Goal: Task Accomplishment & Management: Complete application form

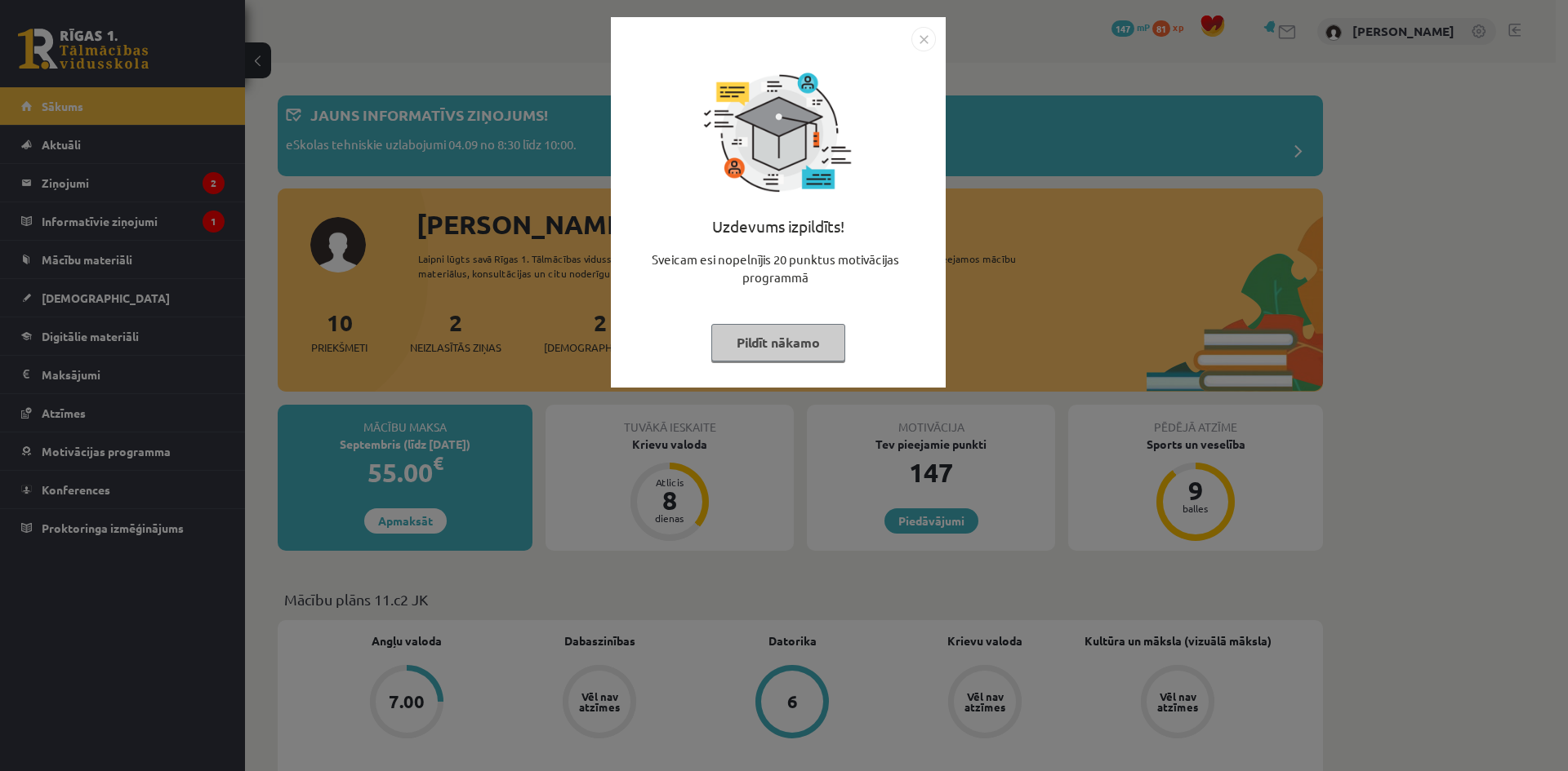
click at [811, 347] on button "Pildīt nākamo" at bounding box center [778, 342] width 134 height 38
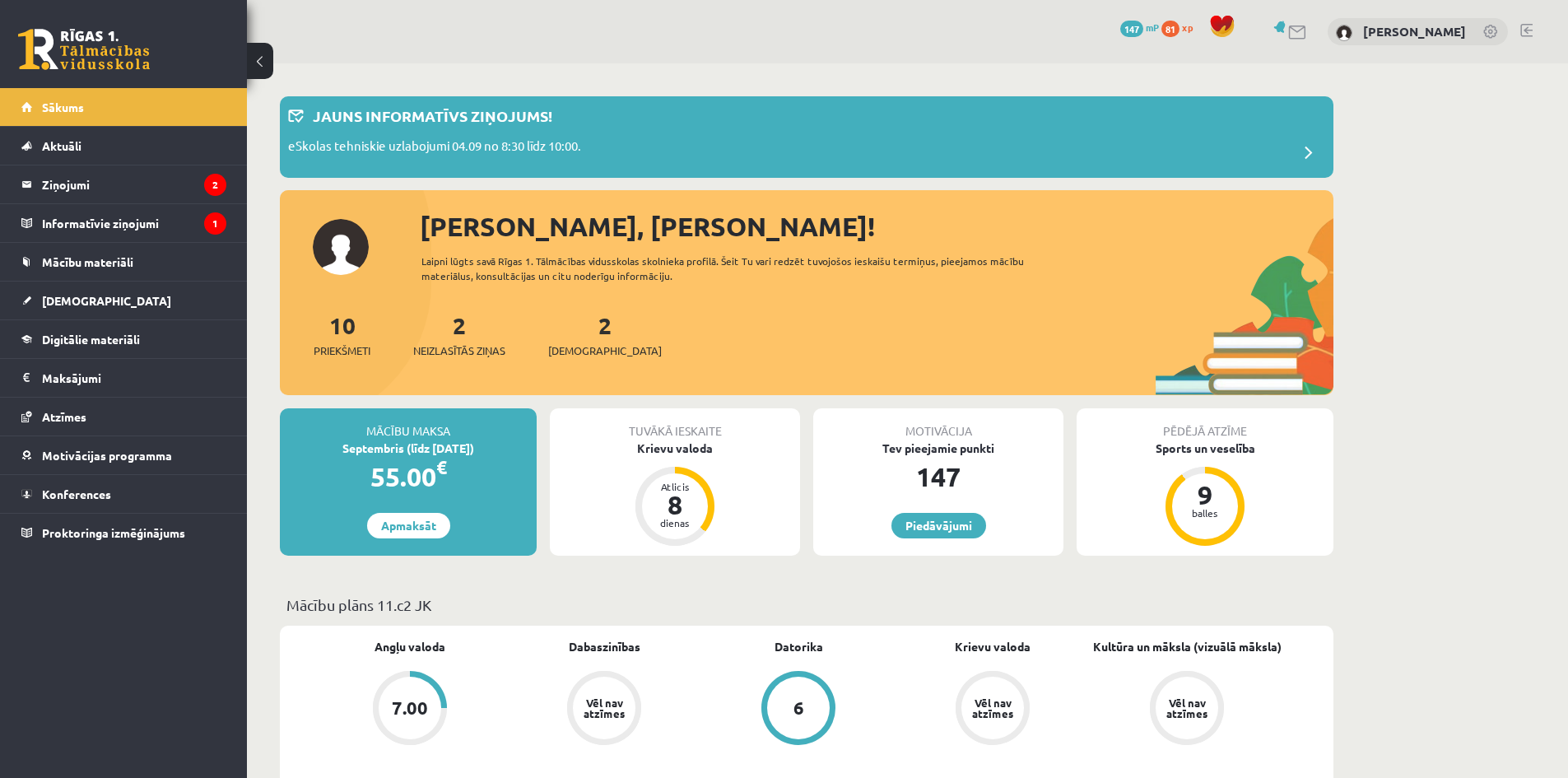
click at [472, 331] on div "2 Neizlasītās ziņas" at bounding box center [459, 333] width 93 height 51
click at [471, 336] on div "2 Neizlasītās ziņas" at bounding box center [459, 333] width 93 height 51
click at [469, 340] on div "2 Neizlasītās ziņas" at bounding box center [459, 333] width 93 height 51
click at [469, 355] on span "Neizlasītās ziņas" at bounding box center [459, 350] width 93 height 17
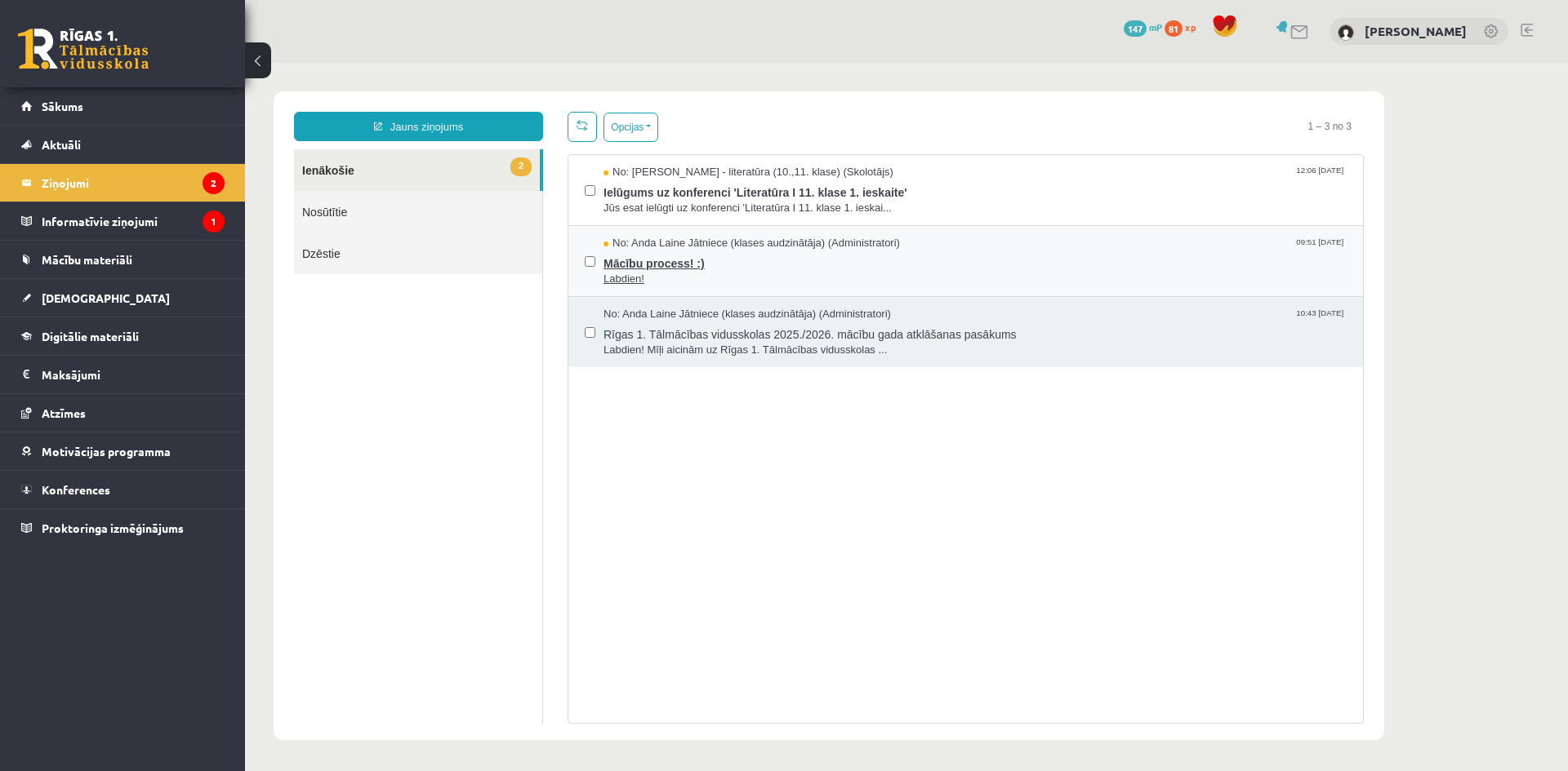
click at [930, 272] on span "Labdien!" at bounding box center [974, 279] width 743 height 15
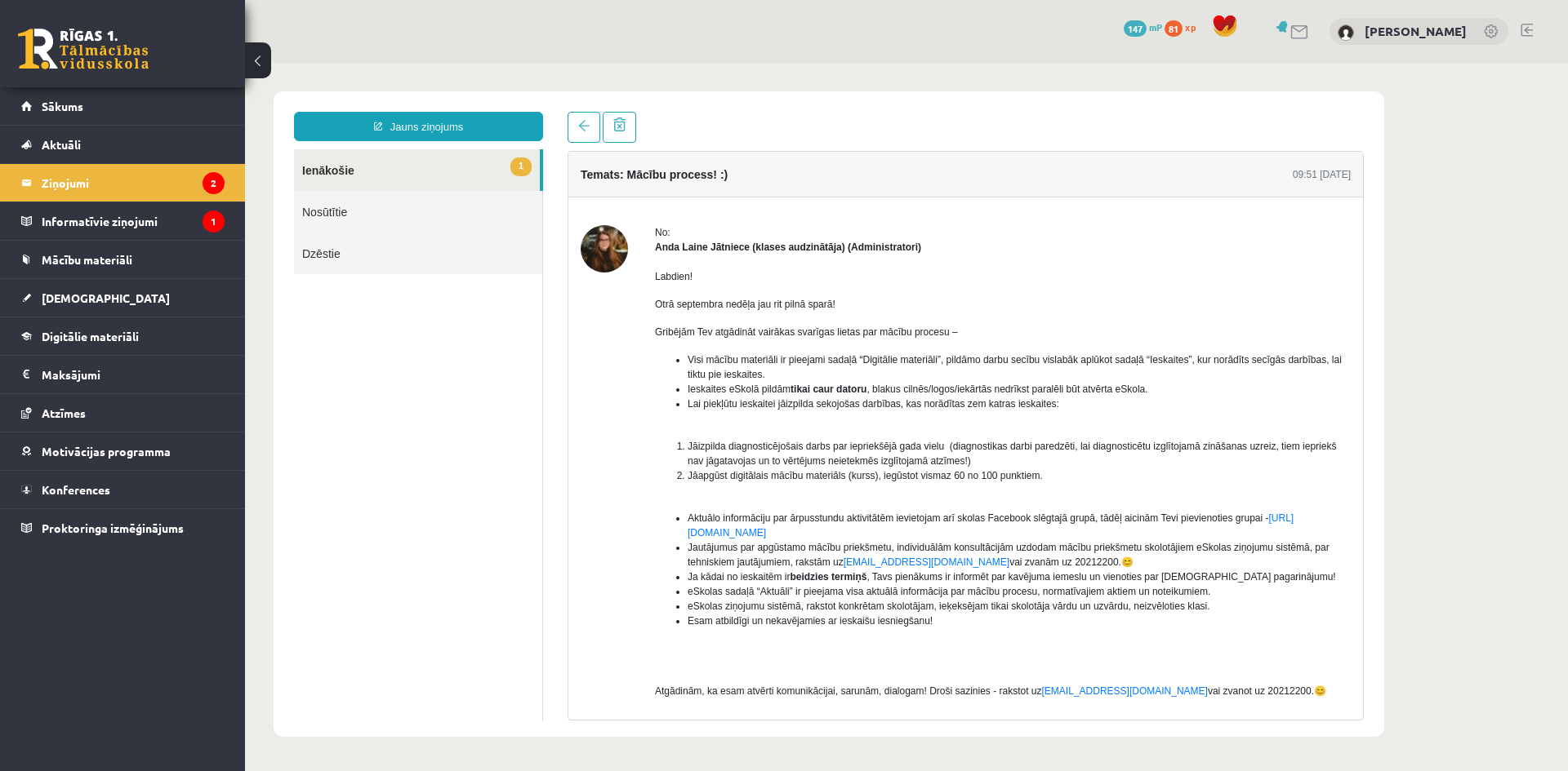
click at [430, 176] on link "1 Ienākošie" at bounding box center [417, 170] width 246 height 42
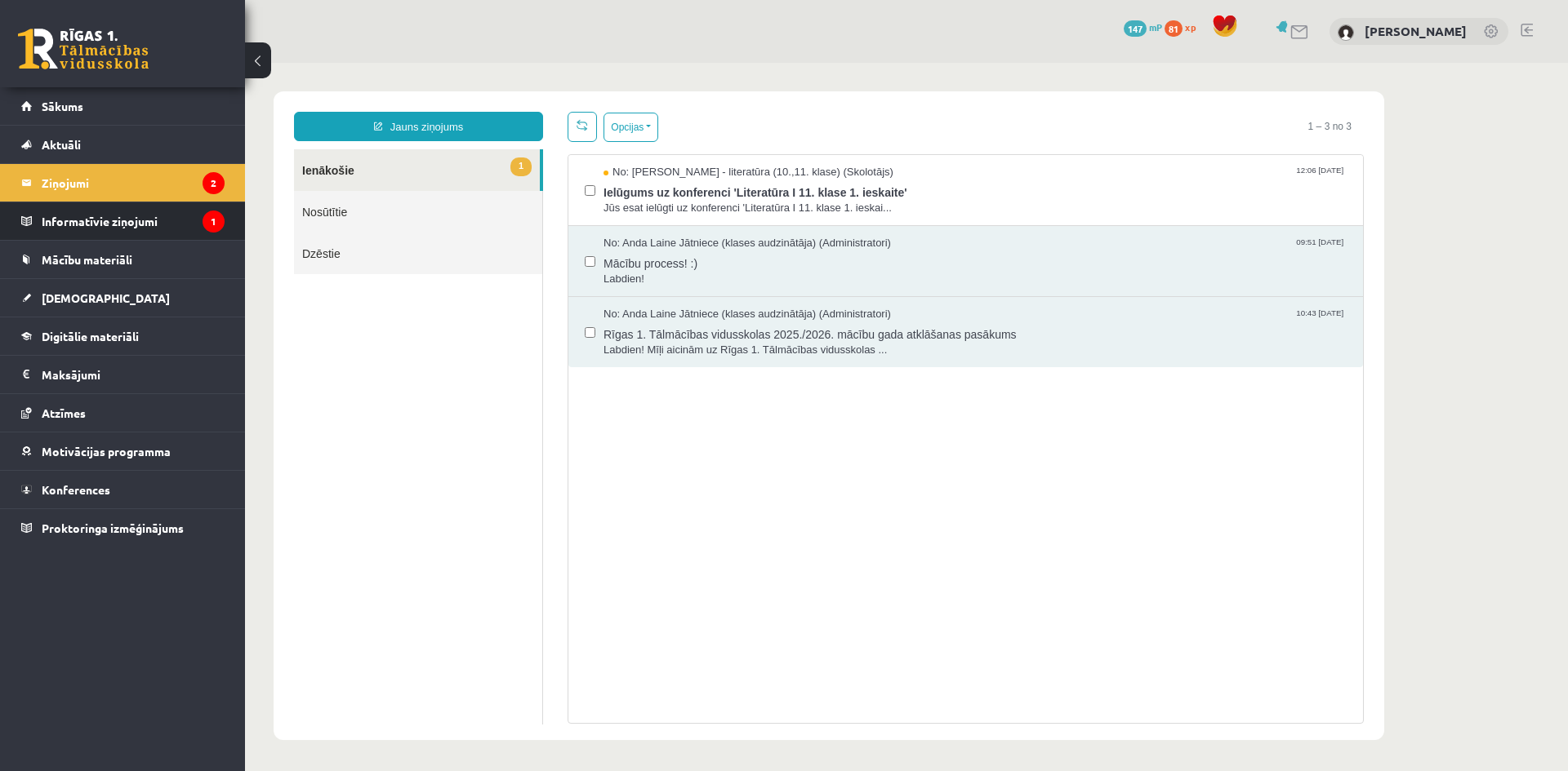
click at [228, 221] on li "Informatīvie ziņojumi 1" at bounding box center [122, 221] width 245 height 40
click at [176, 229] on legend "Informatīvie ziņojumi 1" at bounding box center [132, 220] width 183 height 38
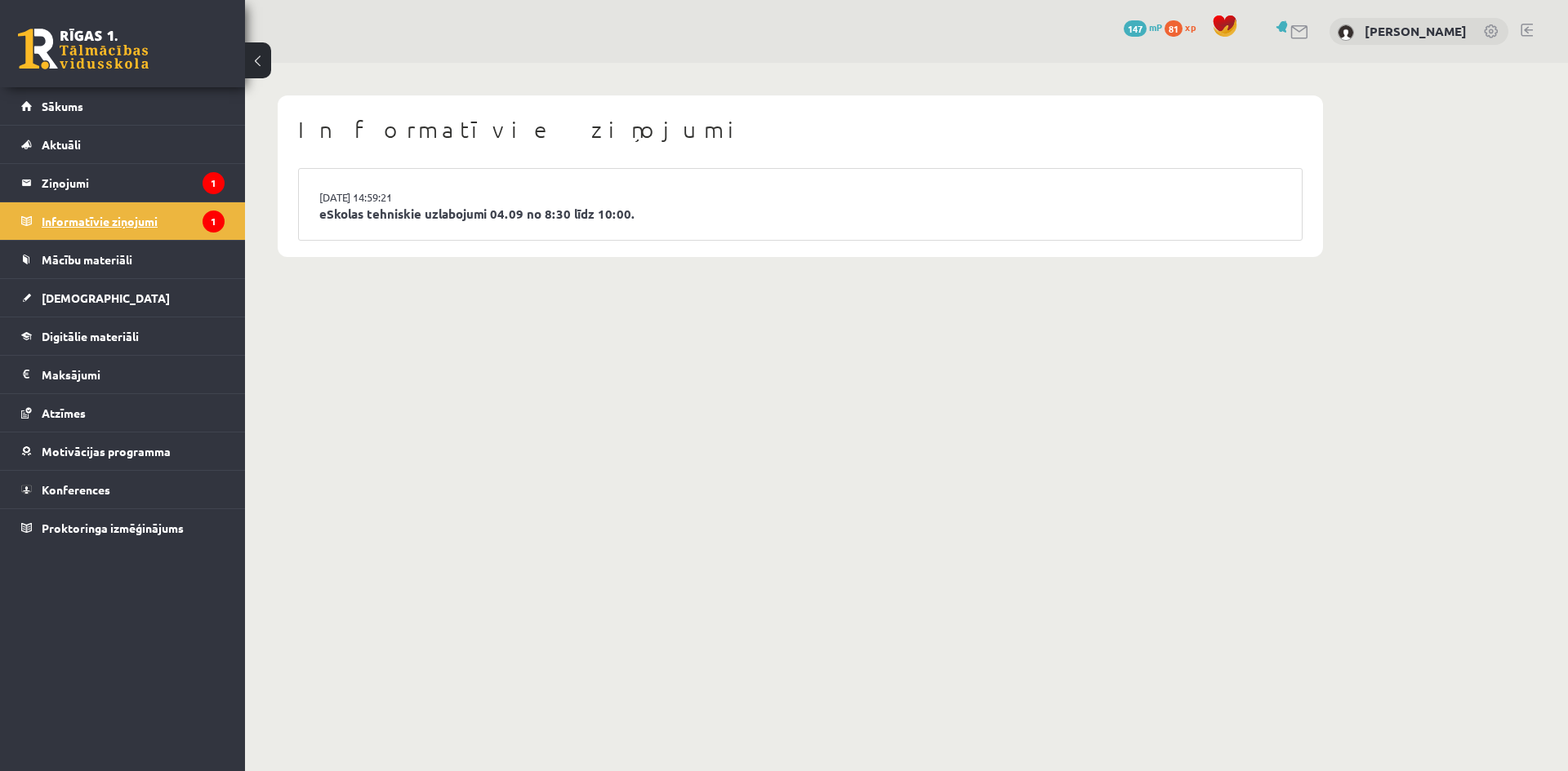
click at [176, 229] on legend "Informatīvie ziņojumi 1" at bounding box center [132, 220] width 183 height 38
click at [460, 197] on li "03.09.2025 14:59:21 eSkolas tehniskie uzlabojumi 04.09 no 8:30 līdz 10:00." at bounding box center [799, 204] width 1002 height 71
click at [454, 211] on link "eSkolas tehniskie uzlabojumi 04.09 no 8:30 līdz 10:00." at bounding box center [799, 214] width 962 height 18
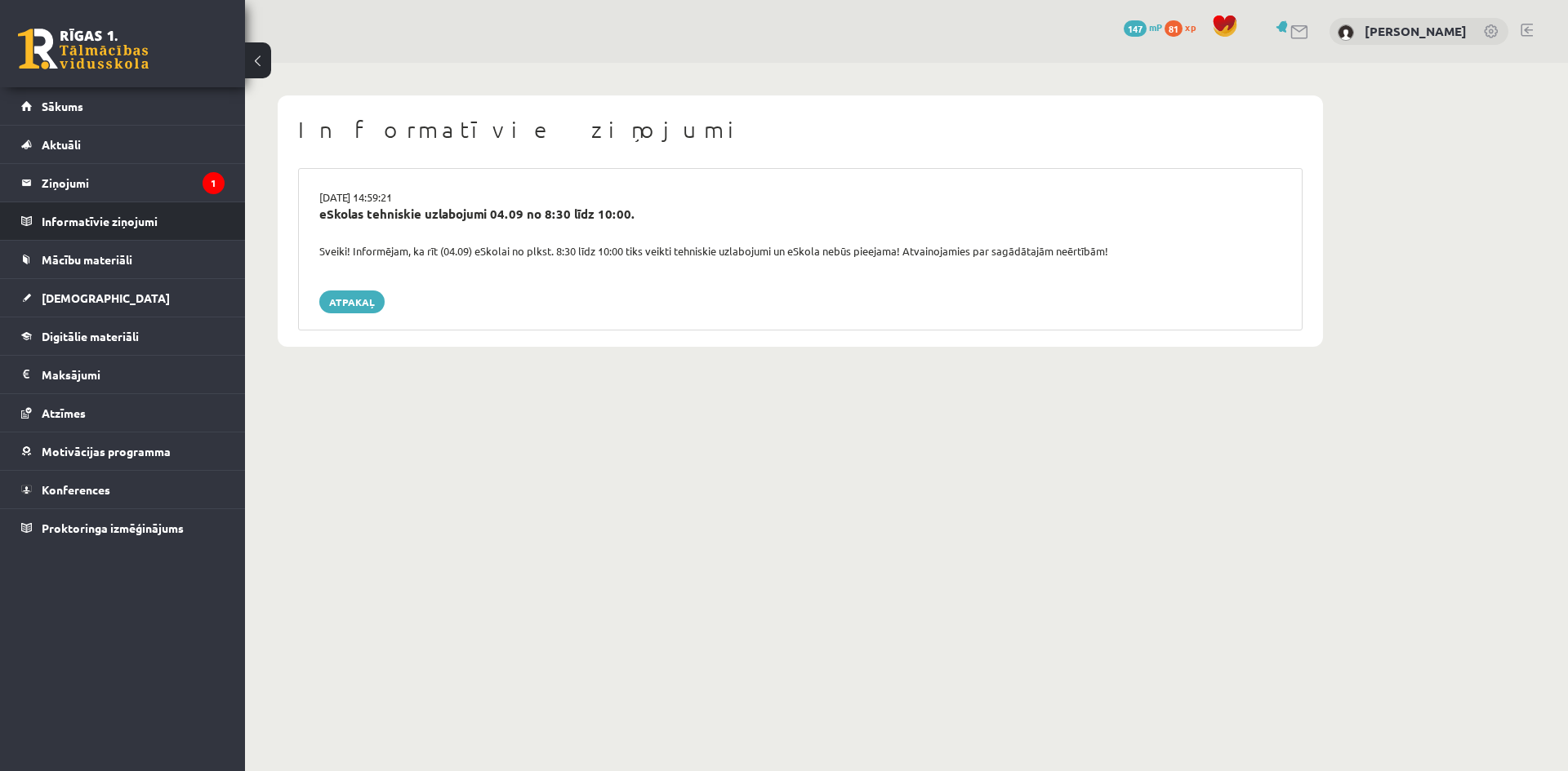
click at [163, 202] on li "Informatīvie ziņojumi 0" at bounding box center [122, 221] width 245 height 40
click at [160, 184] on legend "Ziņojumi 1" at bounding box center [132, 183] width 183 height 38
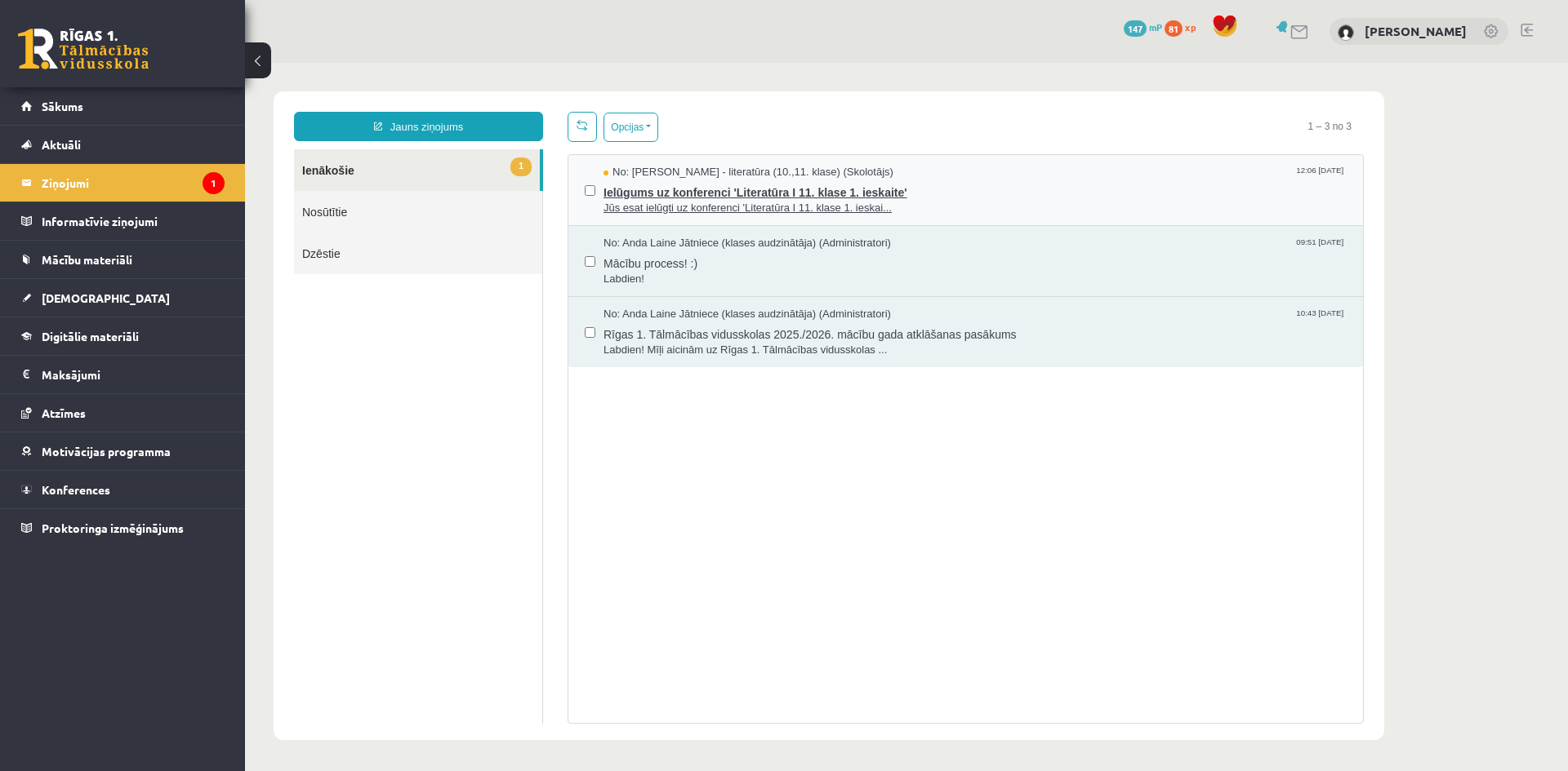
click at [747, 183] on span "Ielūgums uz konferenci 'Literatūra I 11. klase 1. ieskaite'" at bounding box center [974, 190] width 743 height 20
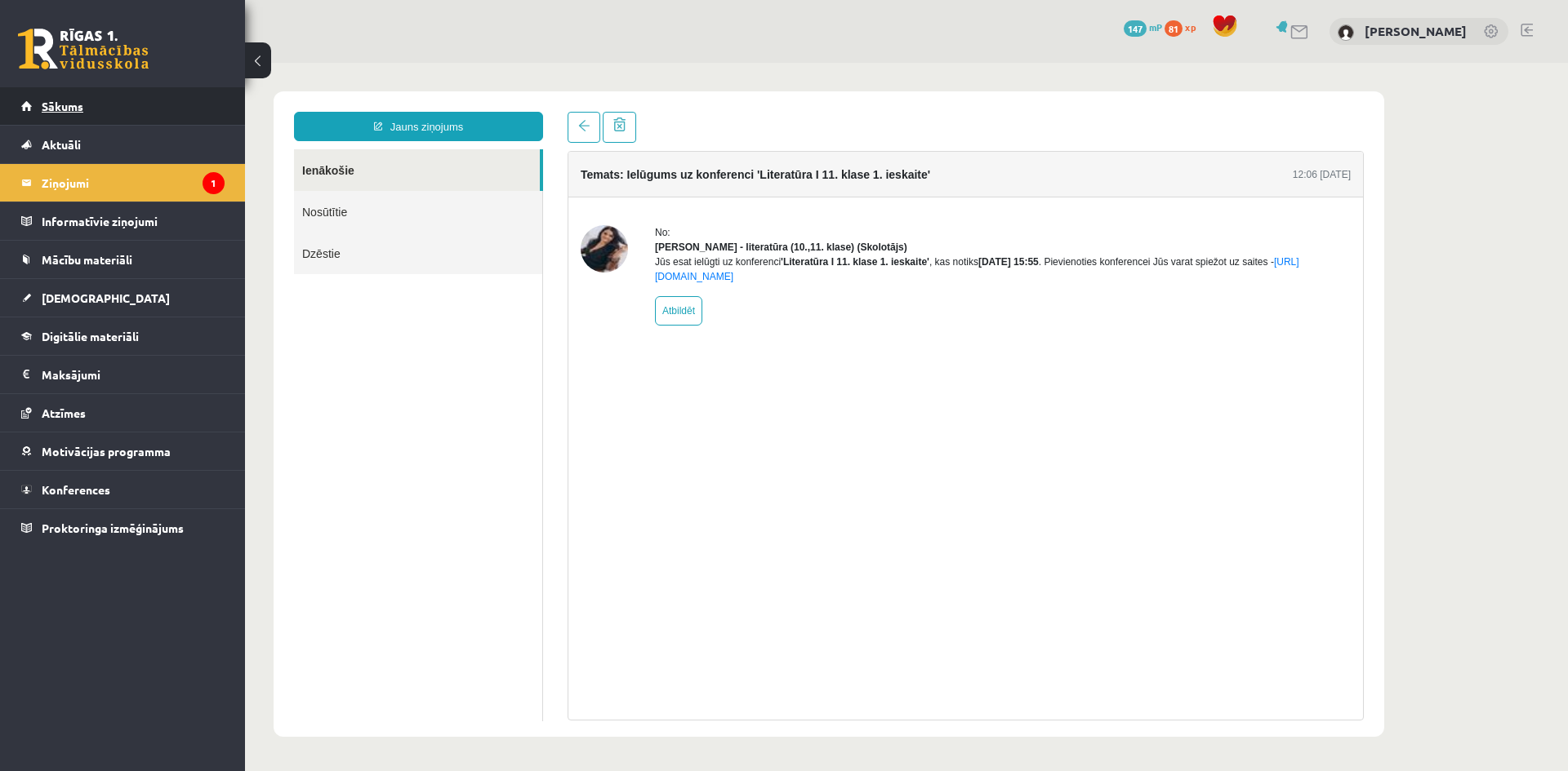
click at [111, 112] on link "Sākums" at bounding box center [123, 105] width 203 height 38
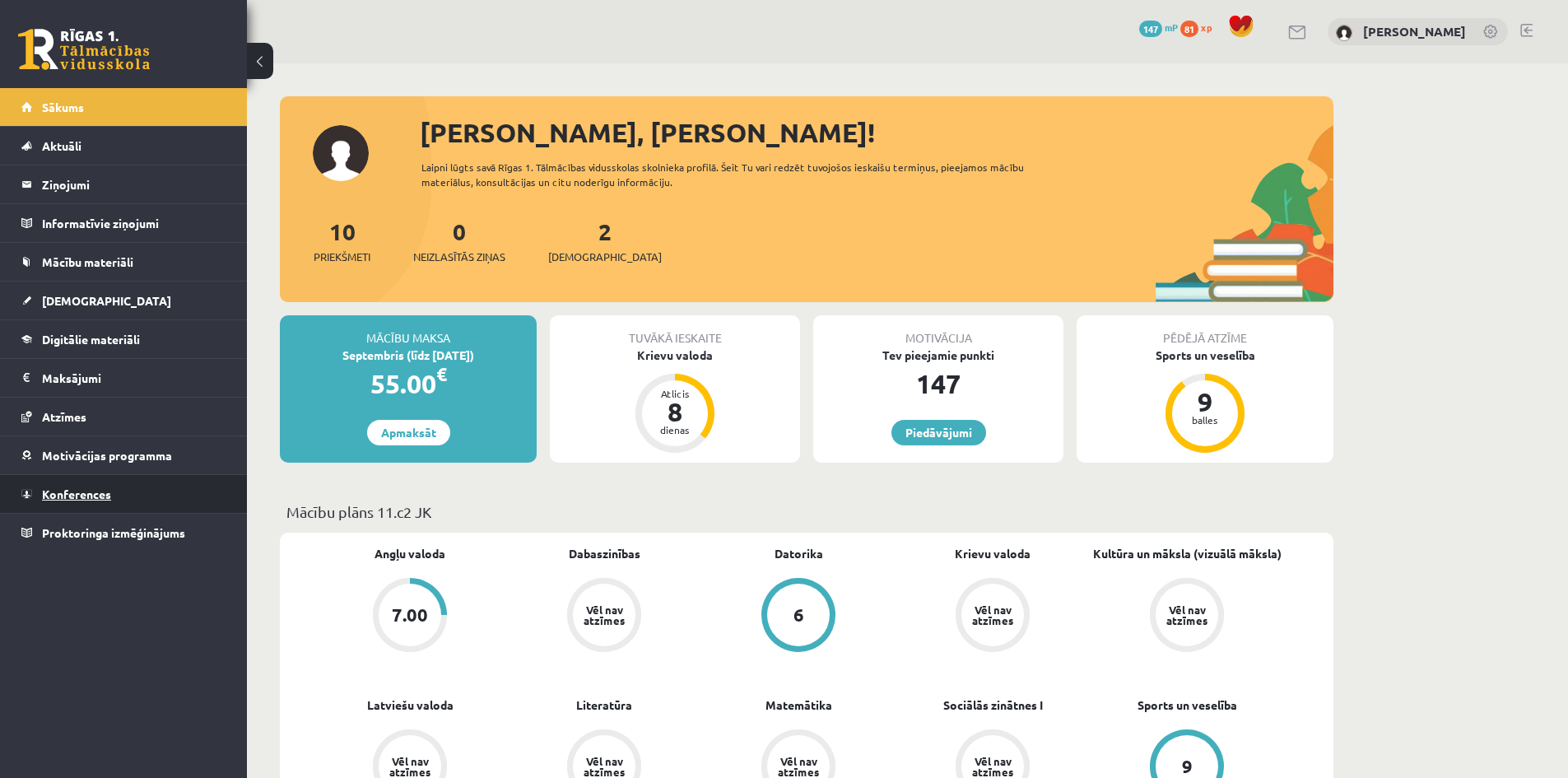
click at [100, 493] on span "Konferences" at bounding box center [76, 493] width 69 height 15
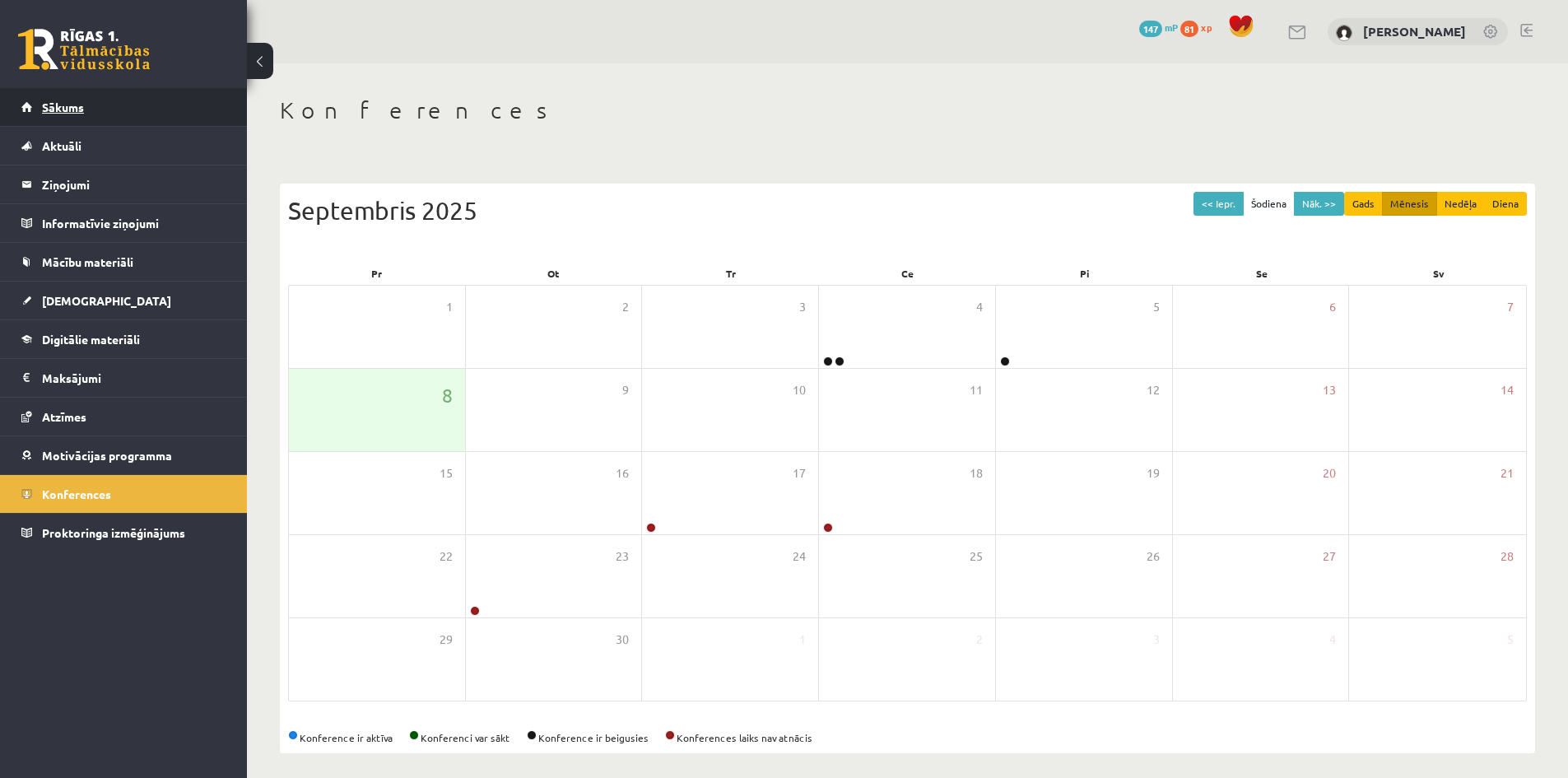
click at [61, 106] on span "Sākums" at bounding box center [62, 106] width 42 height 15
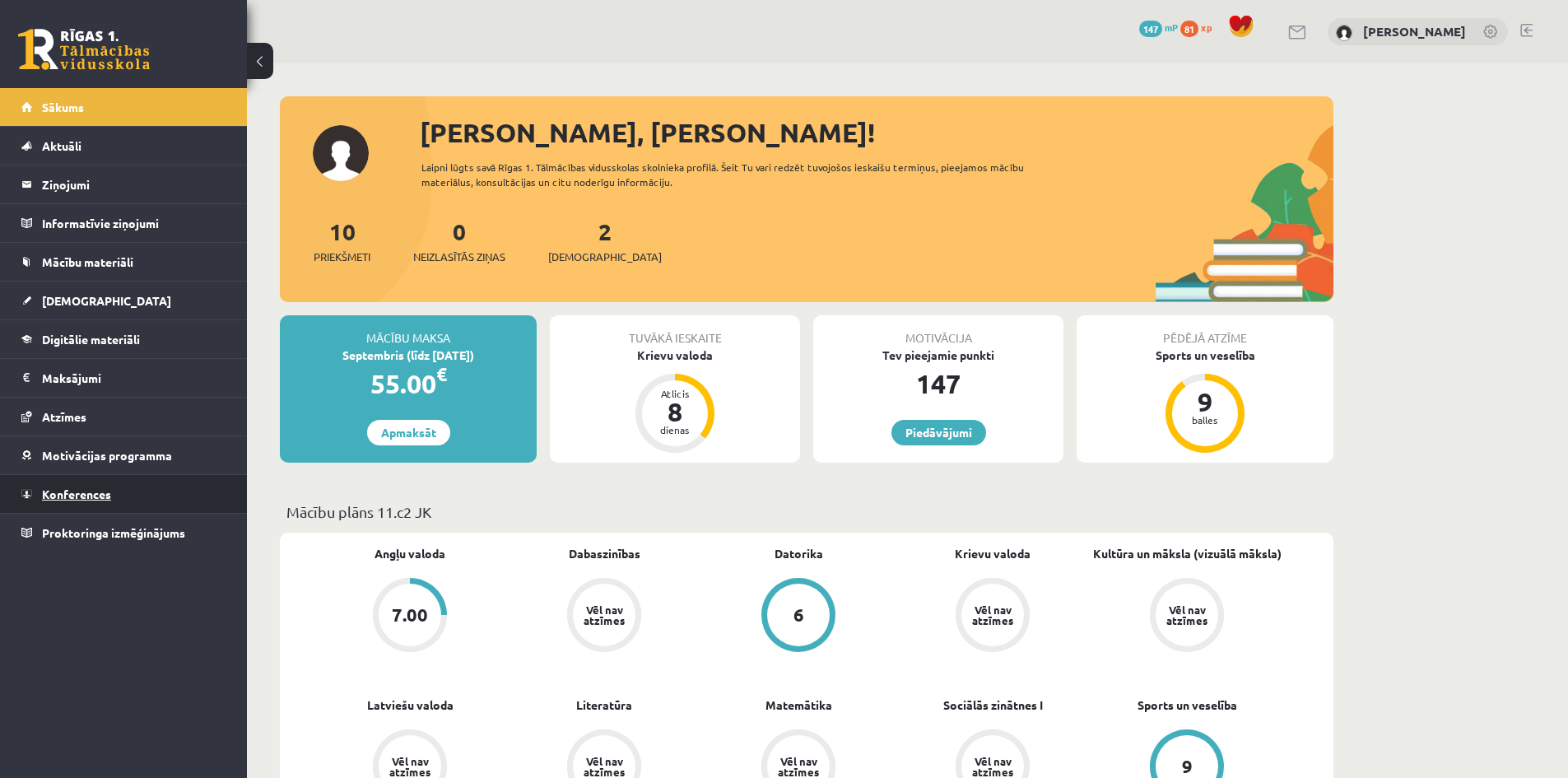
click at [112, 484] on link "Konferences" at bounding box center [124, 493] width 205 height 38
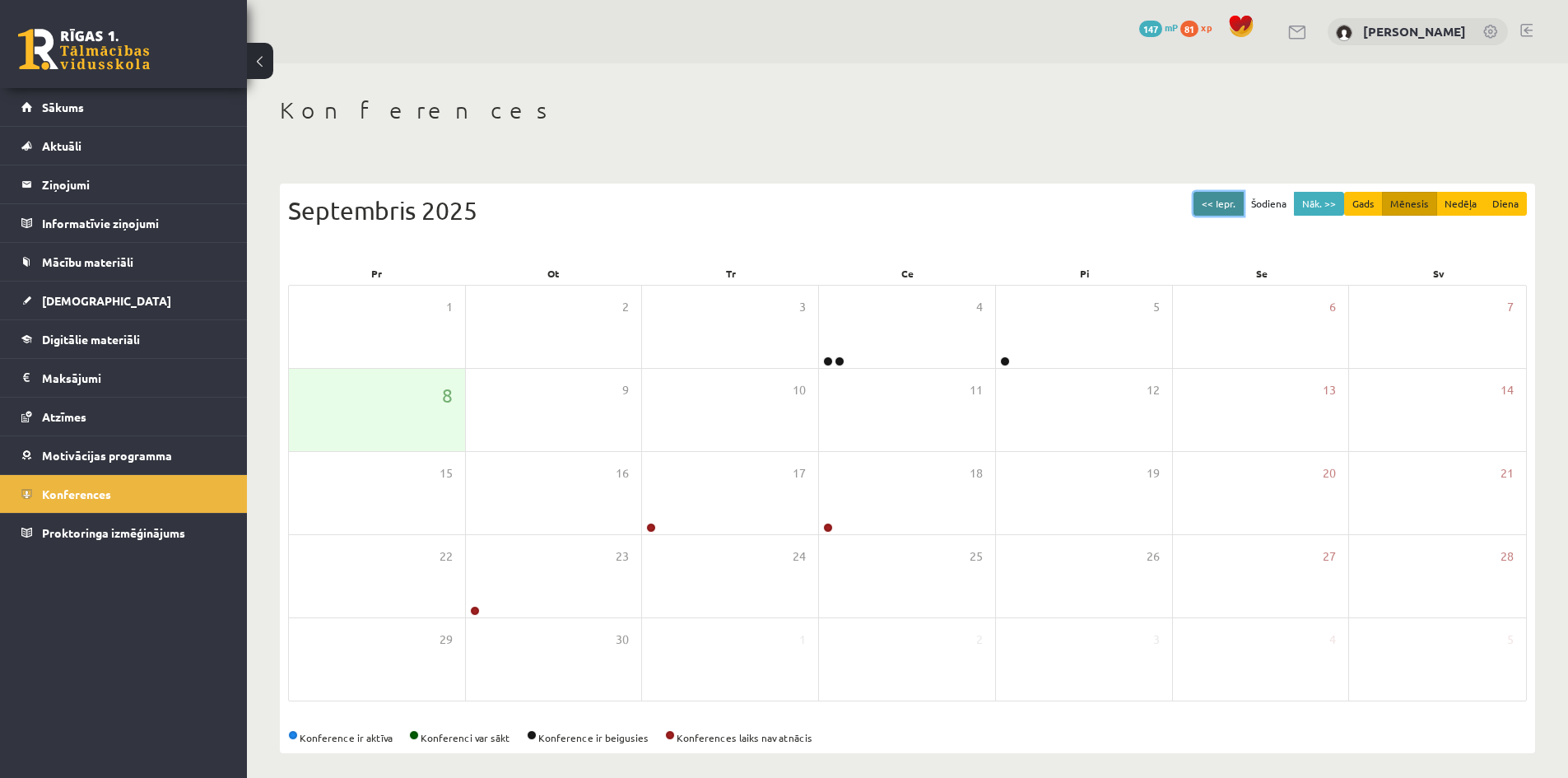
click at [1233, 200] on button "<< Iepr." at bounding box center [1219, 204] width 51 height 23
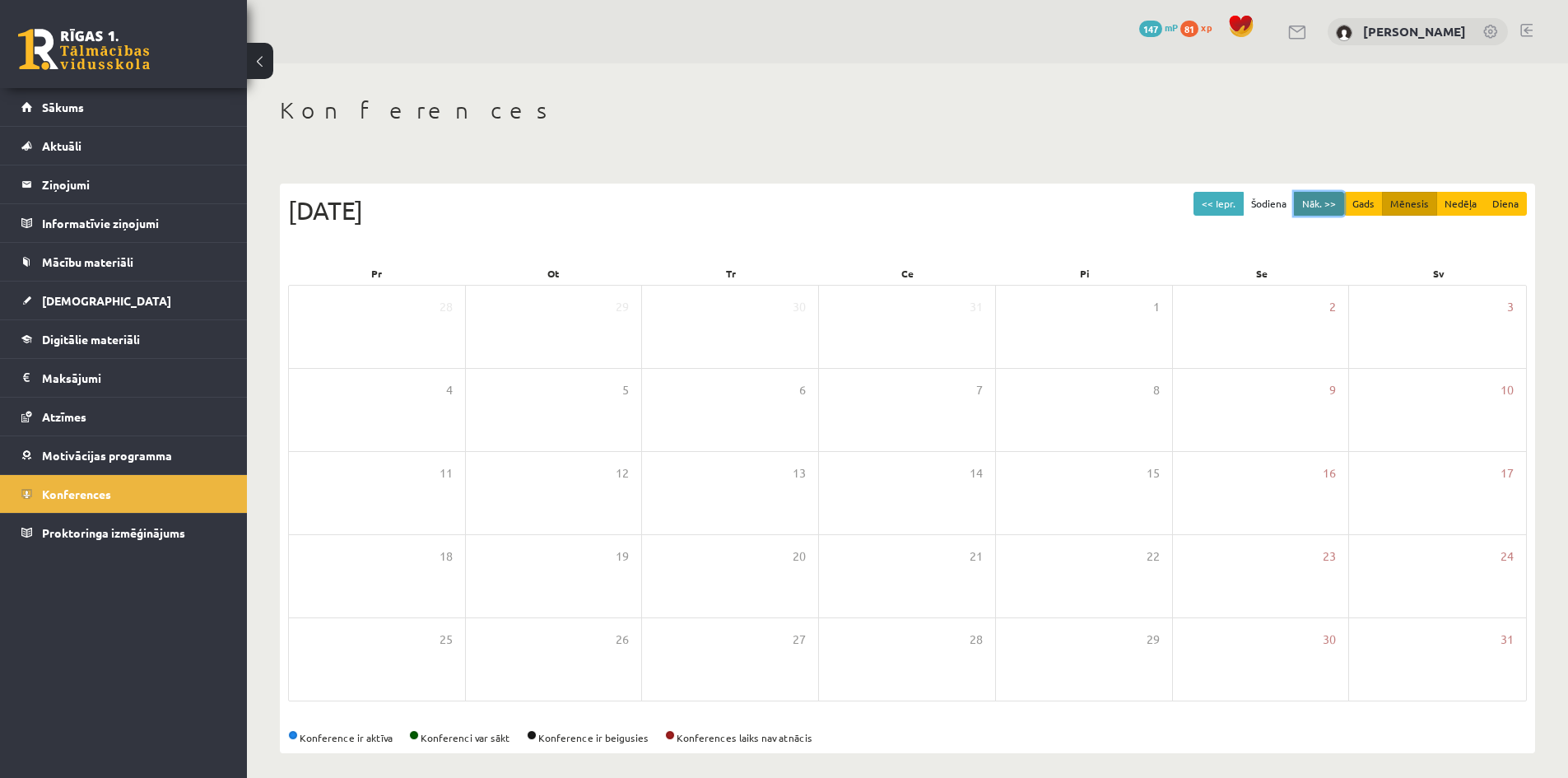
click at [1334, 201] on button "Nāk. >>" at bounding box center [1319, 204] width 51 height 23
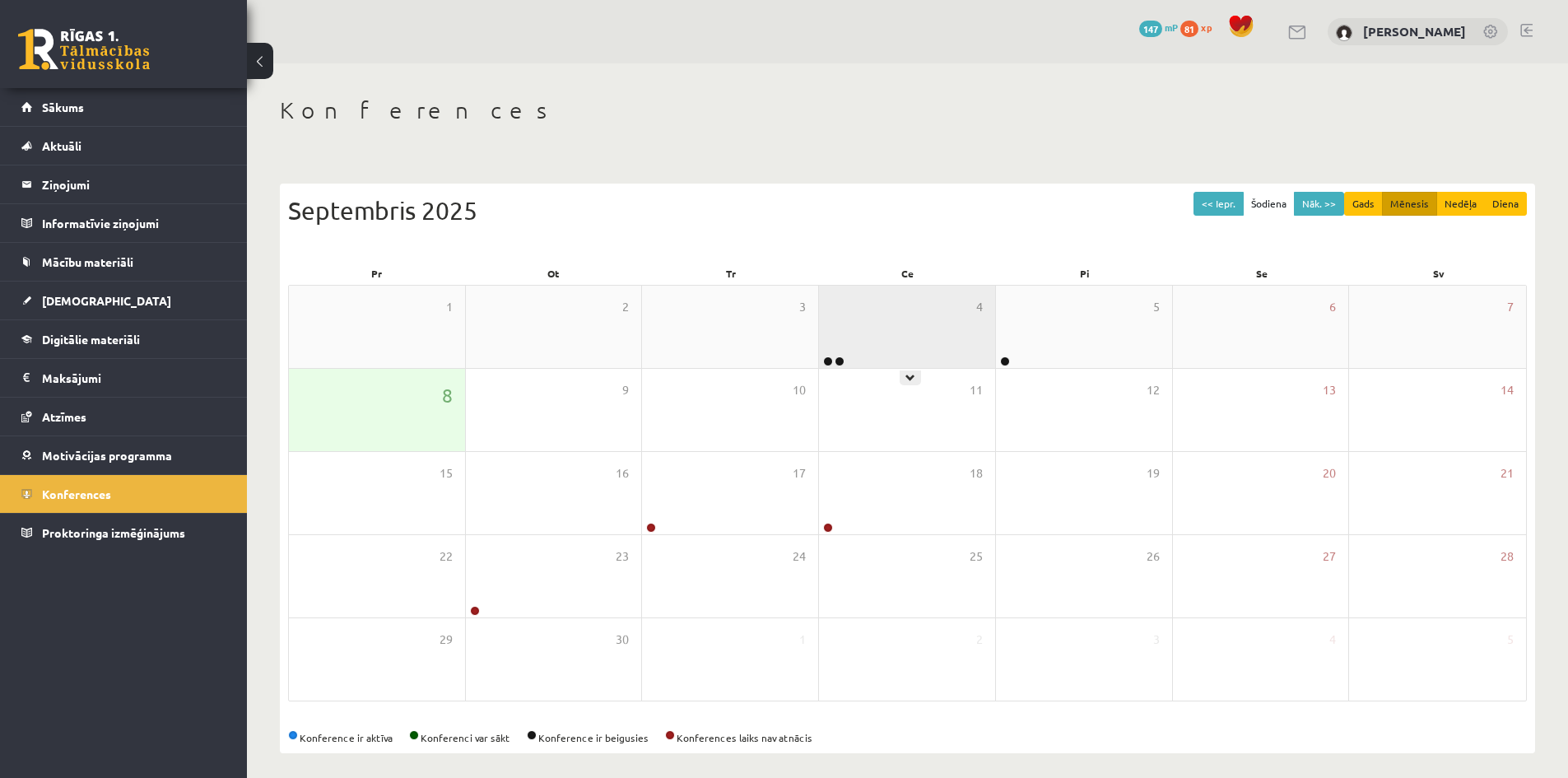
click at [860, 345] on div "4" at bounding box center [906, 327] width 176 height 82
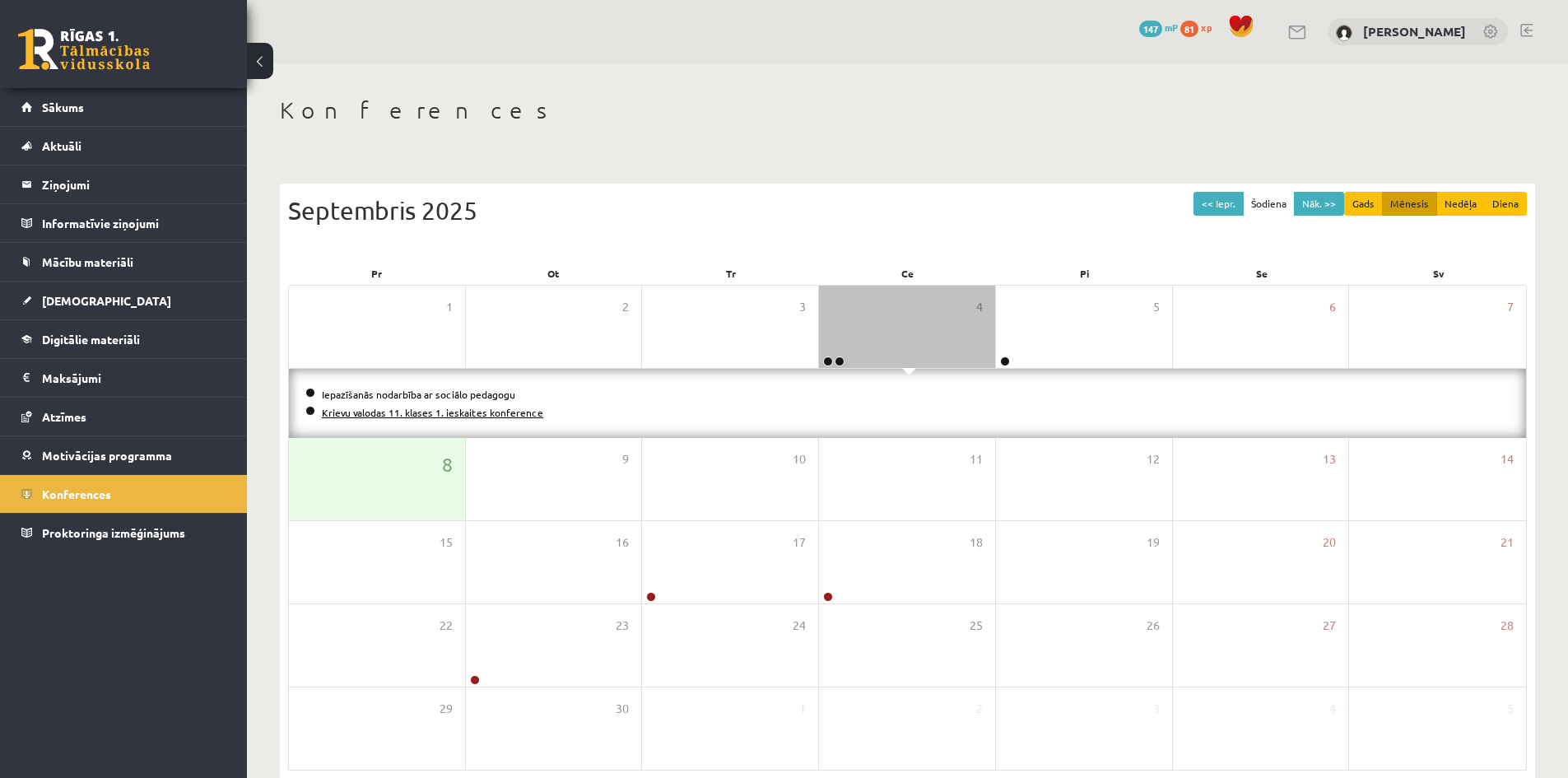
click at [440, 416] on link "Krievu valodas 11. klases 1. ieskaites konference" at bounding box center [432, 412] width 221 height 14
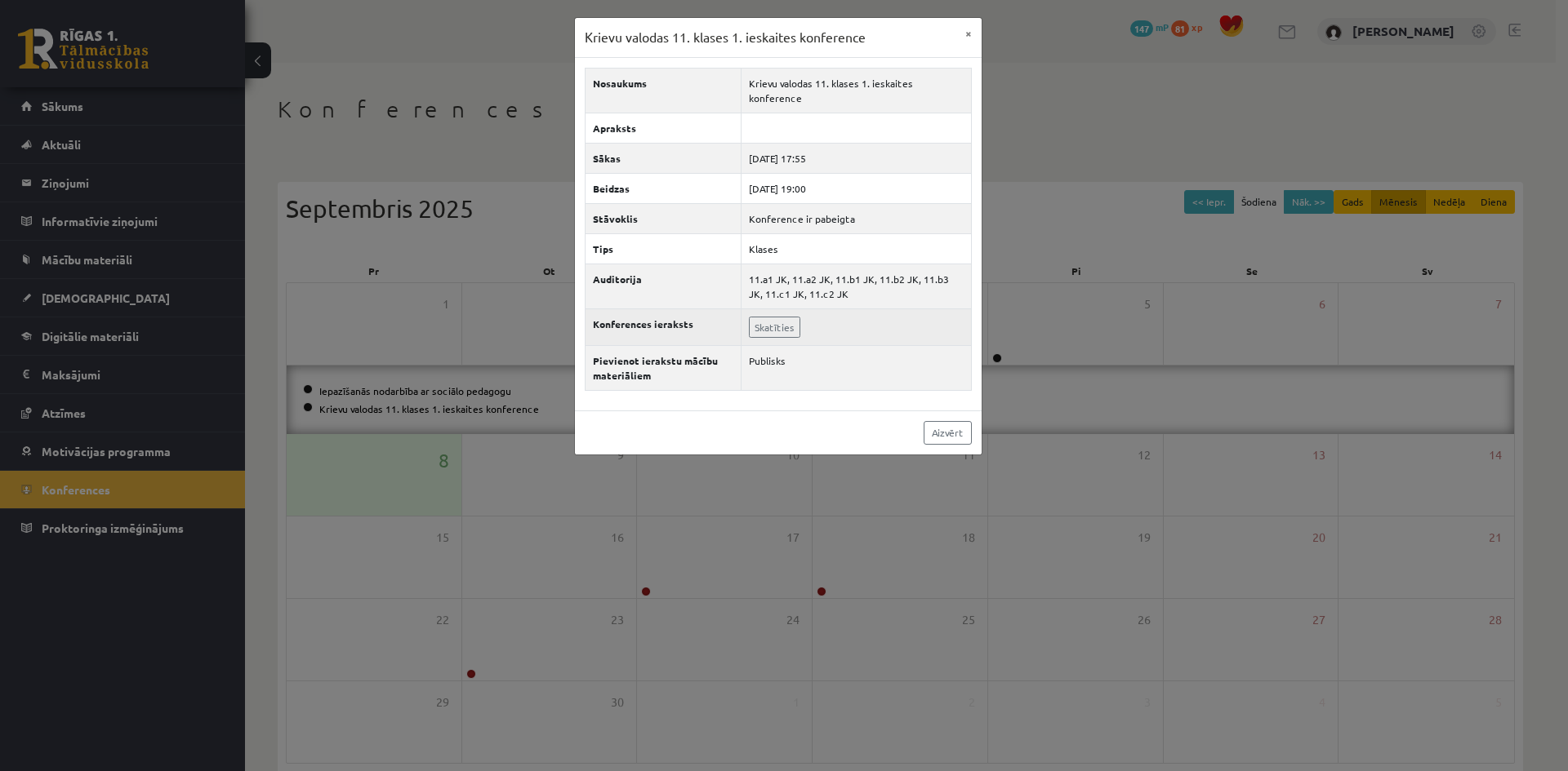
click at [764, 323] on td "Skatīties" at bounding box center [856, 327] width 230 height 37
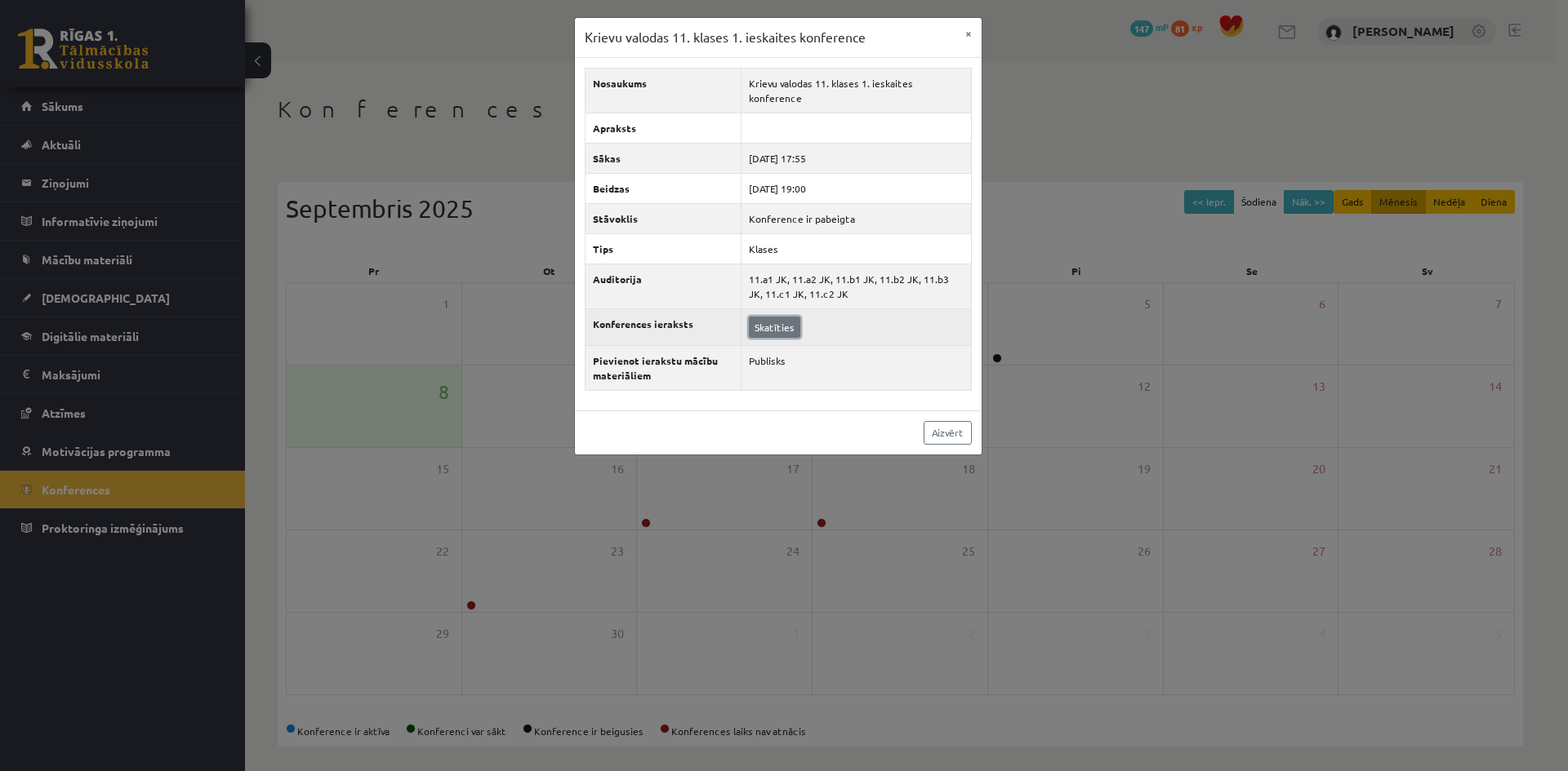
click at [780, 317] on link "Skatīties" at bounding box center [773, 328] width 51 height 21
click at [955, 38] on button "×" at bounding box center [968, 34] width 26 height 31
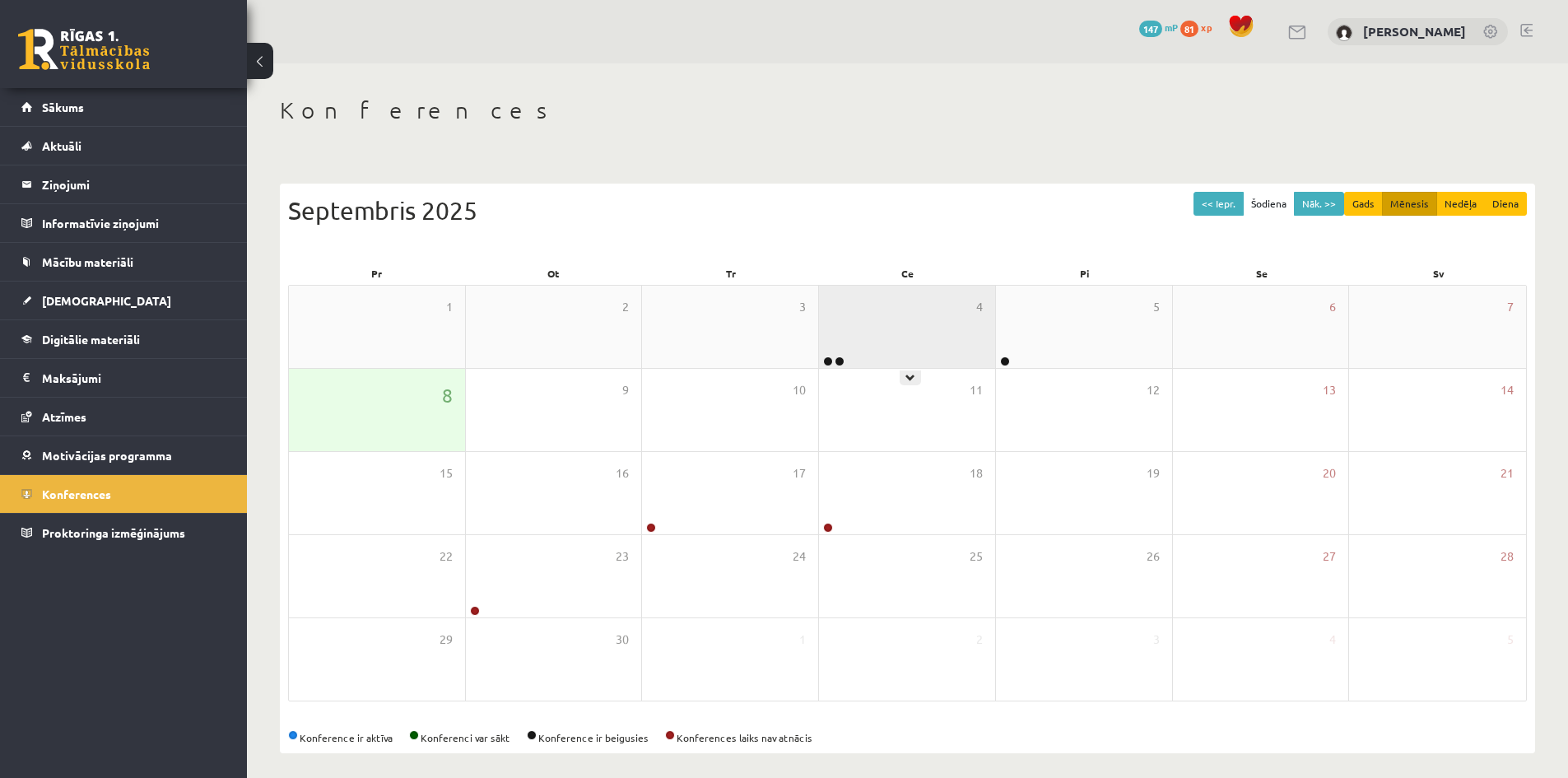
click at [879, 335] on div "4" at bounding box center [906, 327] width 176 height 82
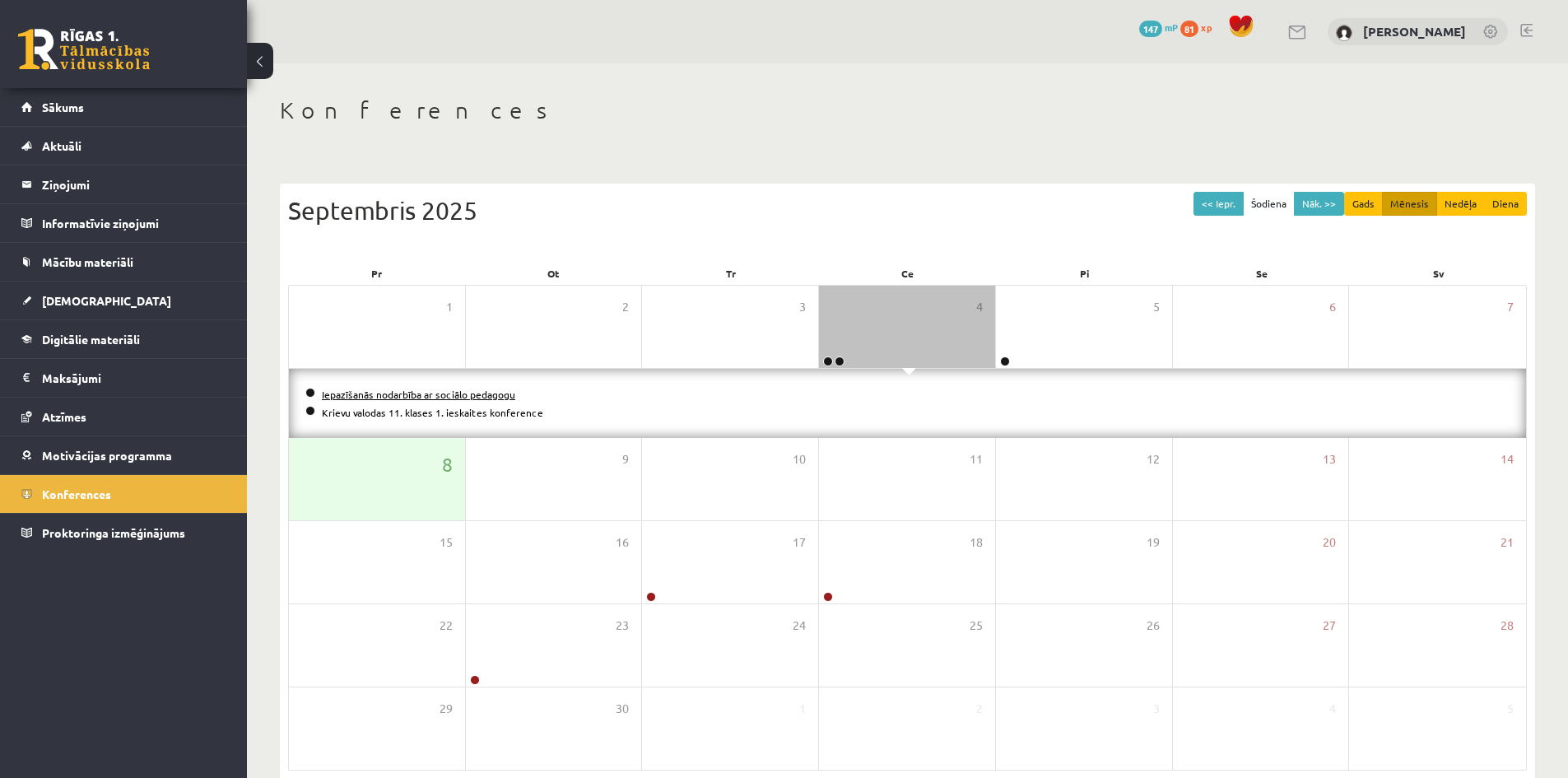
click at [450, 388] on link "Iepazīšanās nodarbība ar sociālo pedagogu" at bounding box center [418, 395] width 193 height 14
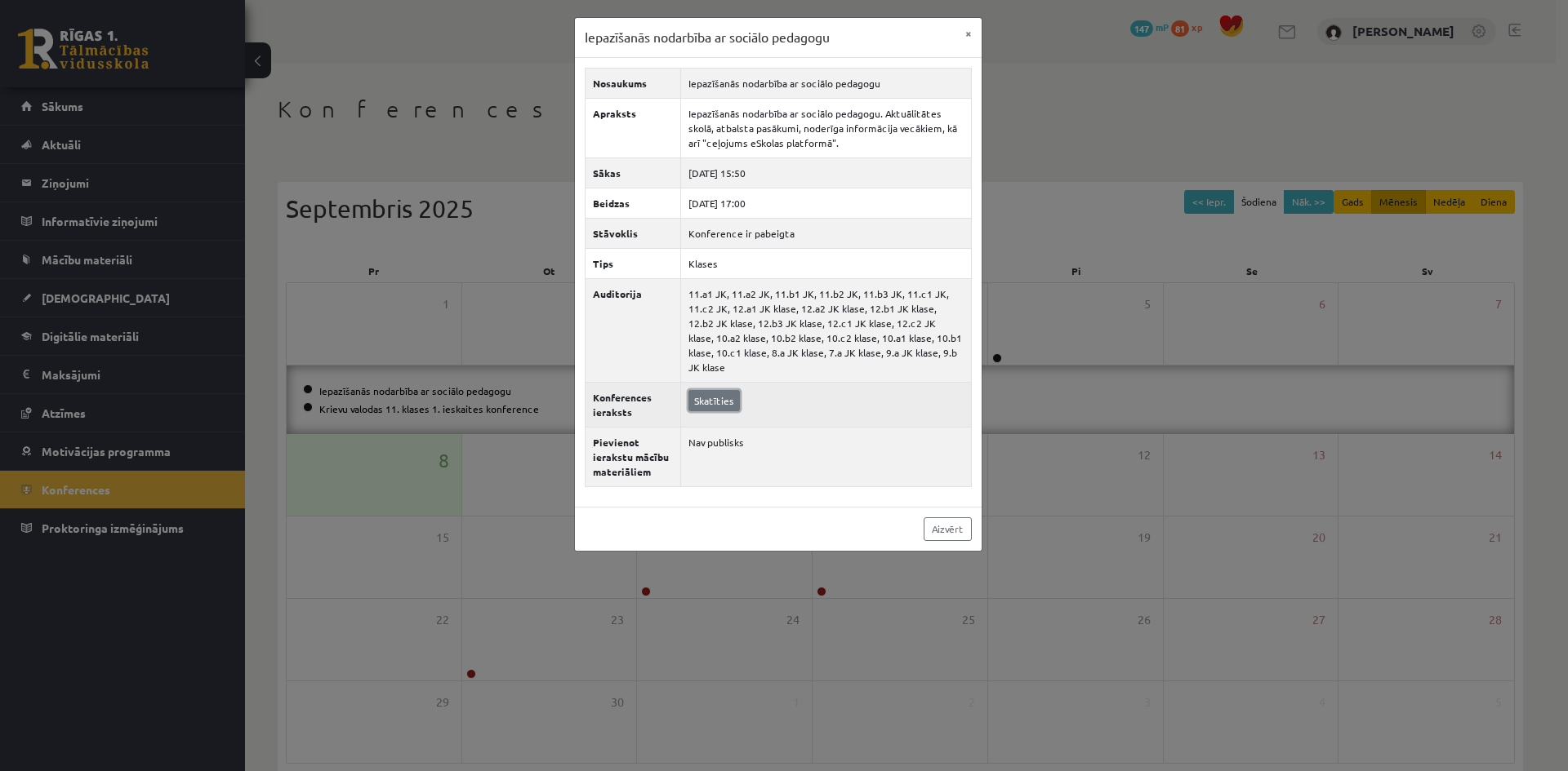
click at [709, 390] on link "Skatīties" at bounding box center [713, 401] width 51 height 21
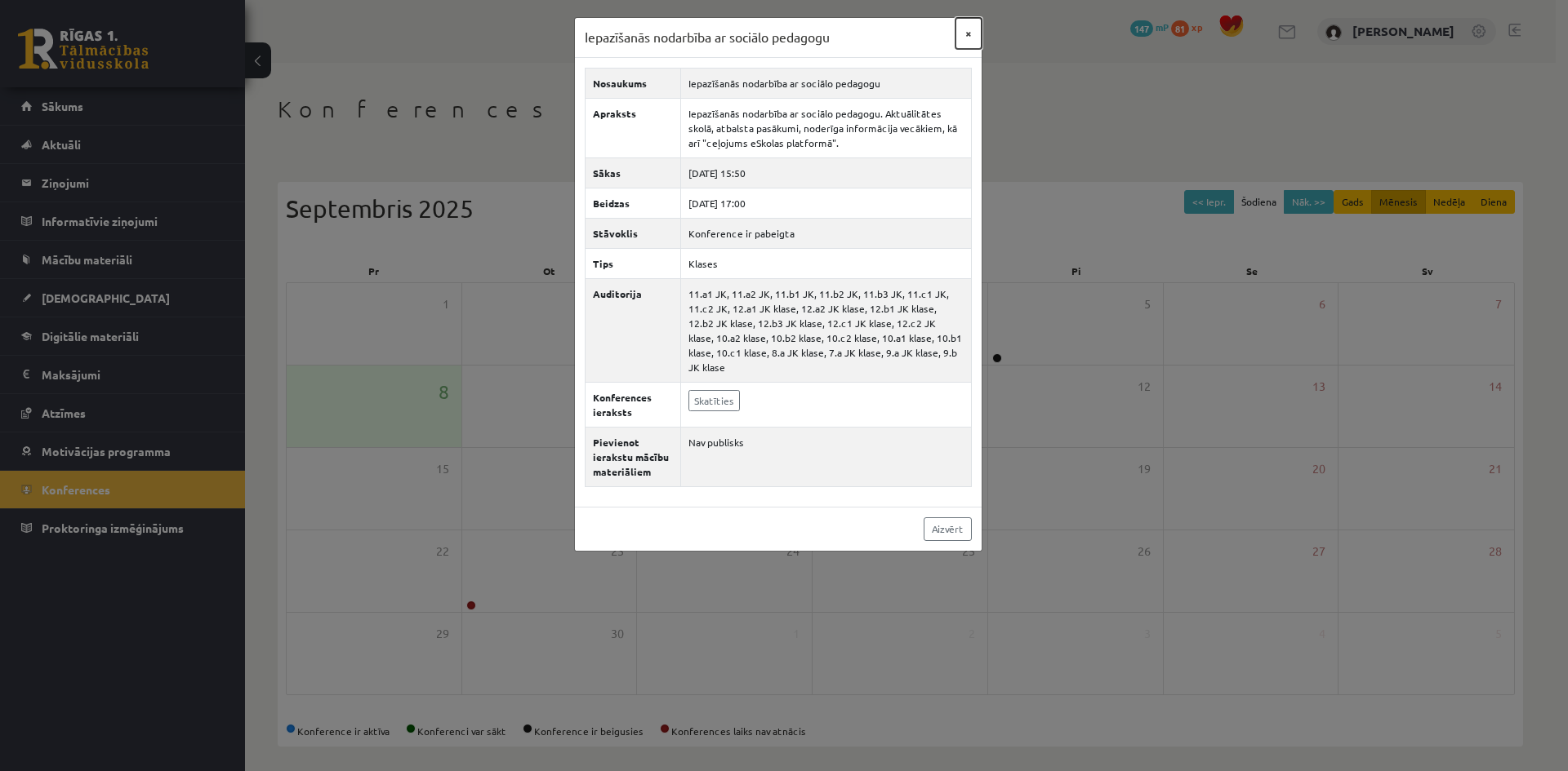
click at [965, 29] on button "×" at bounding box center [968, 34] width 26 height 31
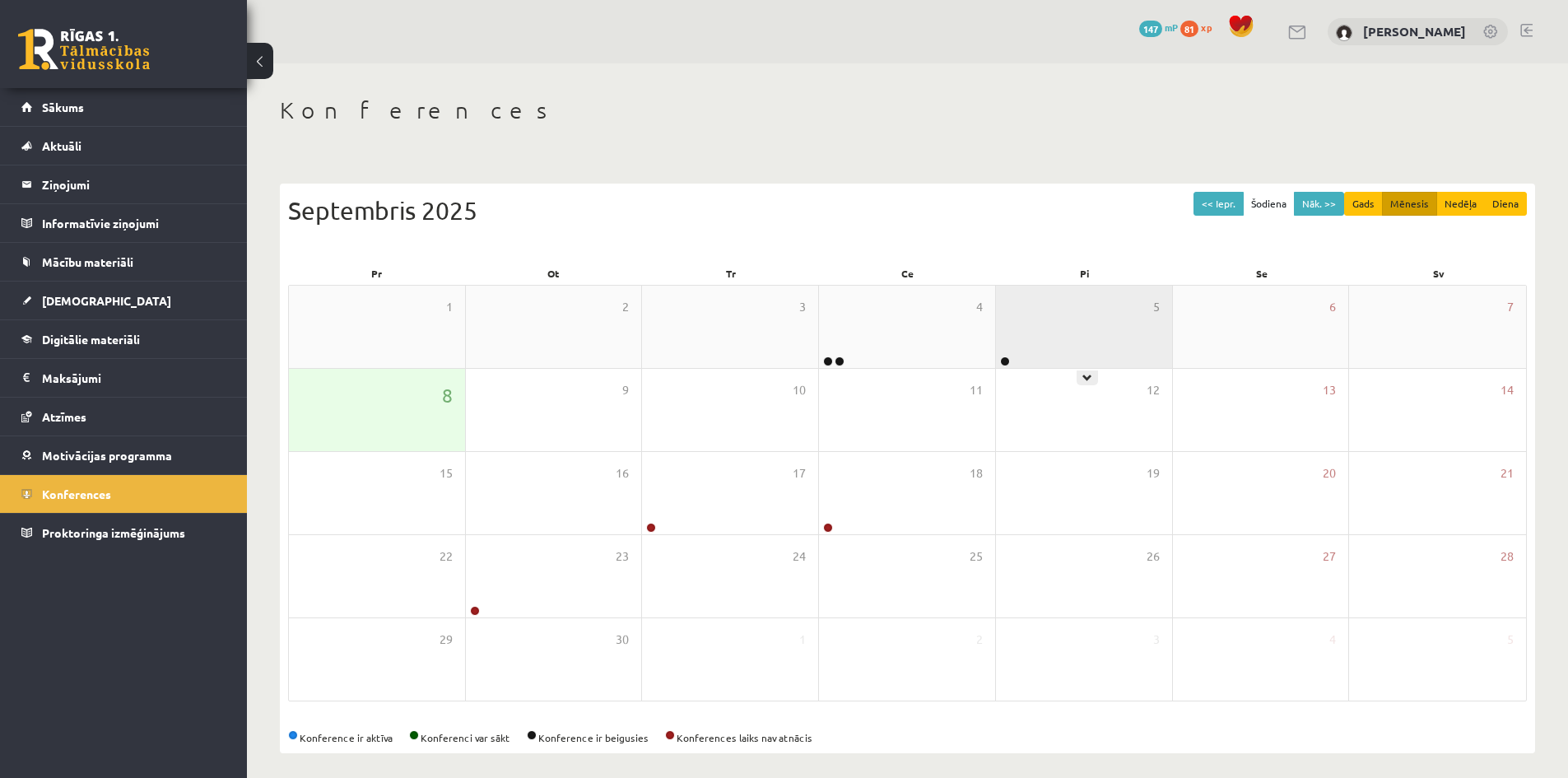
click at [1046, 339] on div "5" at bounding box center [1084, 327] width 176 height 82
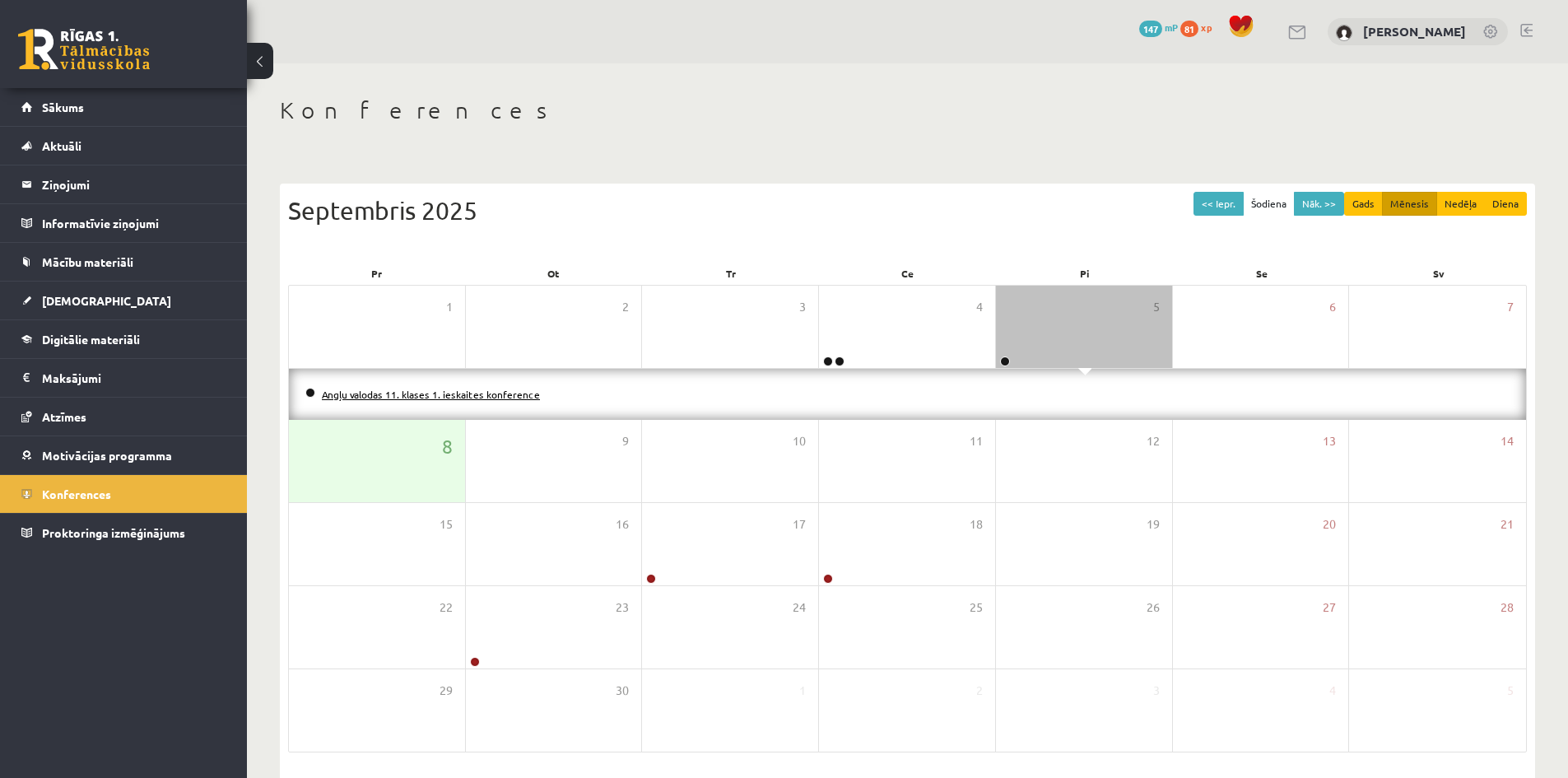
click at [504, 393] on link "Angļu valodas 11. klases 1. ieskaites konference" at bounding box center [431, 395] width 218 height 14
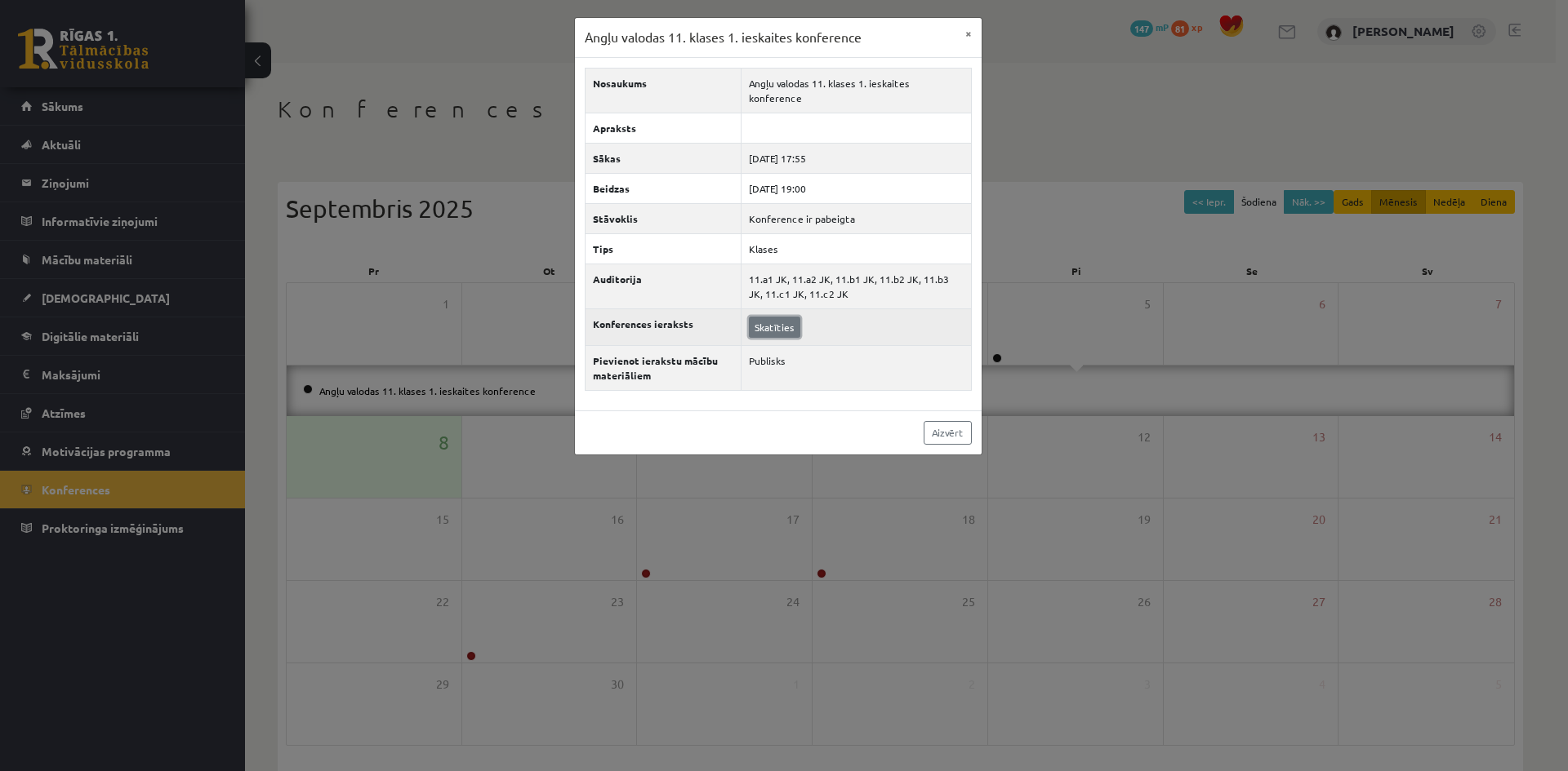
click at [780, 317] on link "Skatīties" at bounding box center [773, 328] width 51 height 21
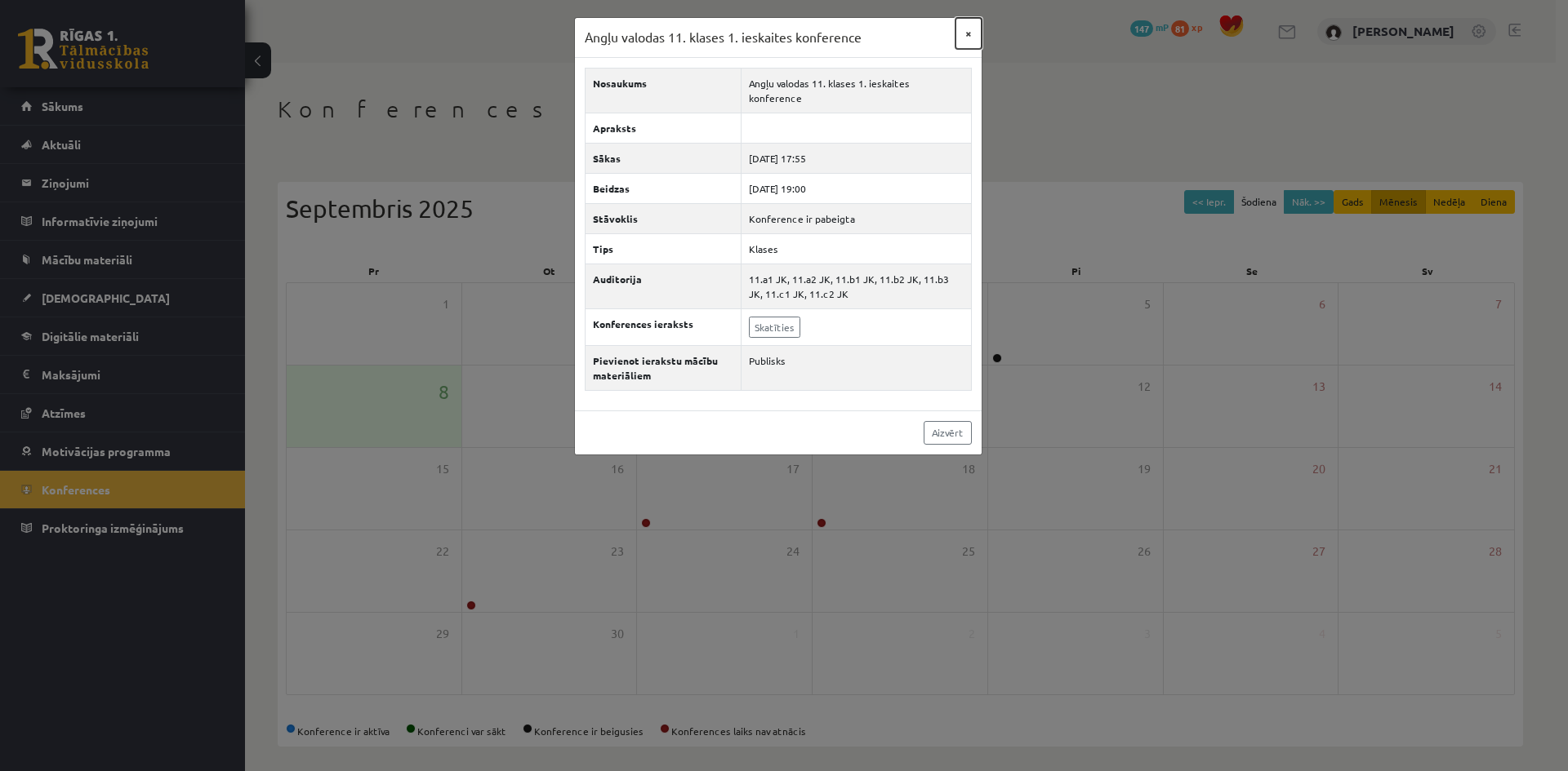
click at [973, 26] on button "×" at bounding box center [968, 34] width 26 height 31
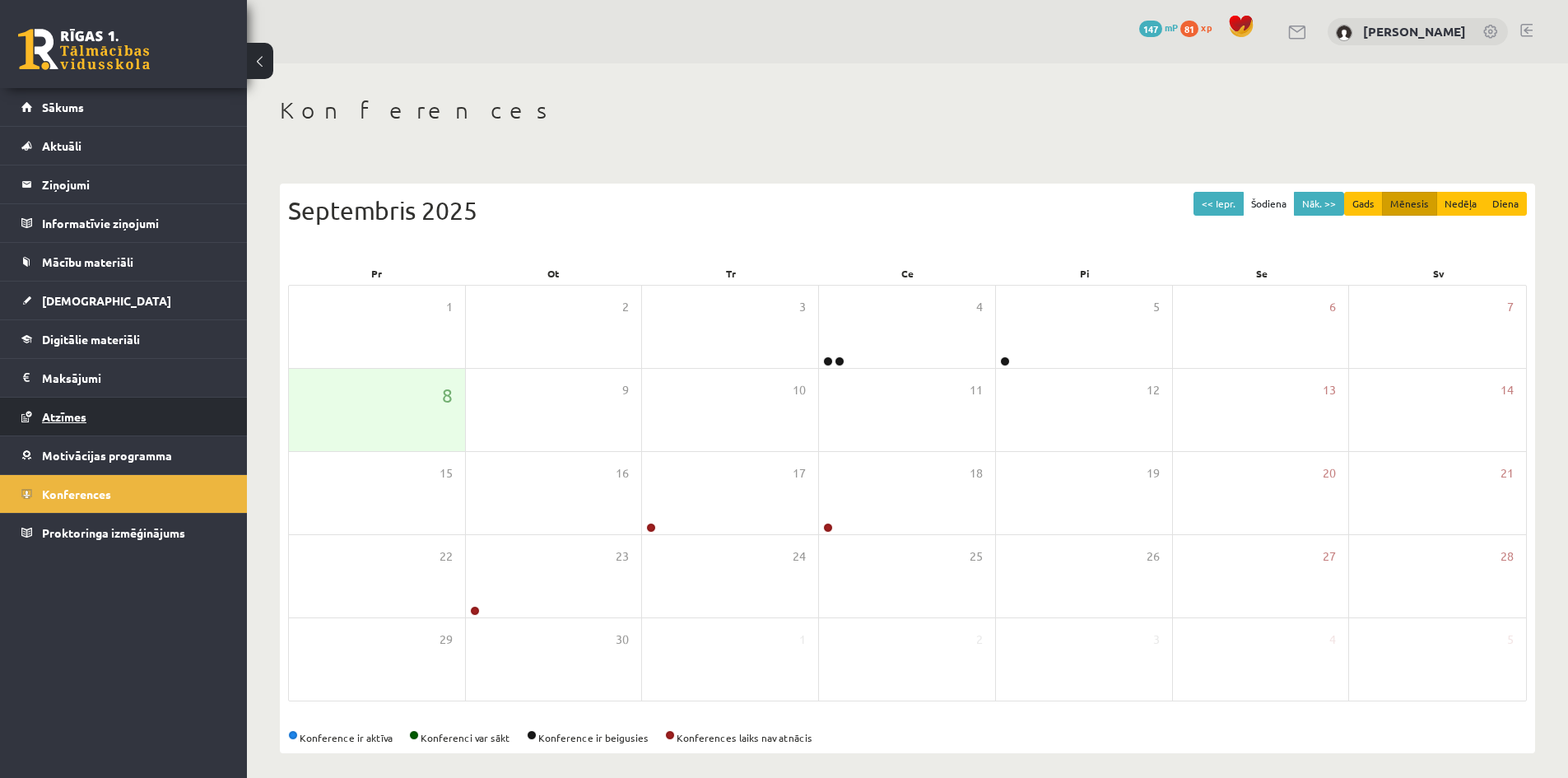
click at [66, 421] on span "Atzīmes" at bounding box center [64, 416] width 45 height 15
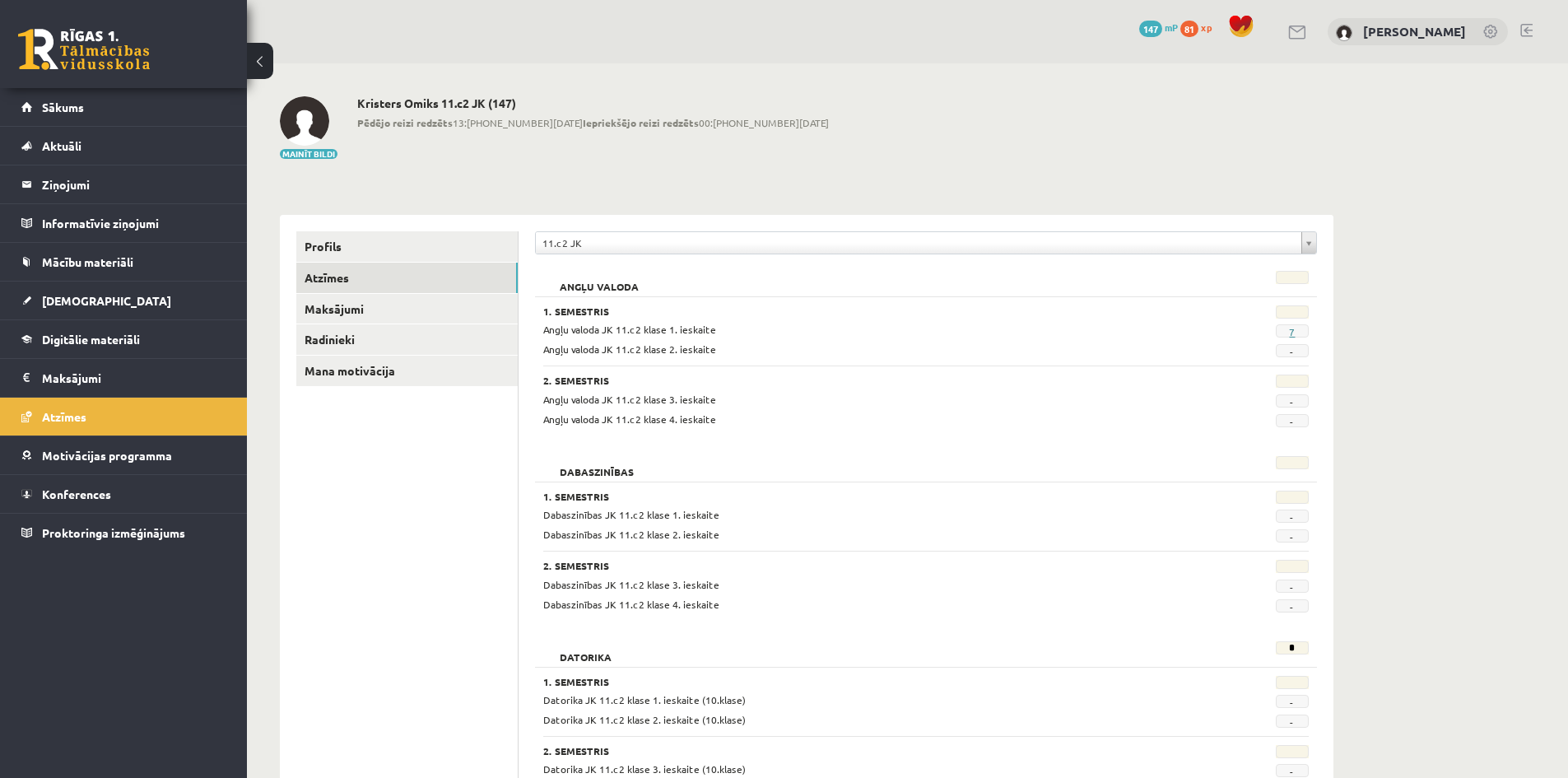
click at [1289, 335] on link "7" at bounding box center [1292, 332] width 6 height 14
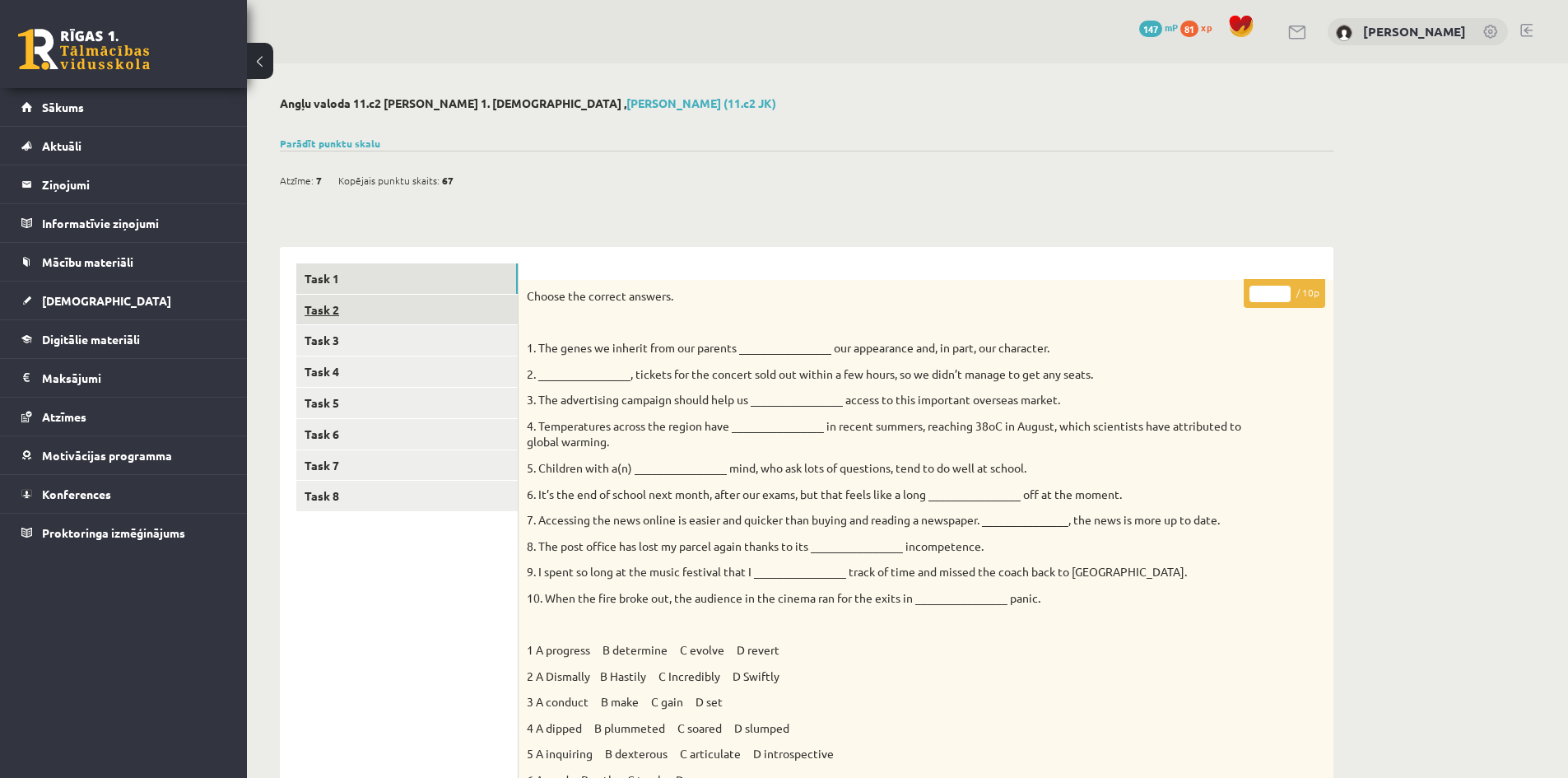
click at [405, 315] on link "Task 2" at bounding box center [406, 309] width 221 height 30
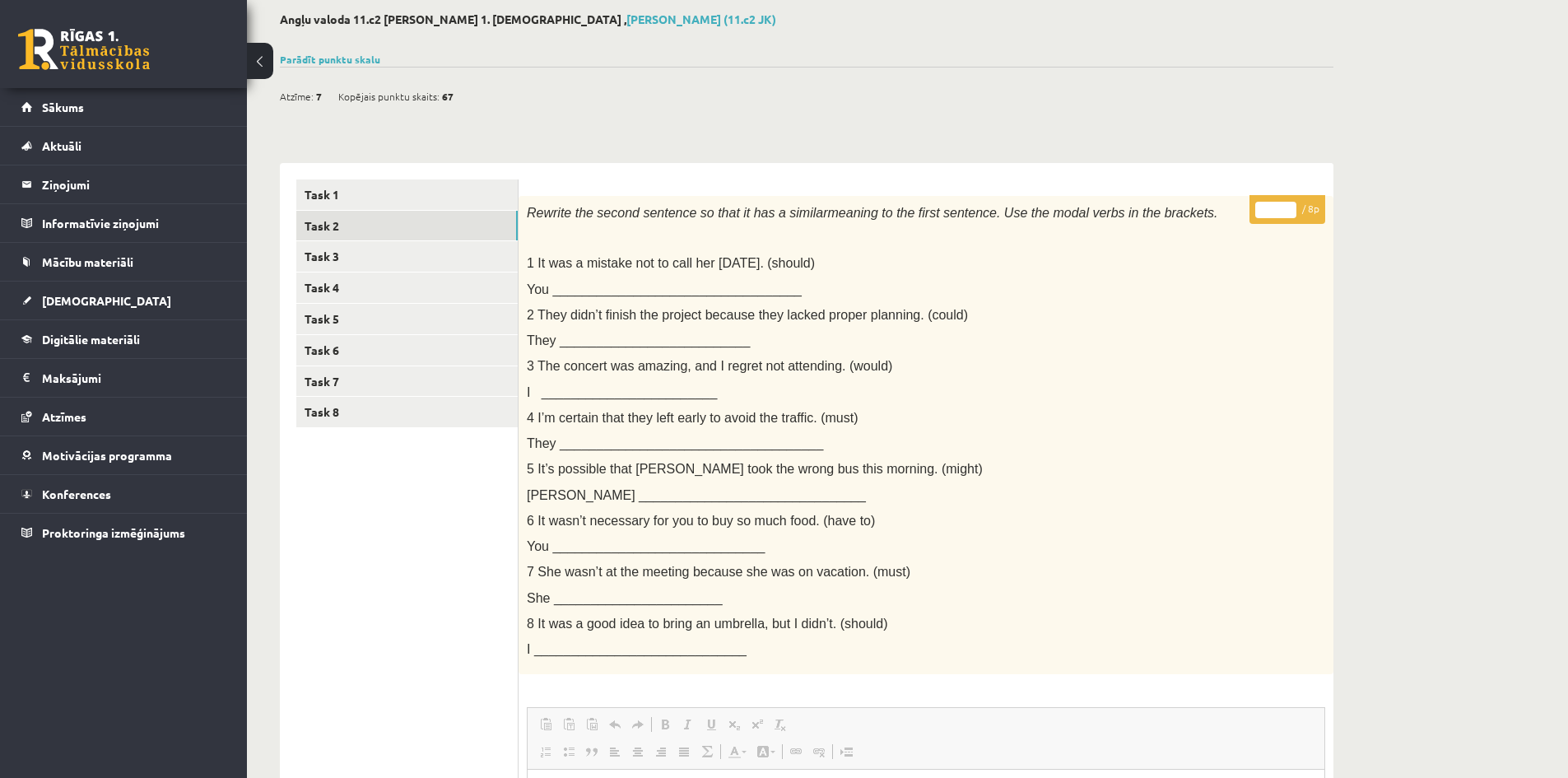
scroll to position [82, 0]
click at [377, 259] on link "Task 3" at bounding box center [406, 257] width 221 height 30
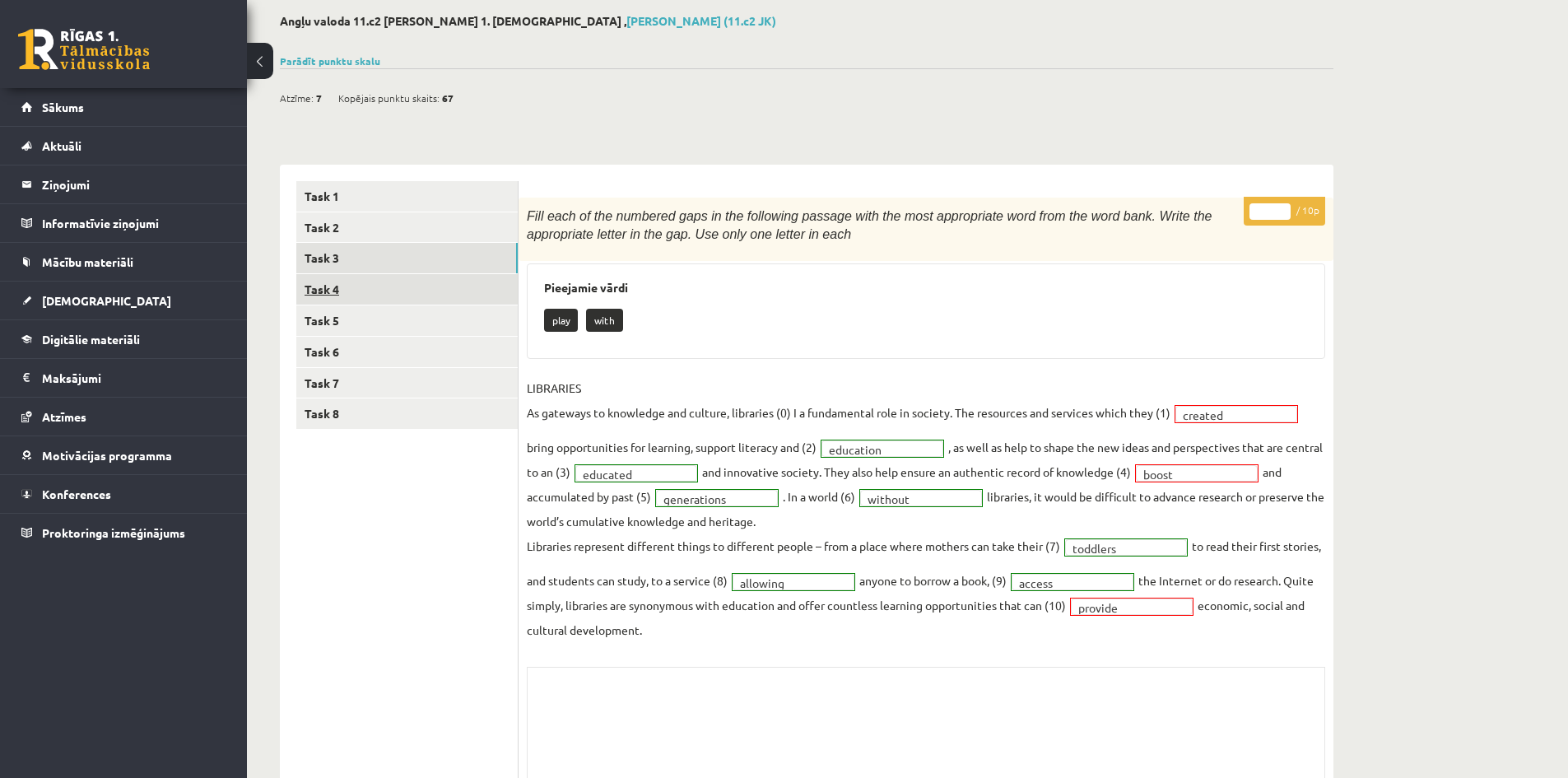
click at [322, 292] on link "Task 4" at bounding box center [406, 289] width 221 height 30
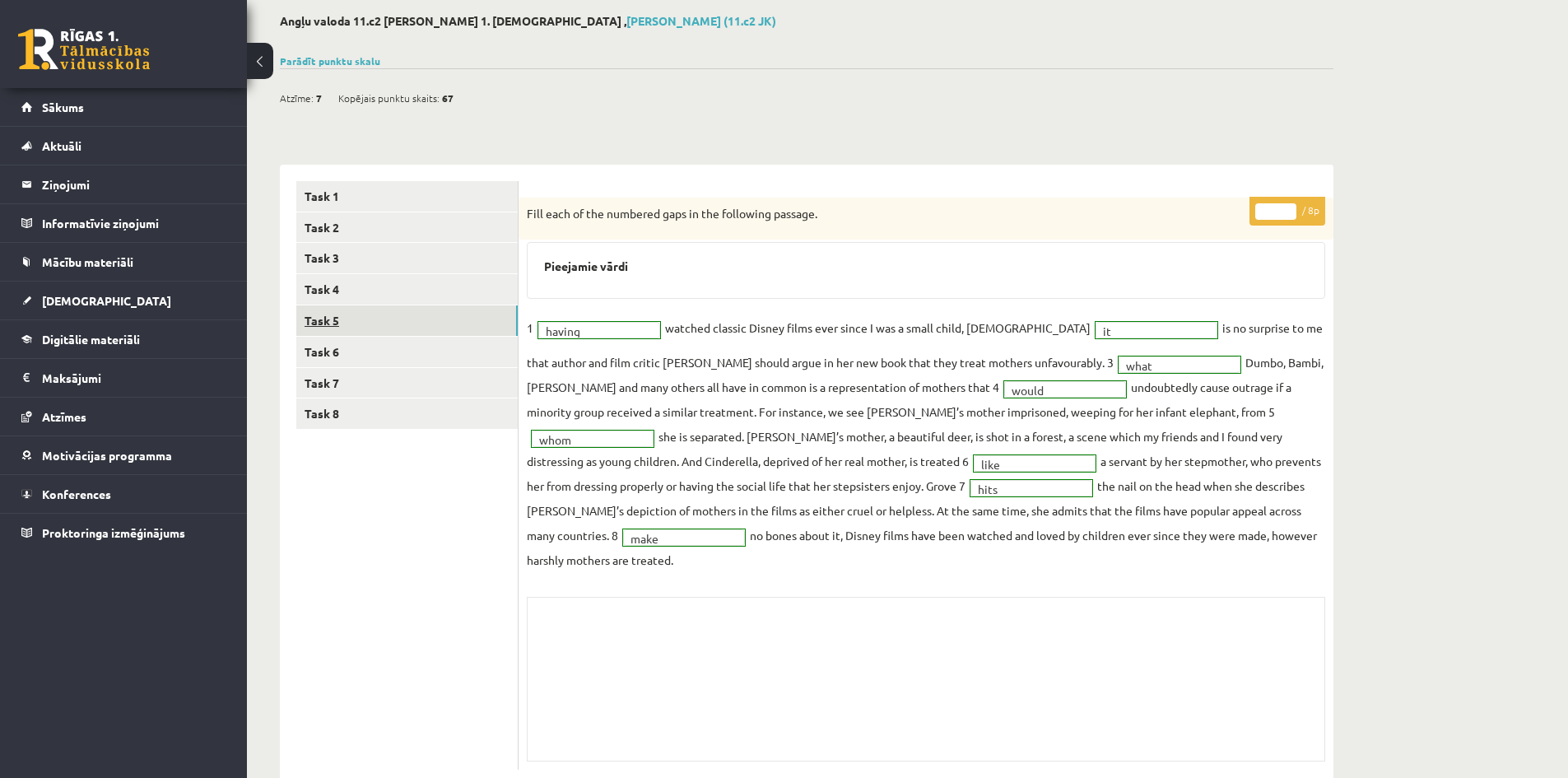
click at [327, 321] on link "Task 5" at bounding box center [406, 320] width 221 height 30
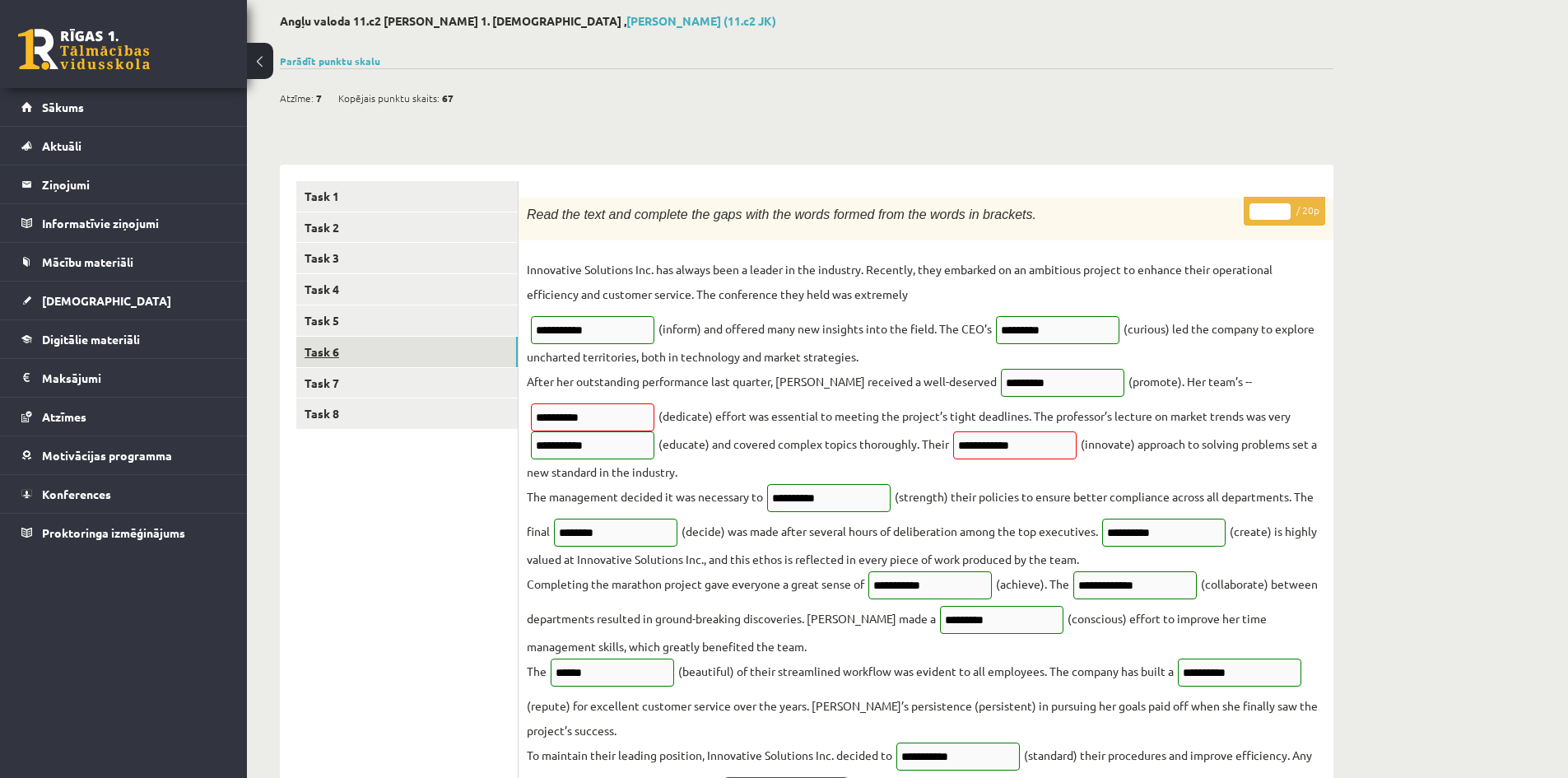
click at [337, 352] on link "Task 6" at bounding box center [406, 351] width 221 height 30
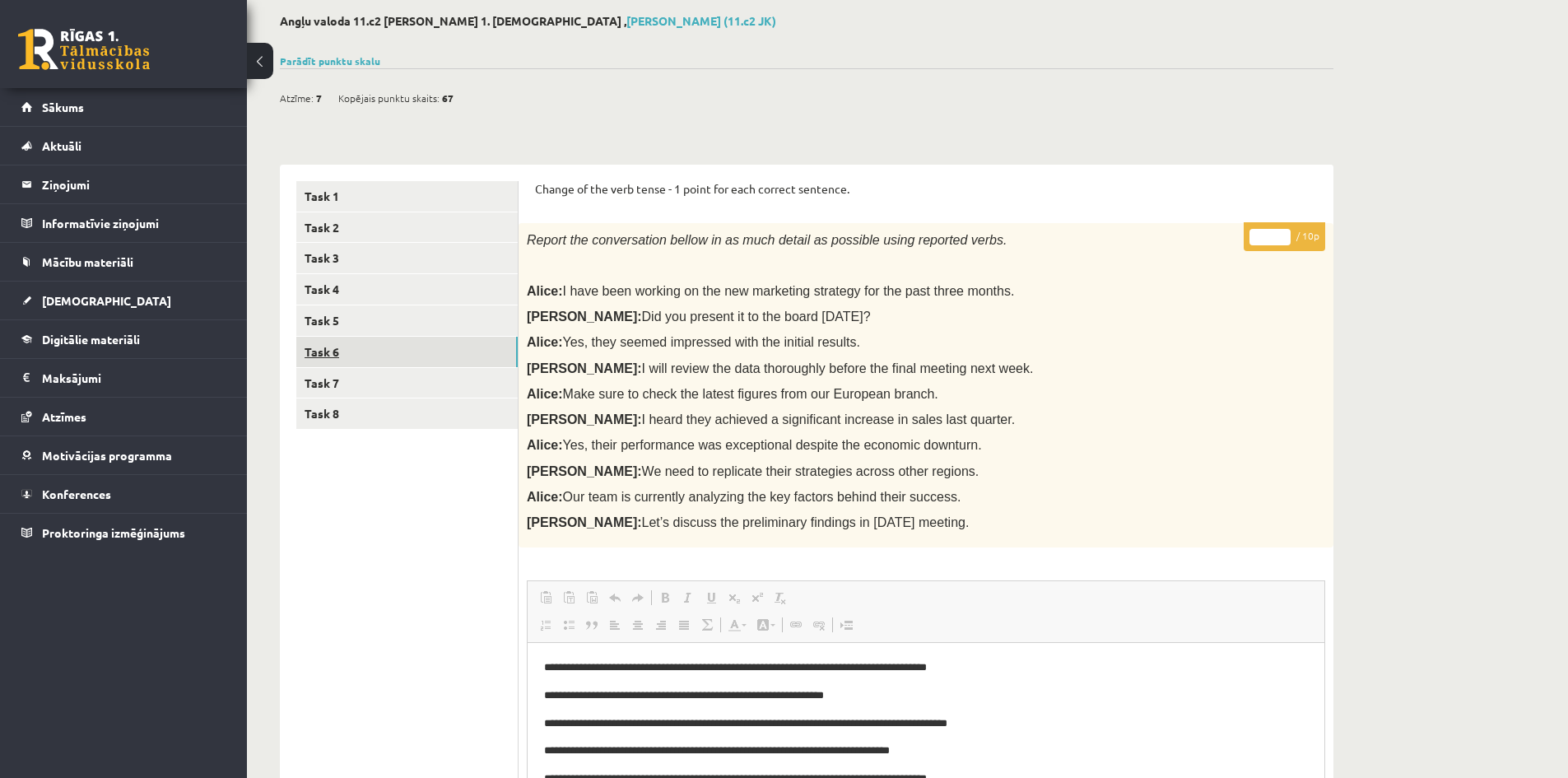
scroll to position [0, 0]
click at [326, 373] on link "Task 7" at bounding box center [406, 383] width 221 height 30
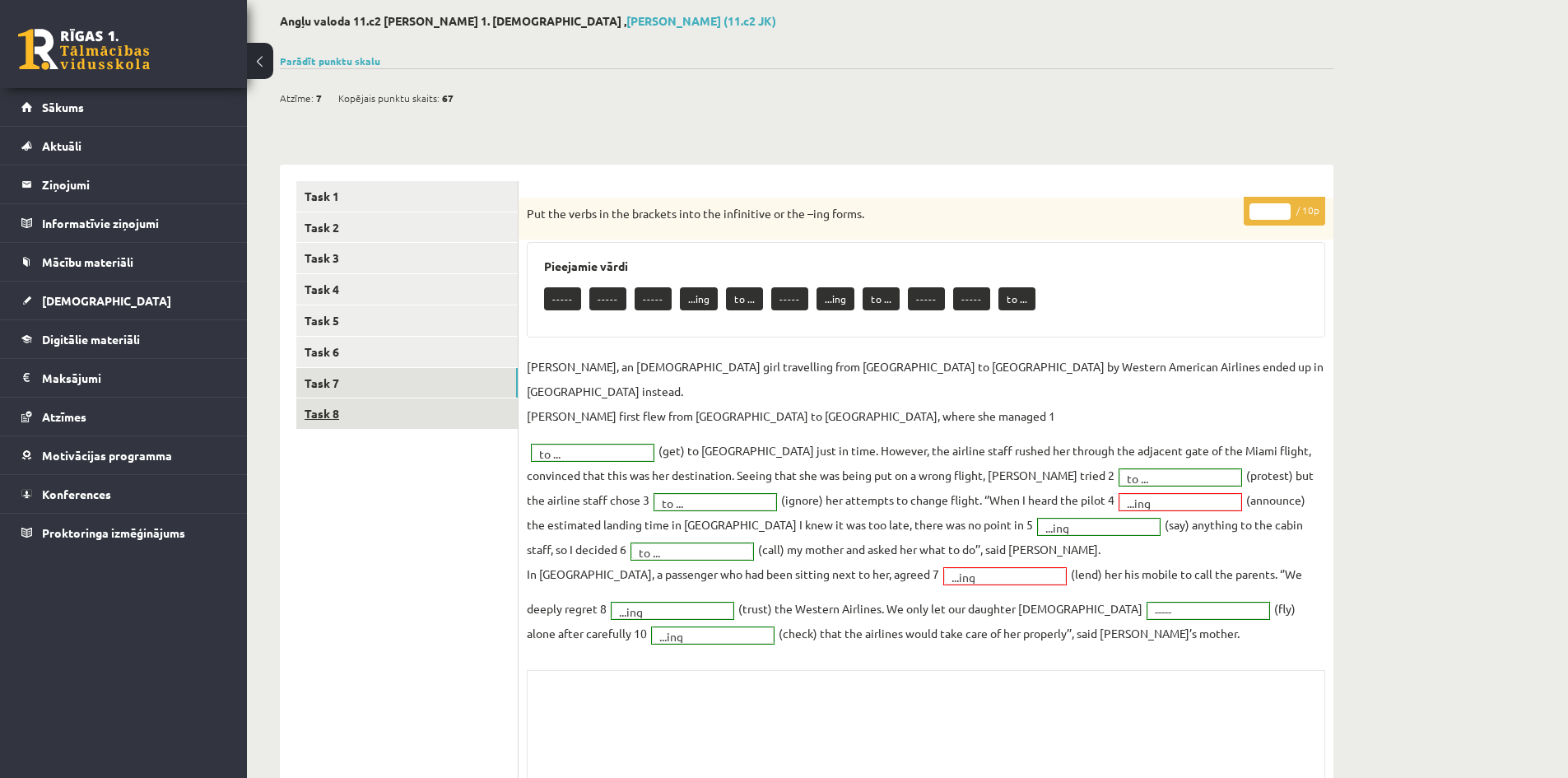
click at [340, 408] on link "Task 8" at bounding box center [406, 413] width 221 height 30
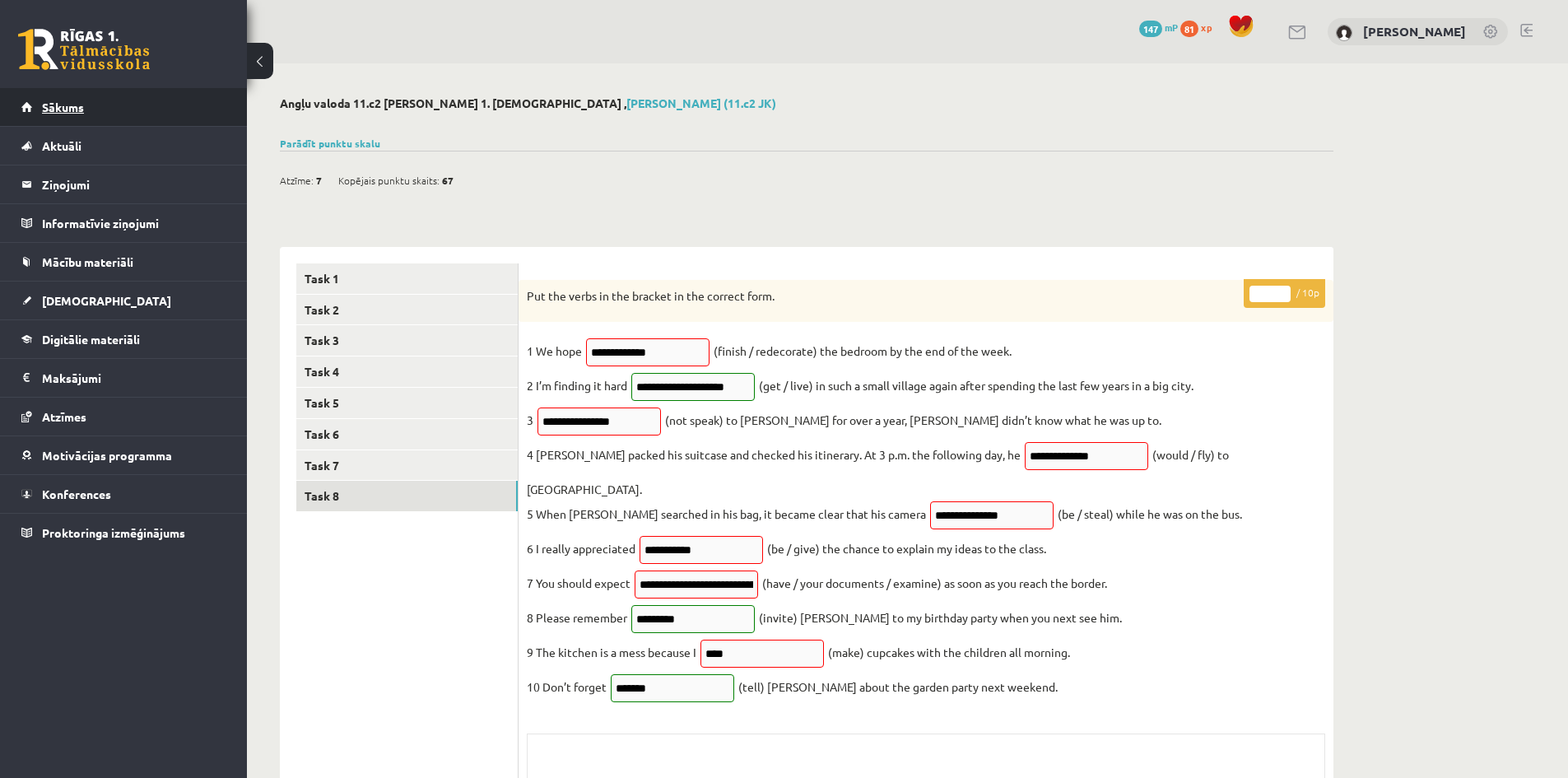
click at [118, 123] on link "Sākums" at bounding box center [124, 106] width 205 height 38
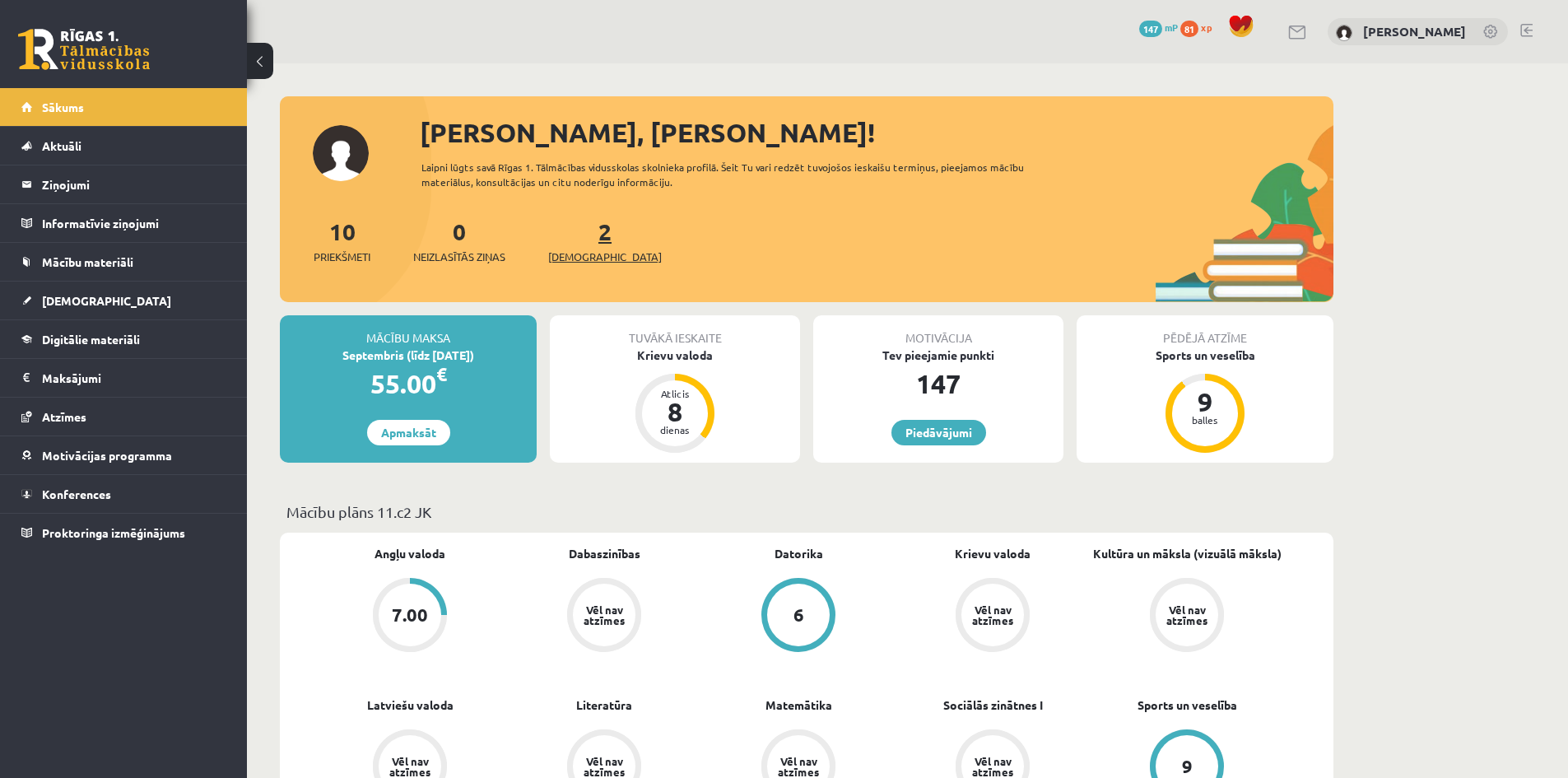
click at [574, 252] on span "[DEMOGRAPHIC_DATA]" at bounding box center [604, 256] width 114 height 17
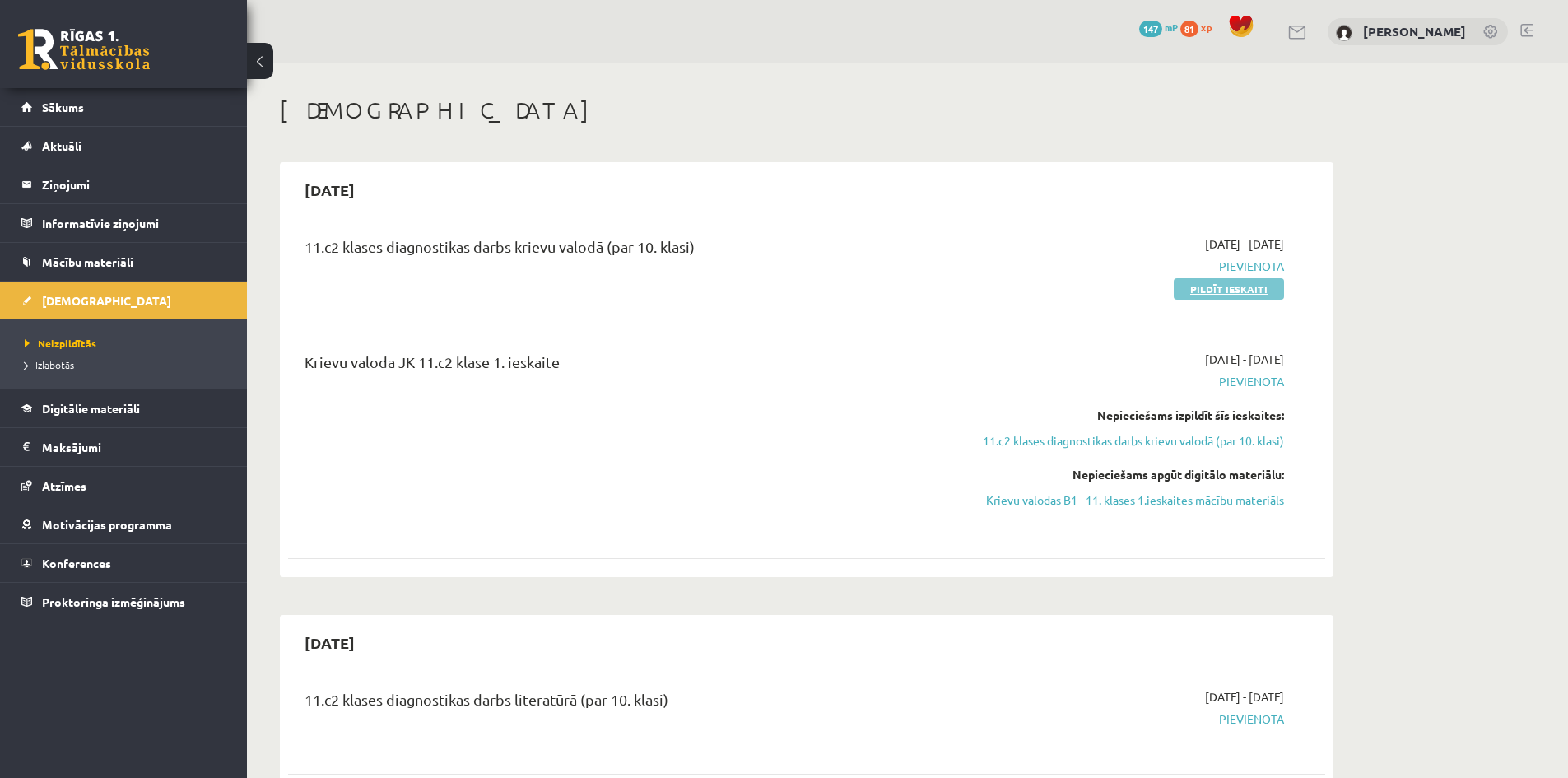
click at [1252, 290] on link "Pildīt ieskaiti" at bounding box center [1228, 289] width 110 height 21
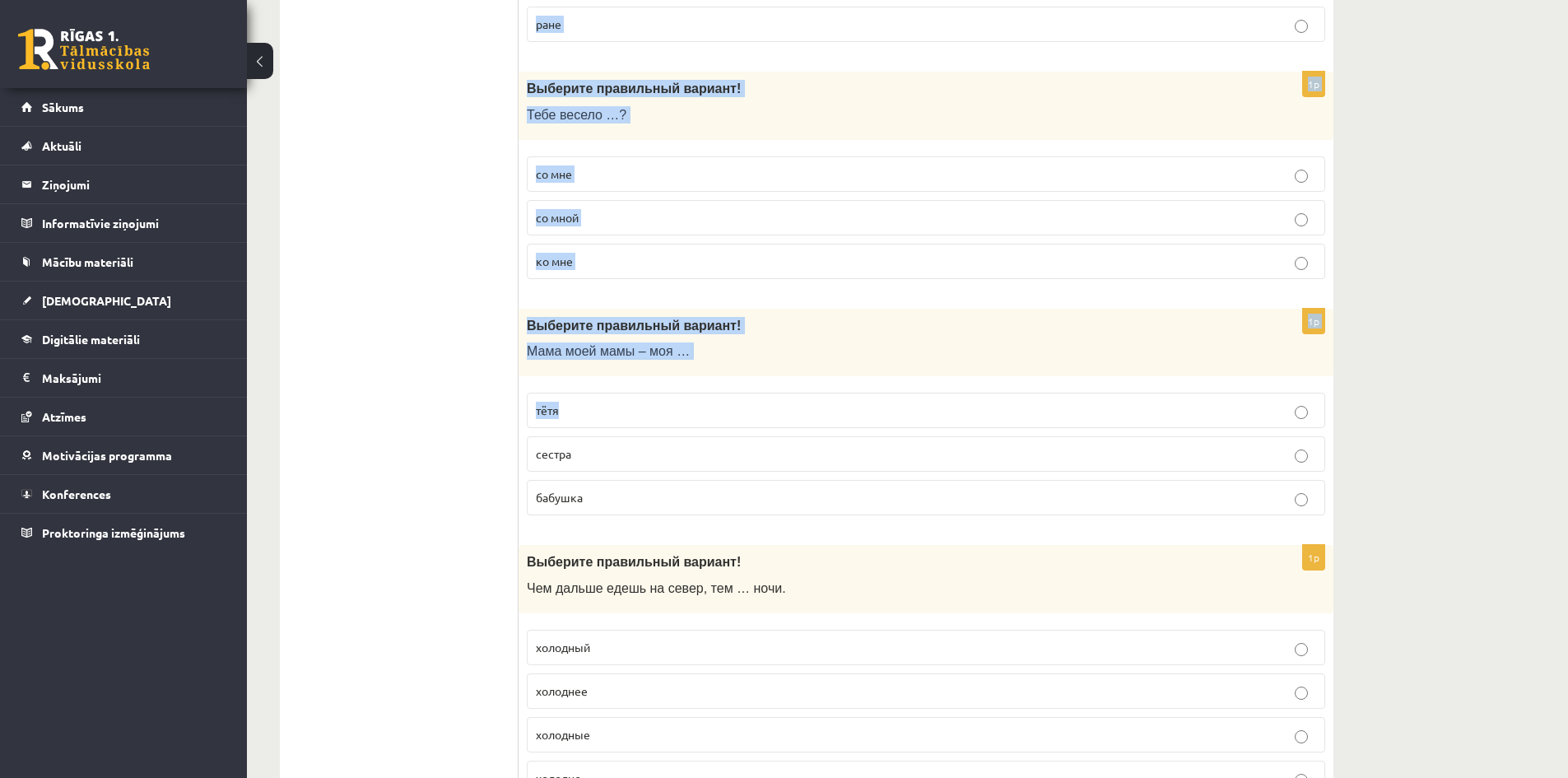
scroll to position [5162, 0]
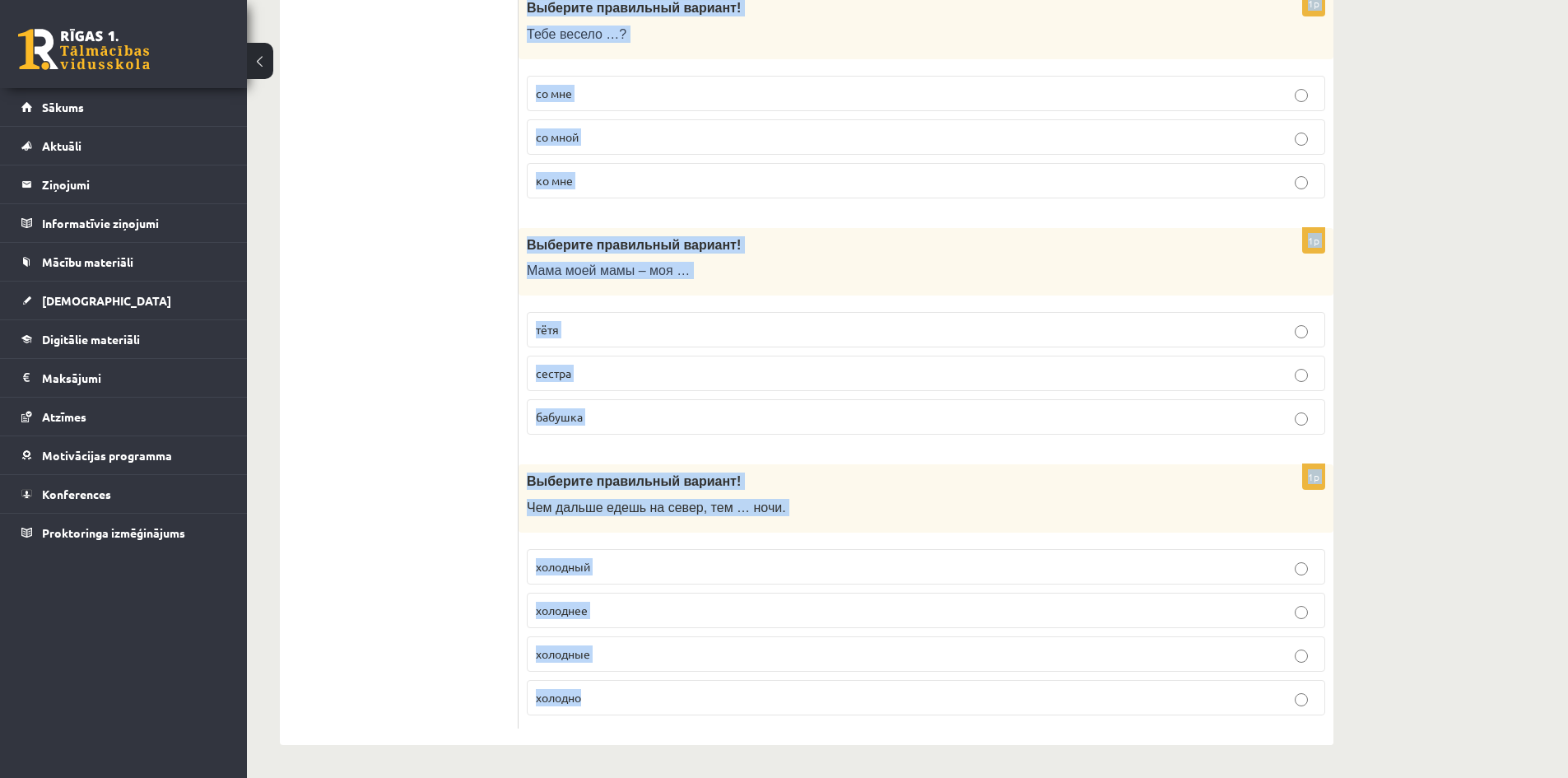
drag, startPoint x: 521, startPoint y: 245, endPoint x: 950, endPoint y: 690, distance: 618.1
copy form "Выберите правильный вариант! Семья … важную роль в жизни каждого человека. игра…"
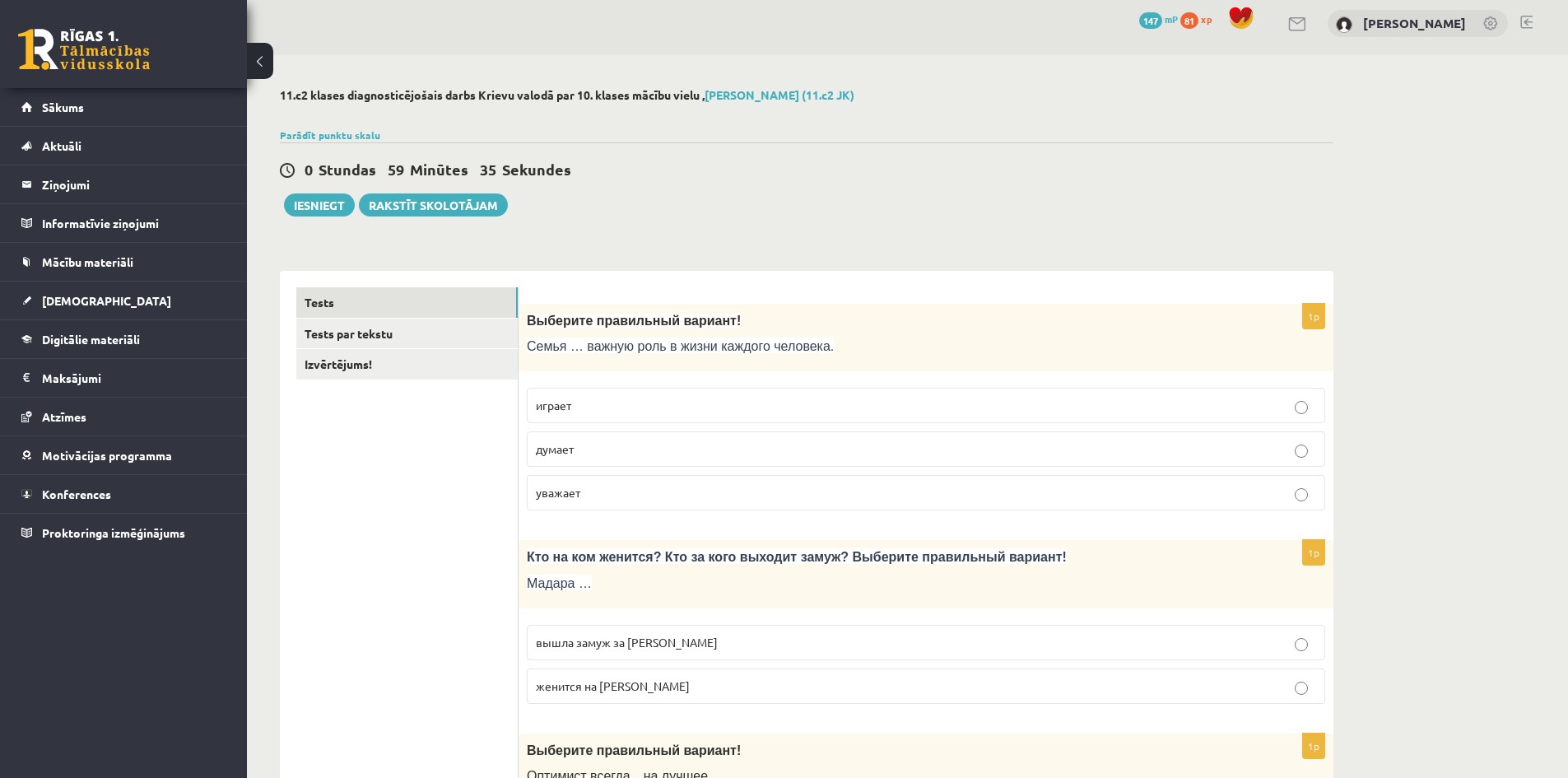
scroll to position [0, 0]
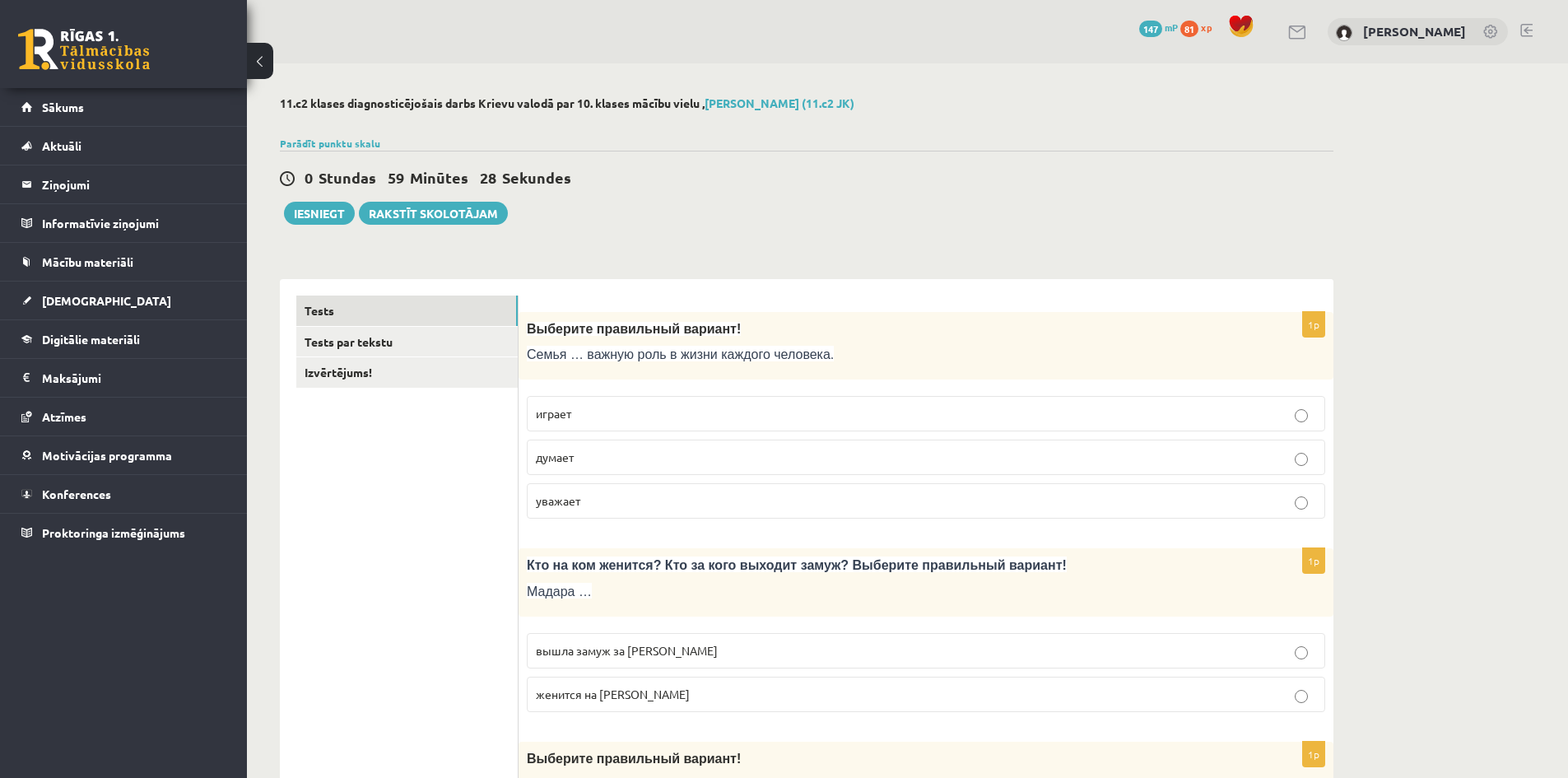
click at [1040, 168] on div "0 Stundas 59 Minūtes 28 Sekundes" at bounding box center [806, 178] width 1053 height 21
click at [832, 415] on p "играет" at bounding box center [926, 414] width 781 height 18
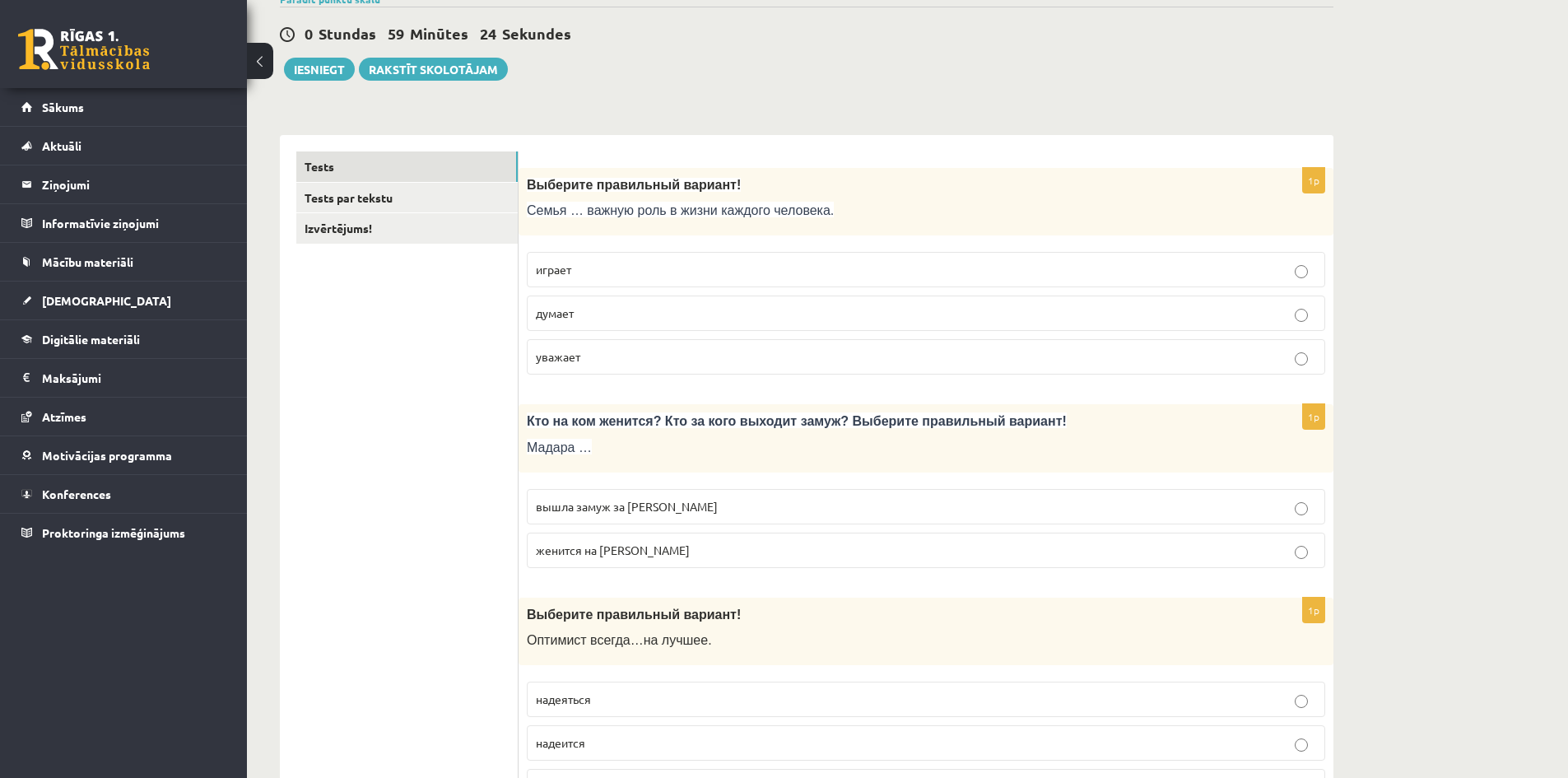
scroll to position [165, 0]
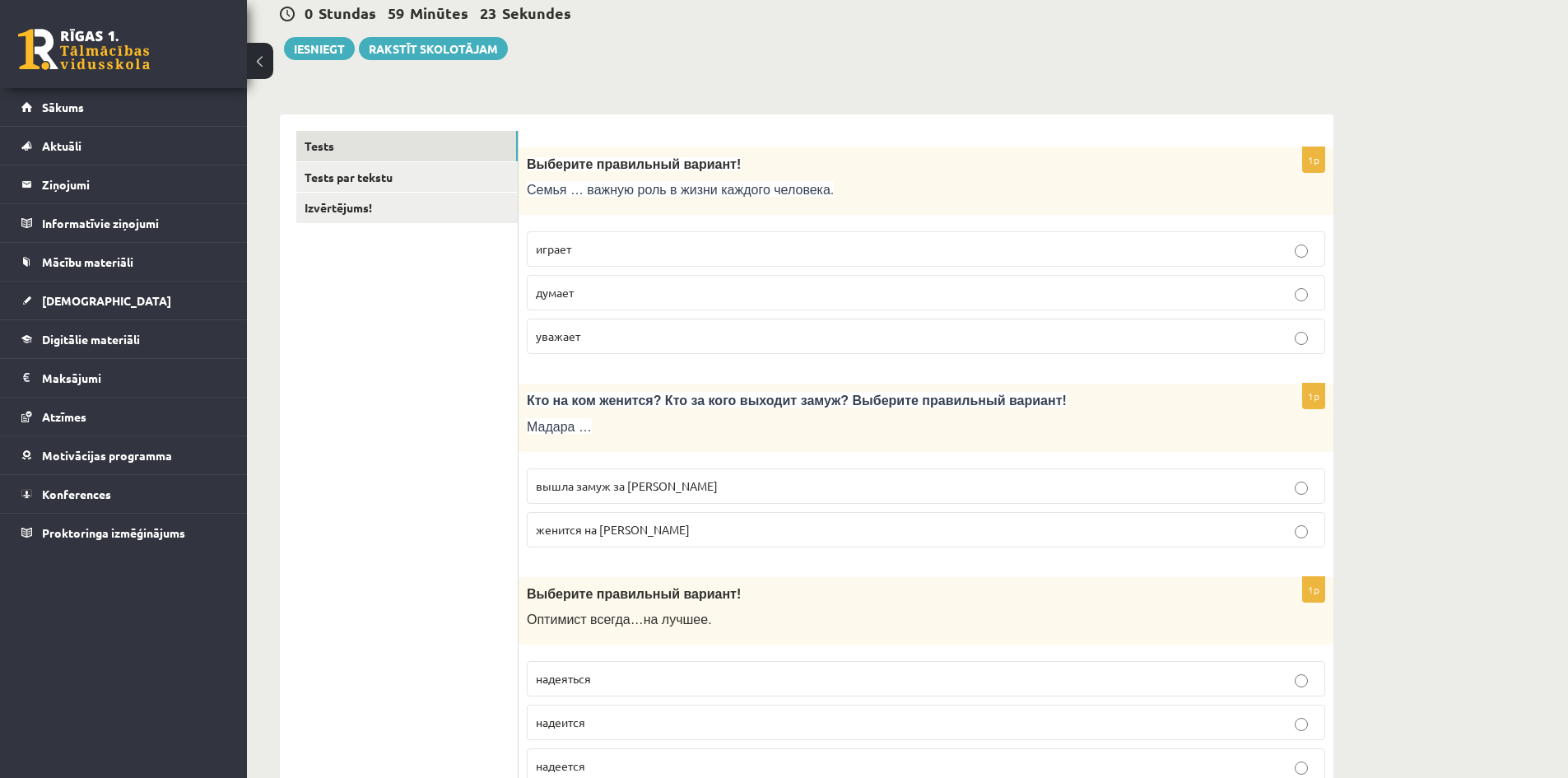
click at [739, 489] on p "вышла замуж за Марка" at bounding box center [926, 486] width 781 height 18
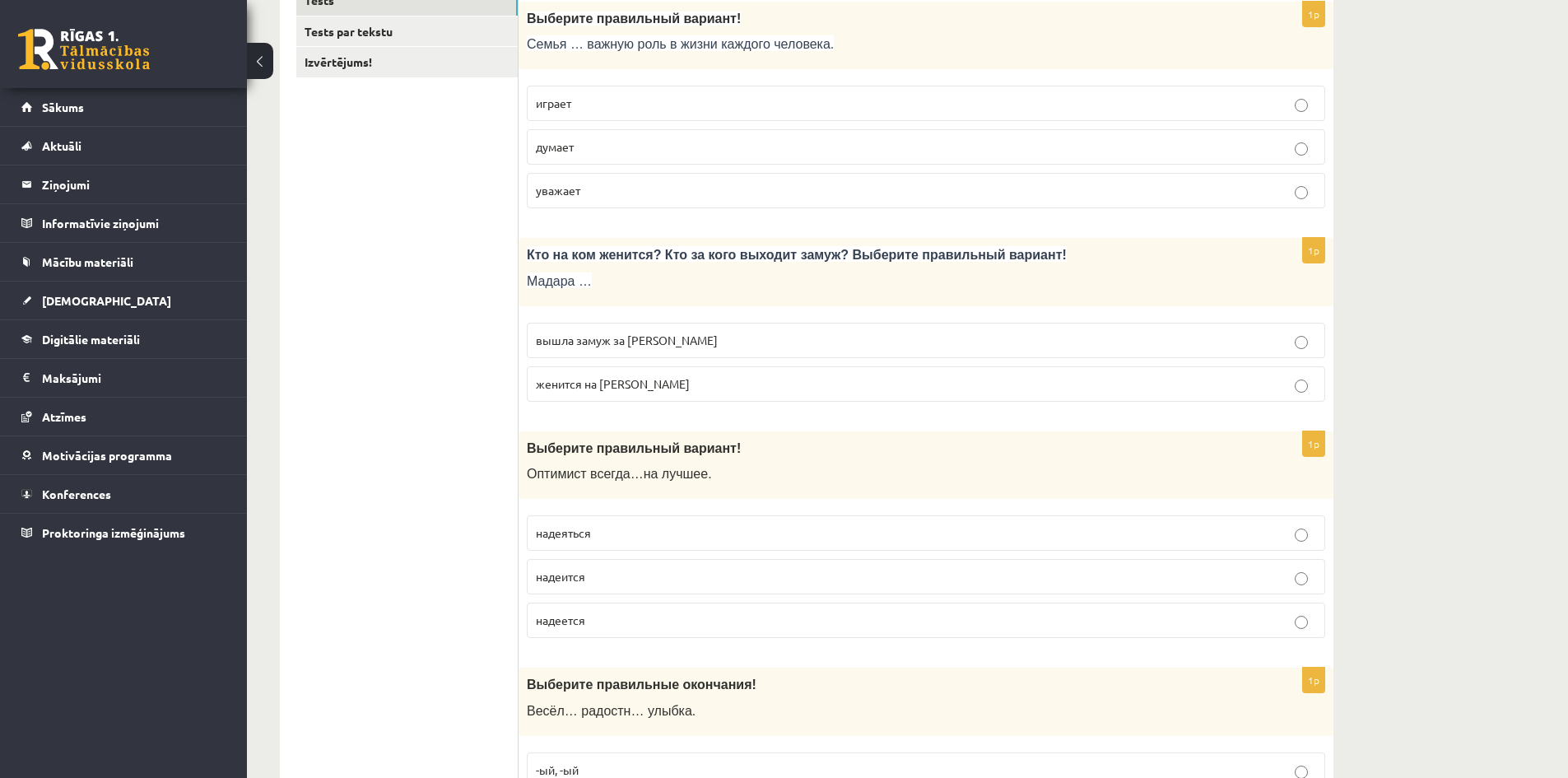
scroll to position [330, 0]
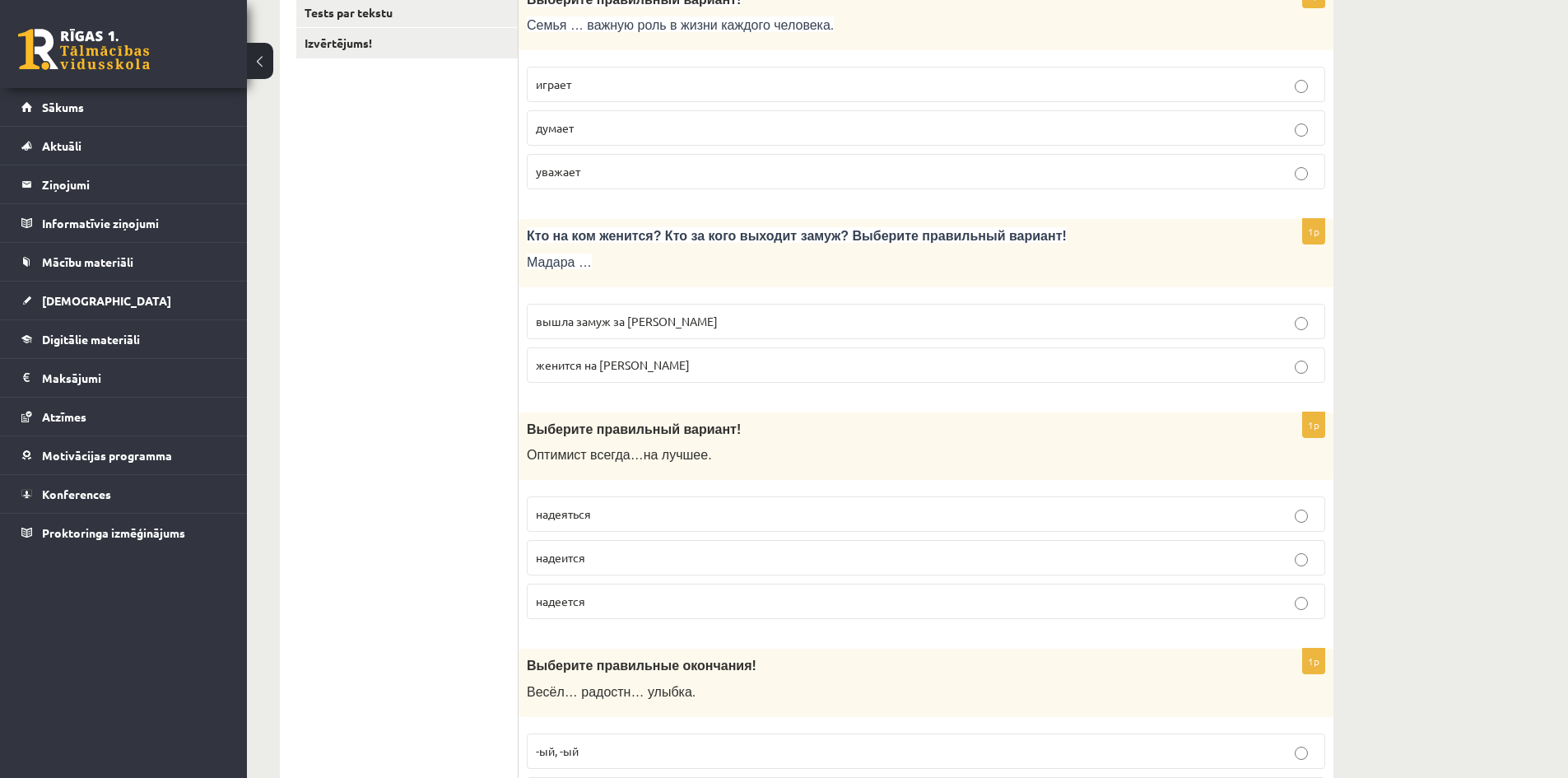
click at [604, 594] on p "надеется" at bounding box center [926, 602] width 781 height 18
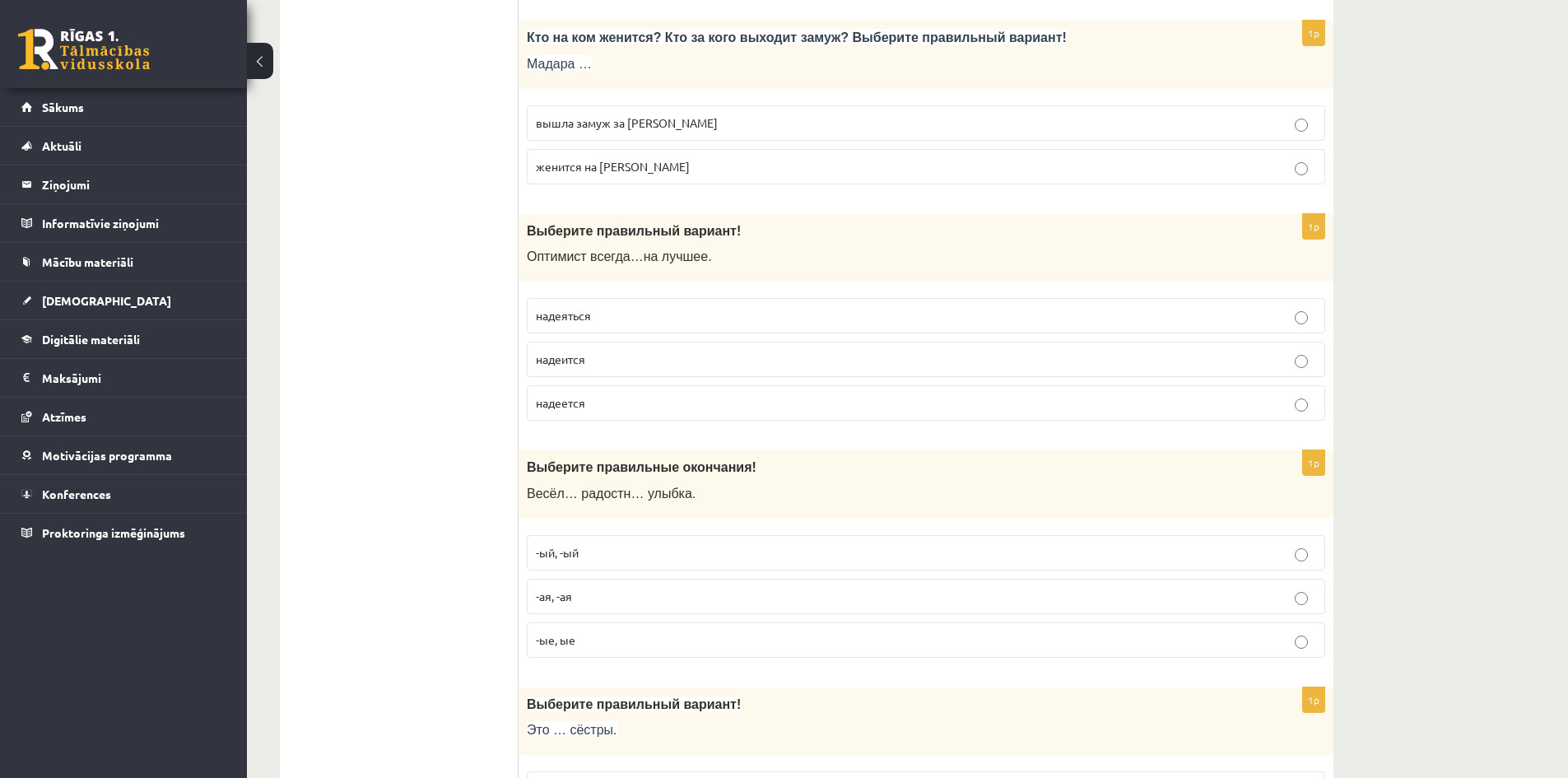
scroll to position [576, 0]
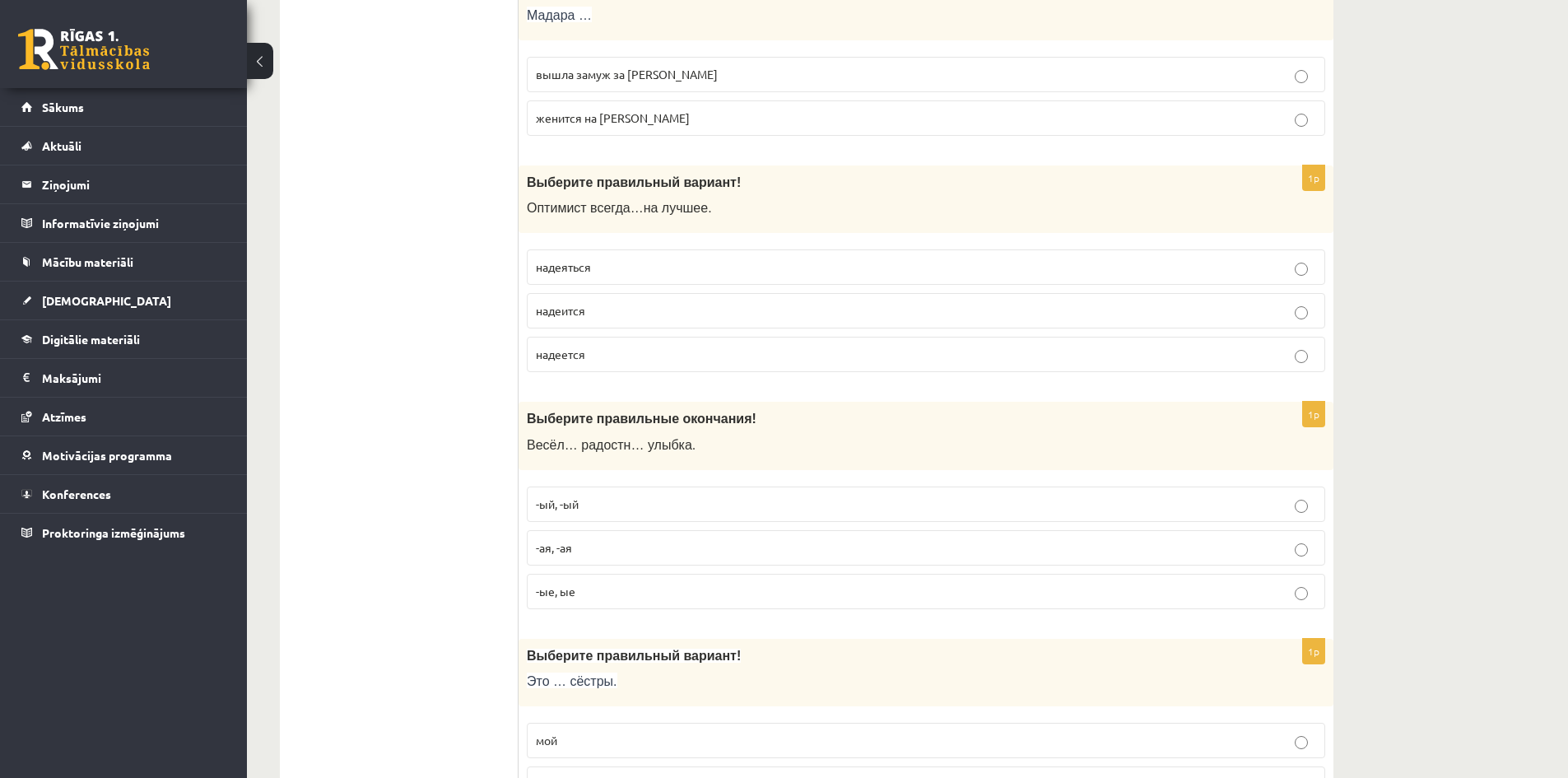
click at [566, 550] on span "-ая, -ая" at bounding box center [554, 547] width 36 height 15
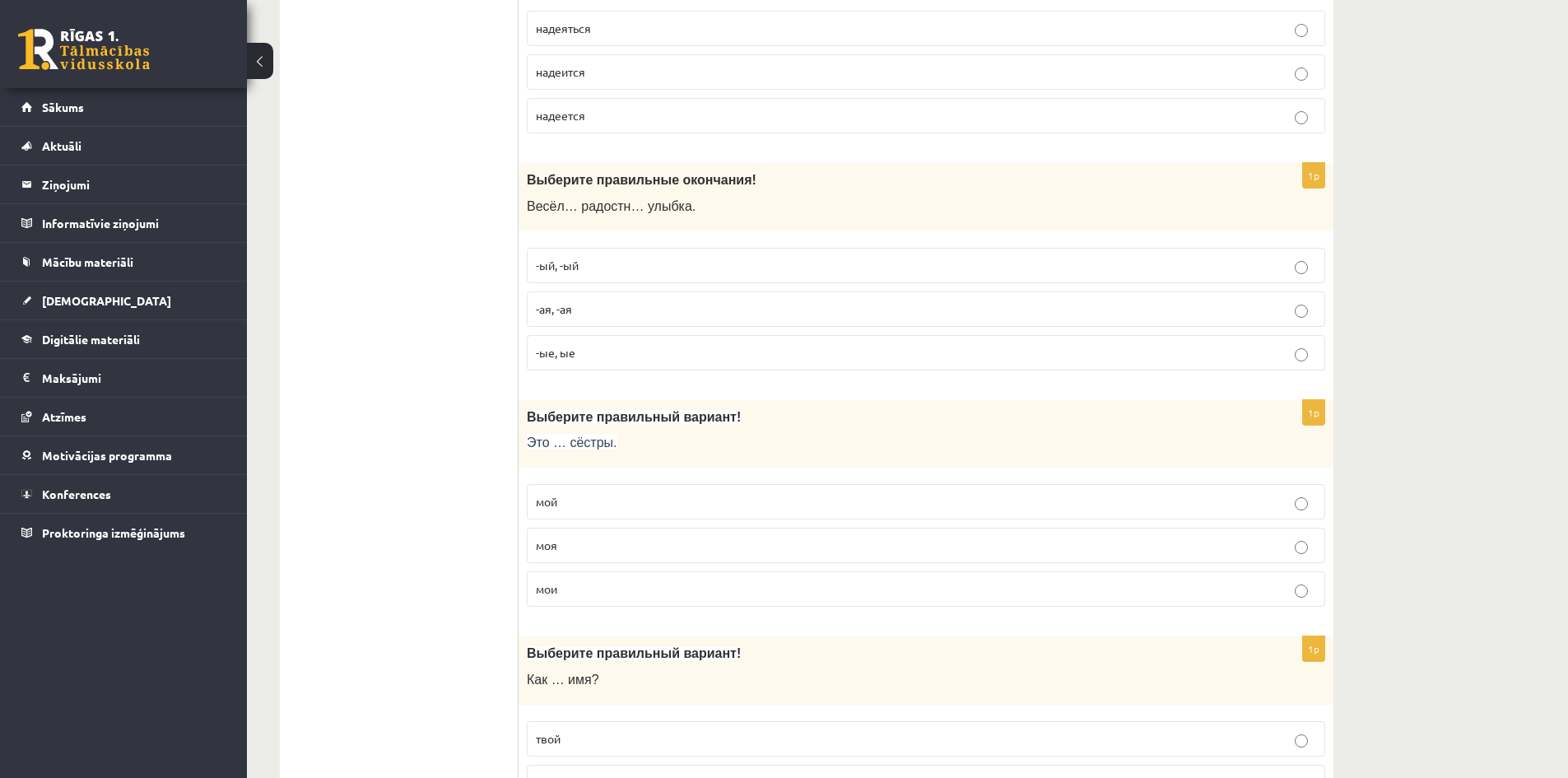
scroll to position [824, 0]
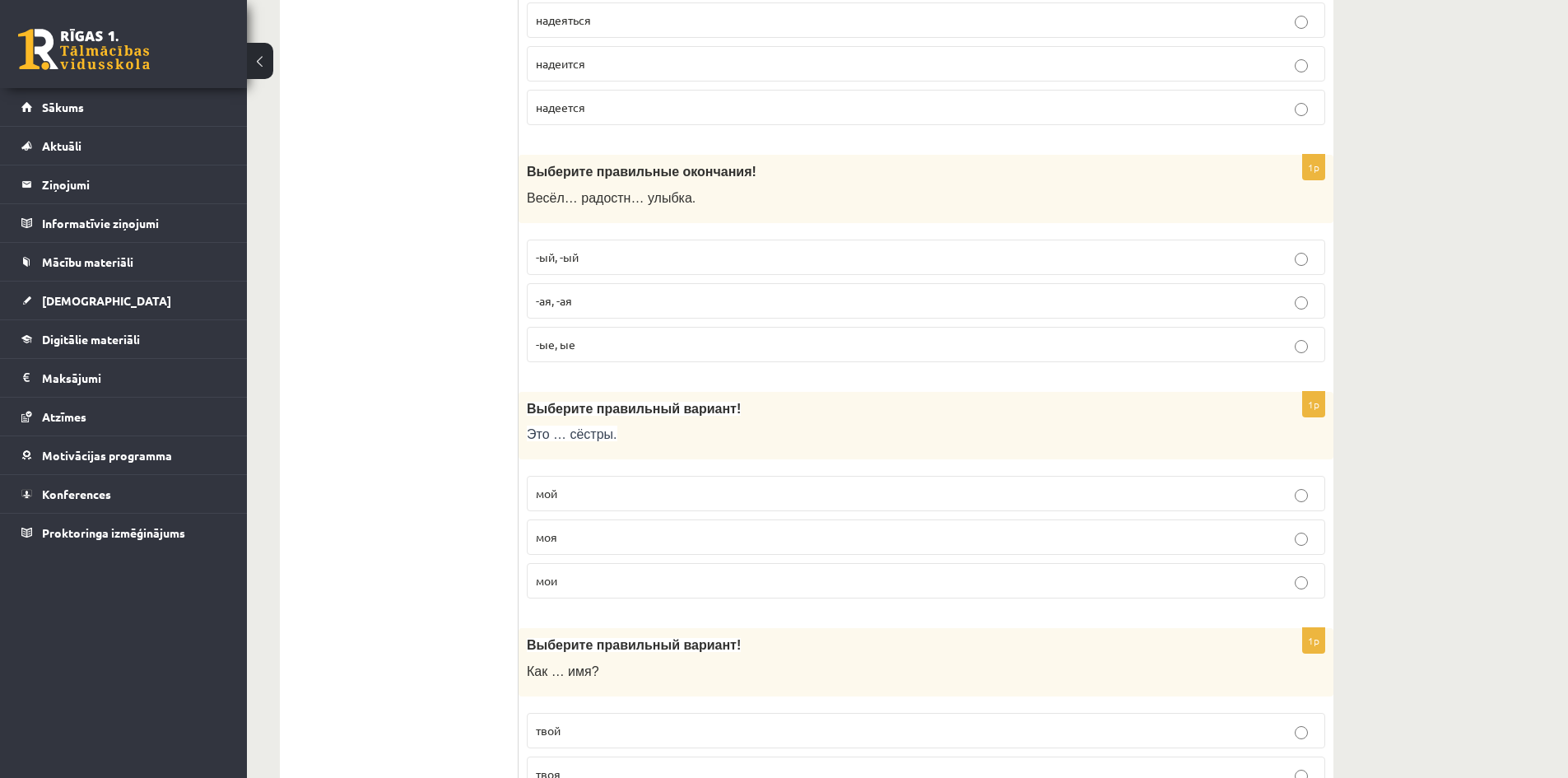
click at [583, 581] on p "мои" at bounding box center [926, 581] width 781 height 18
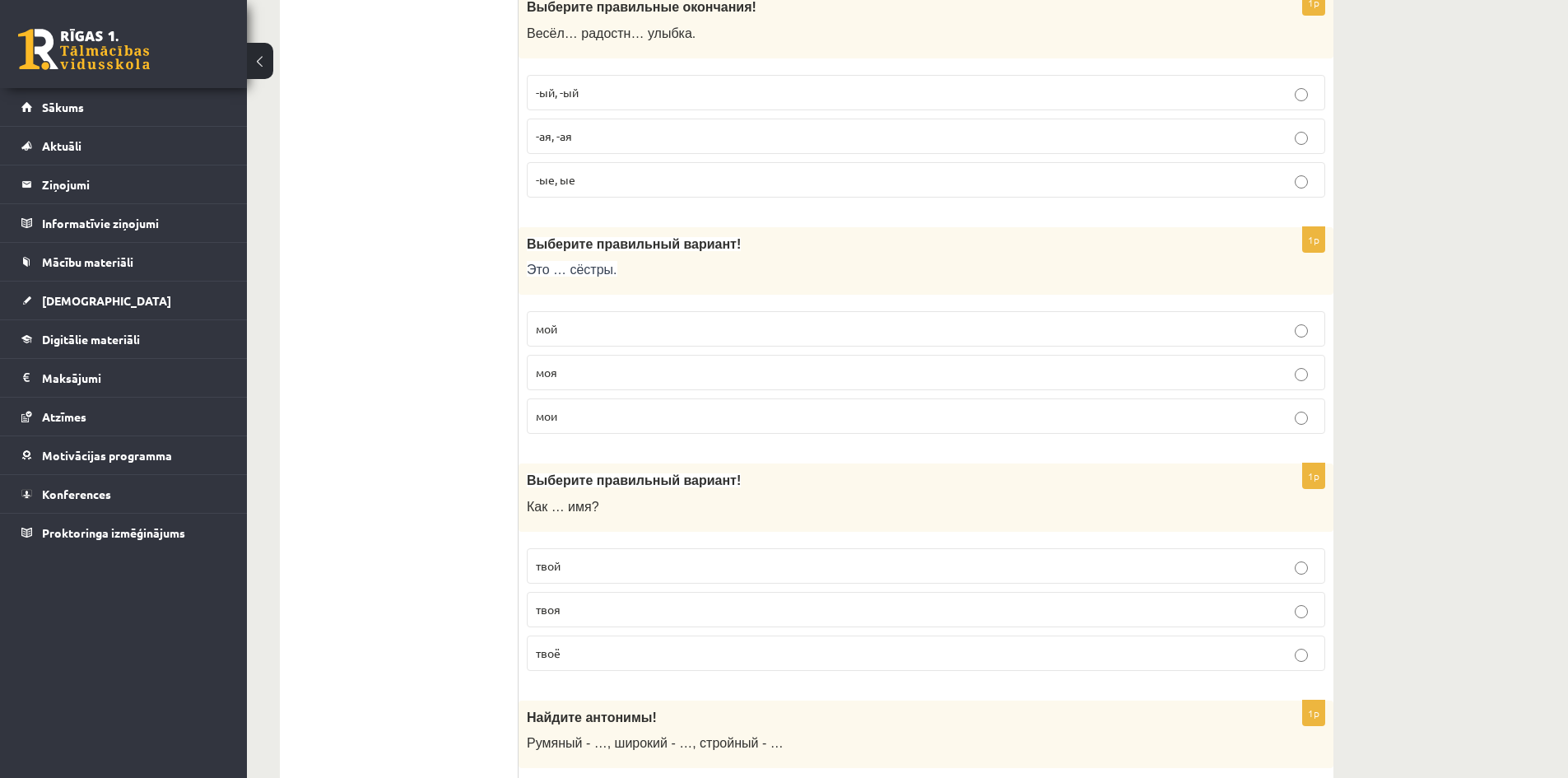
scroll to position [1070, 0]
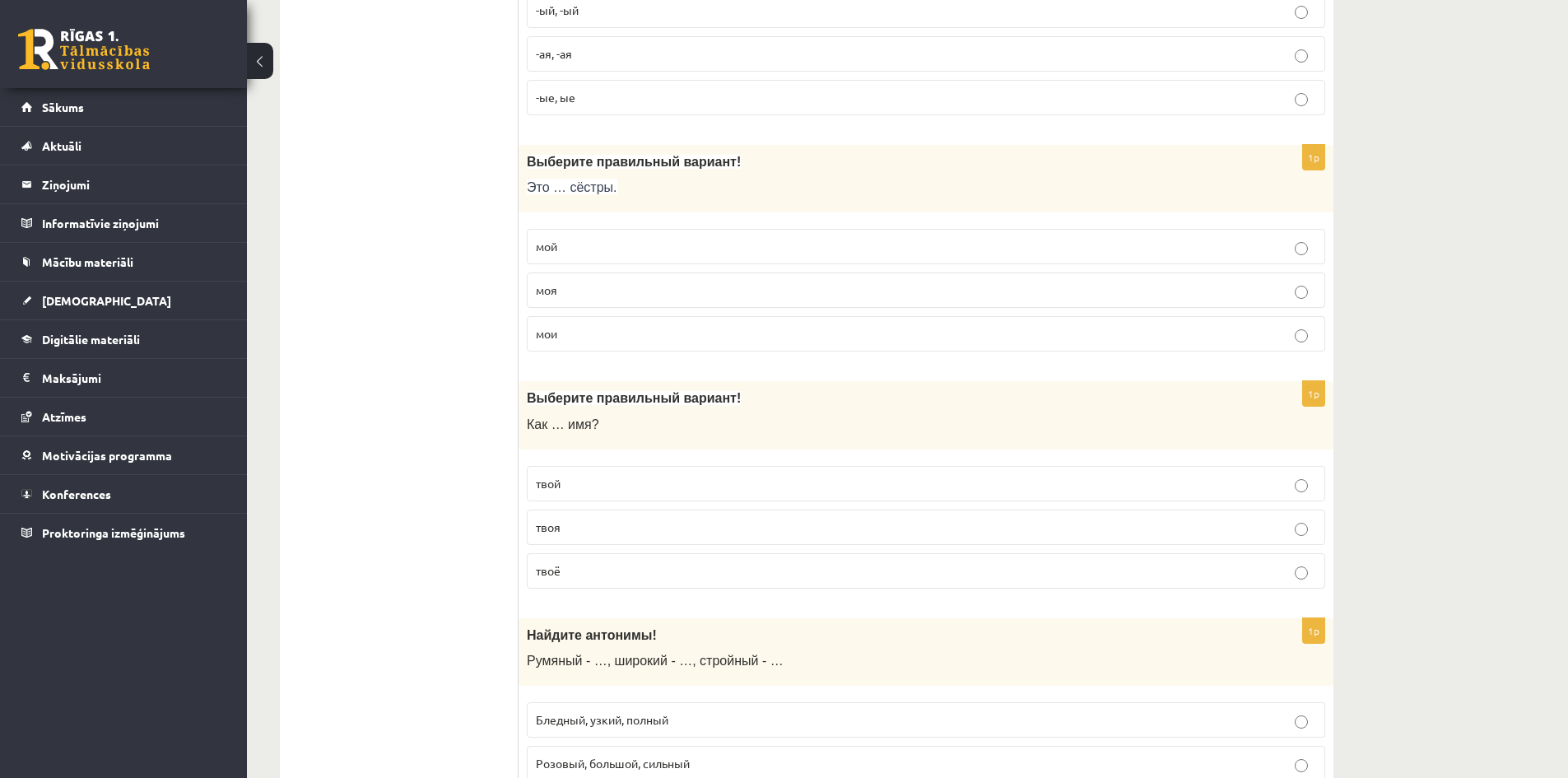
click at [543, 565] on span "твоё" at bounding box center [548, 570] width 24 height 15
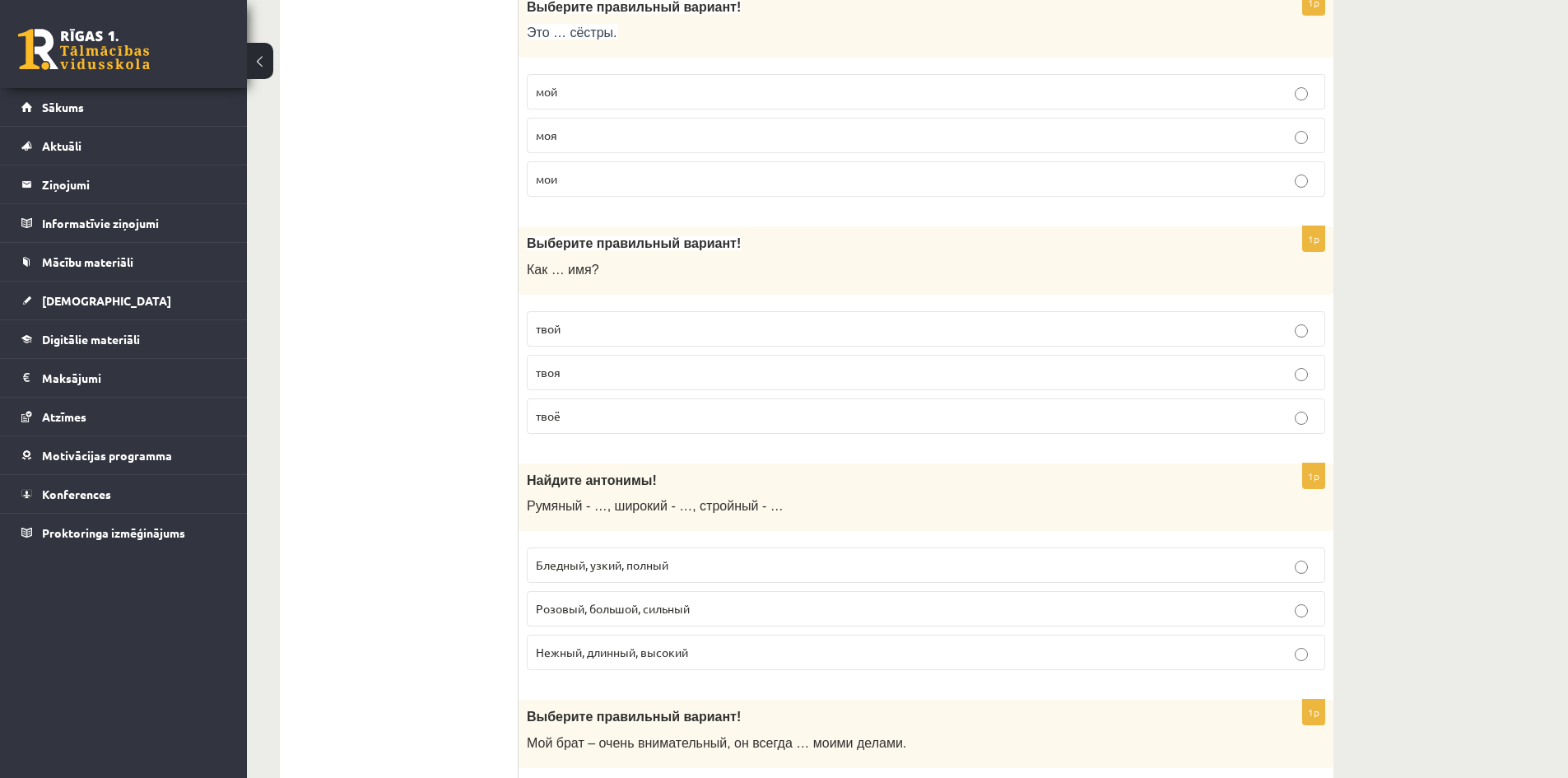
scroll to position [1235, 0]
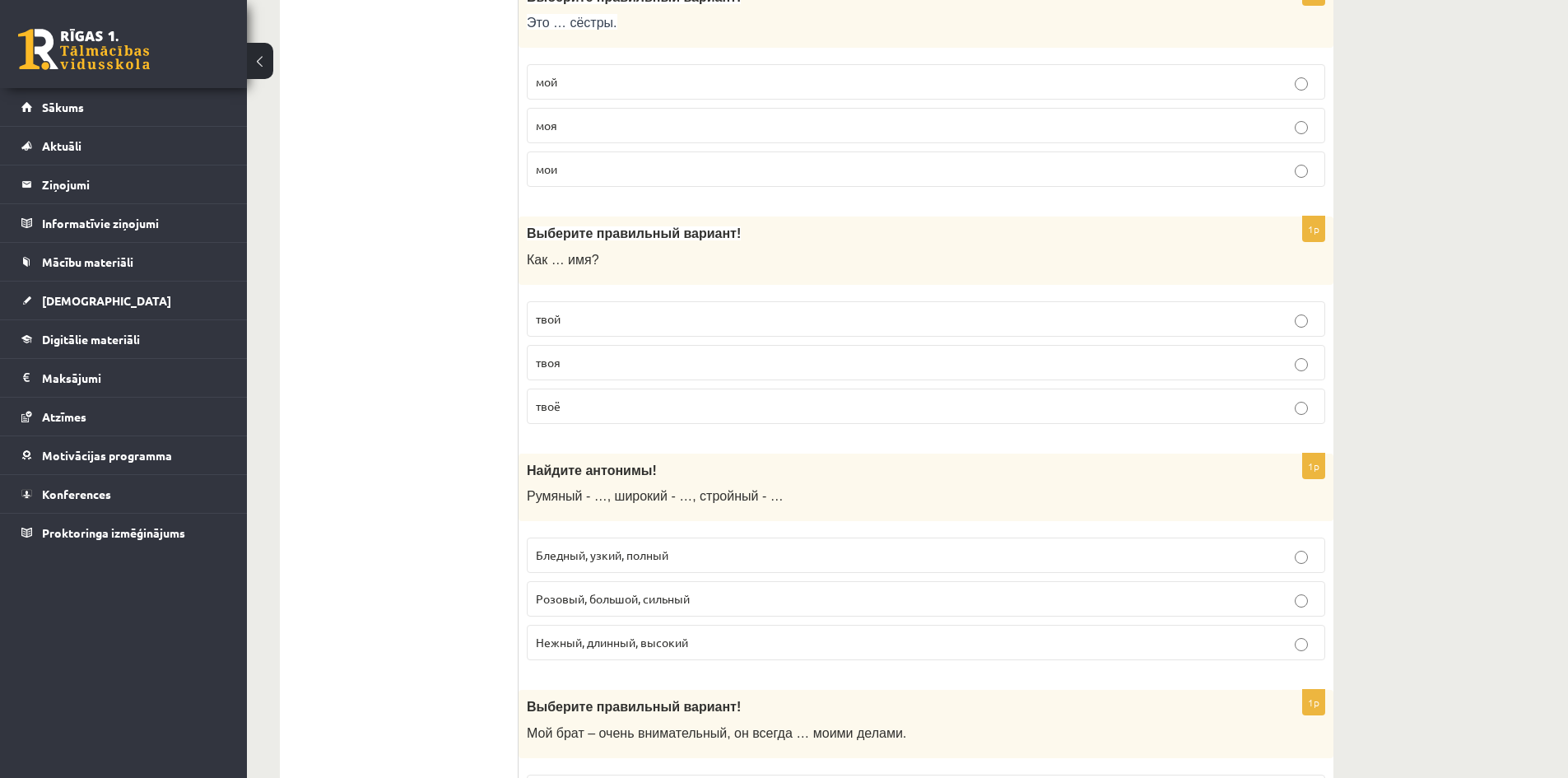
click at [547, 557] on span "Бледный, узкий, полный" at bounding box center [602, 555] width 133 height 15
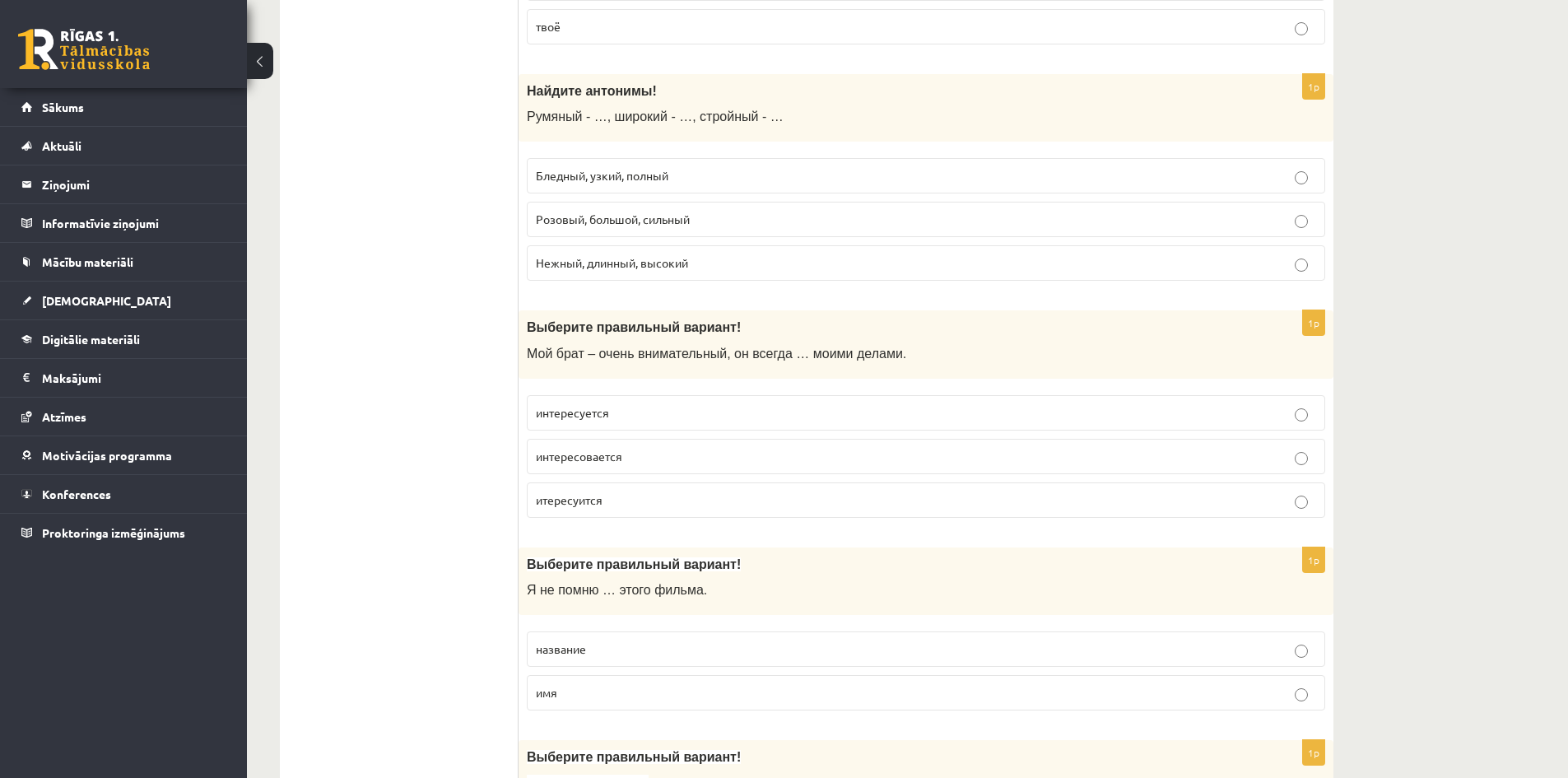
scroll to position [1647, 0]
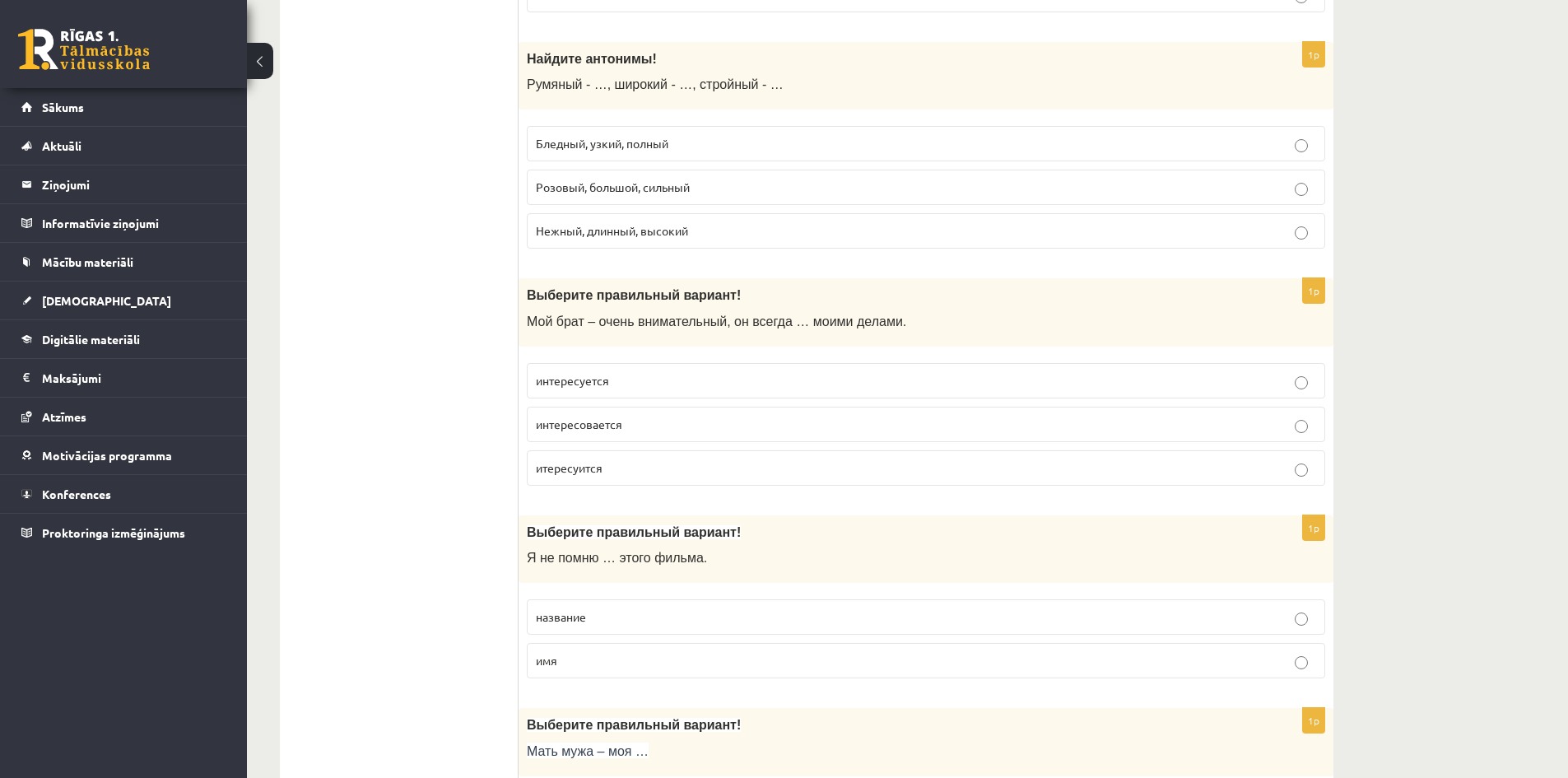
click at [652, 377] on p "интересуется" at bounding box center [926, 381] width 781 height 18
click at [717, 621] on p "название" at bounding box center [926, 617] width 781 height 18
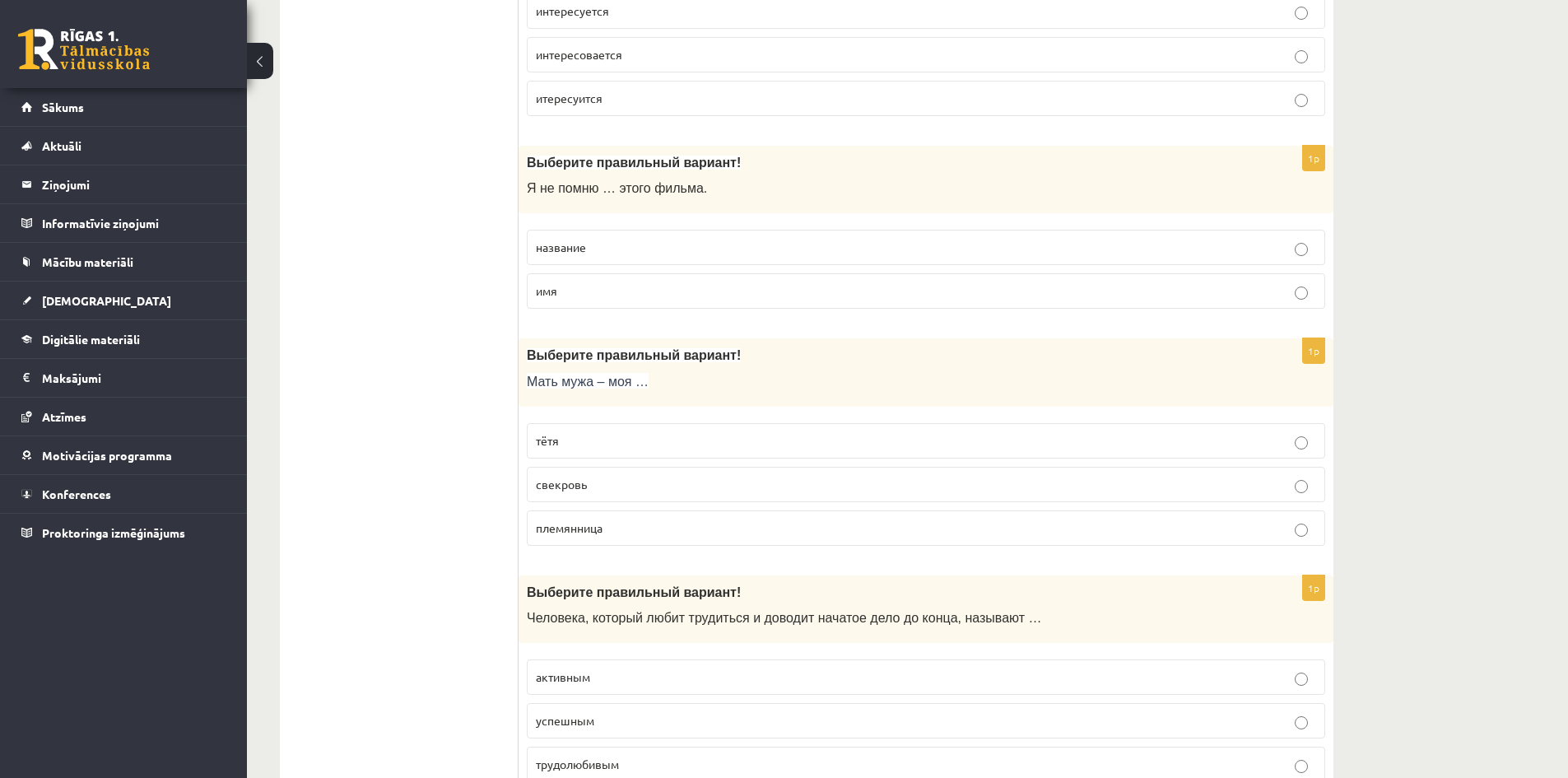
scroll to position [2058, 0]
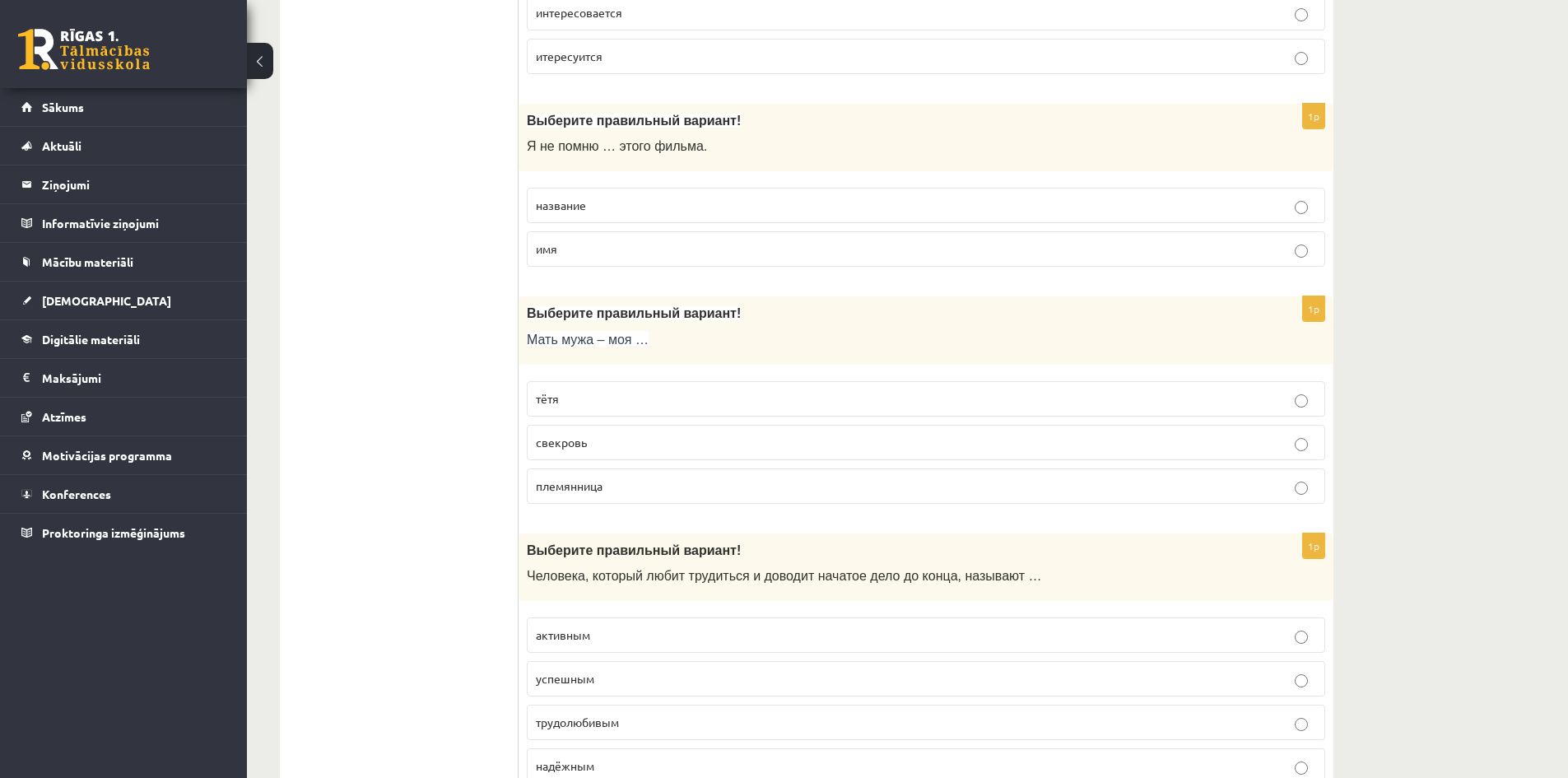
click at [608, 408] on p "тётя" at bounding box center [926, 399] width 781 height 18
click at [556, 451] on p "свекровь" at bounding box center [926, 443] width 781 height 18
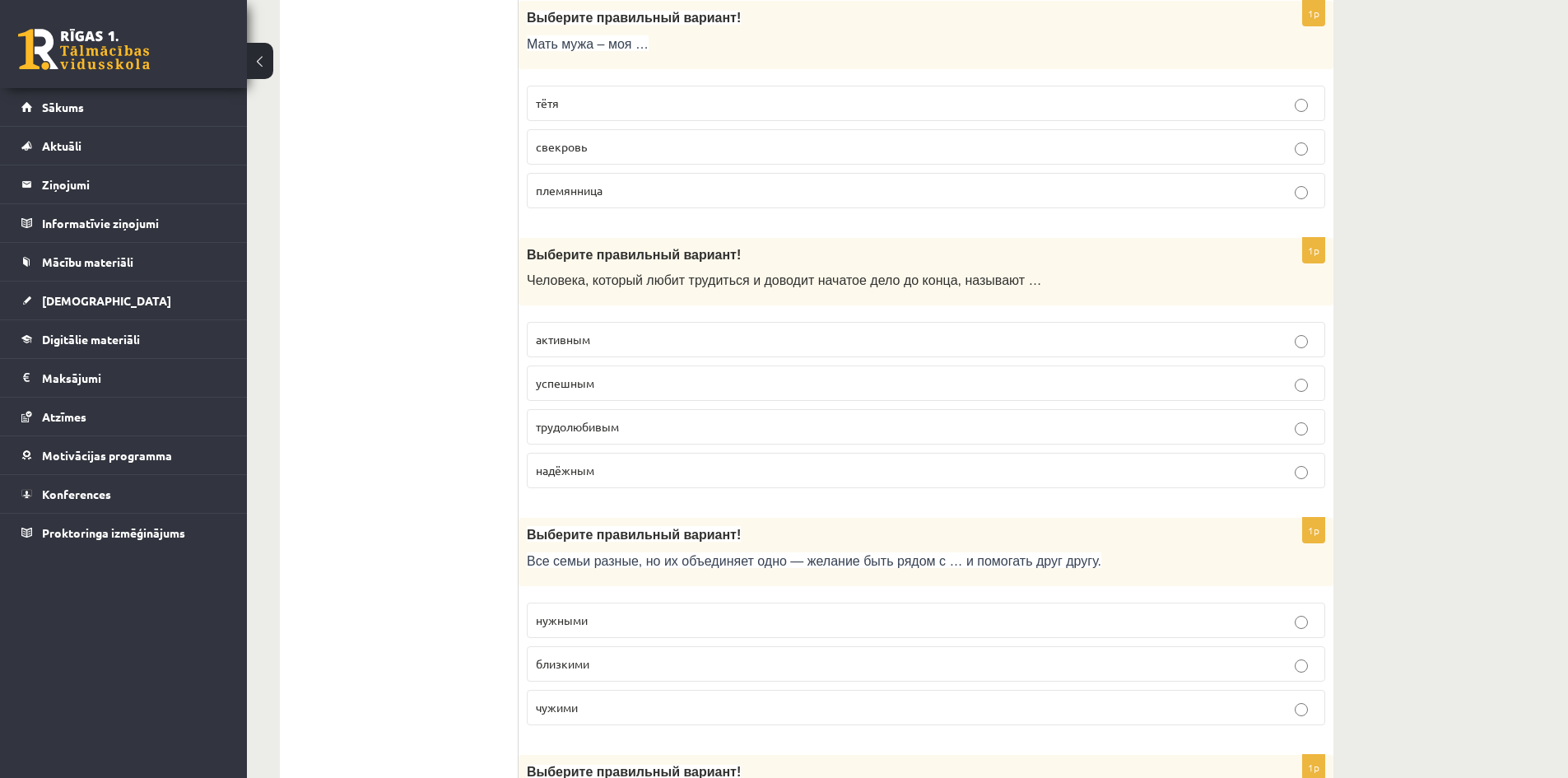
scroll to position [2362, 0]
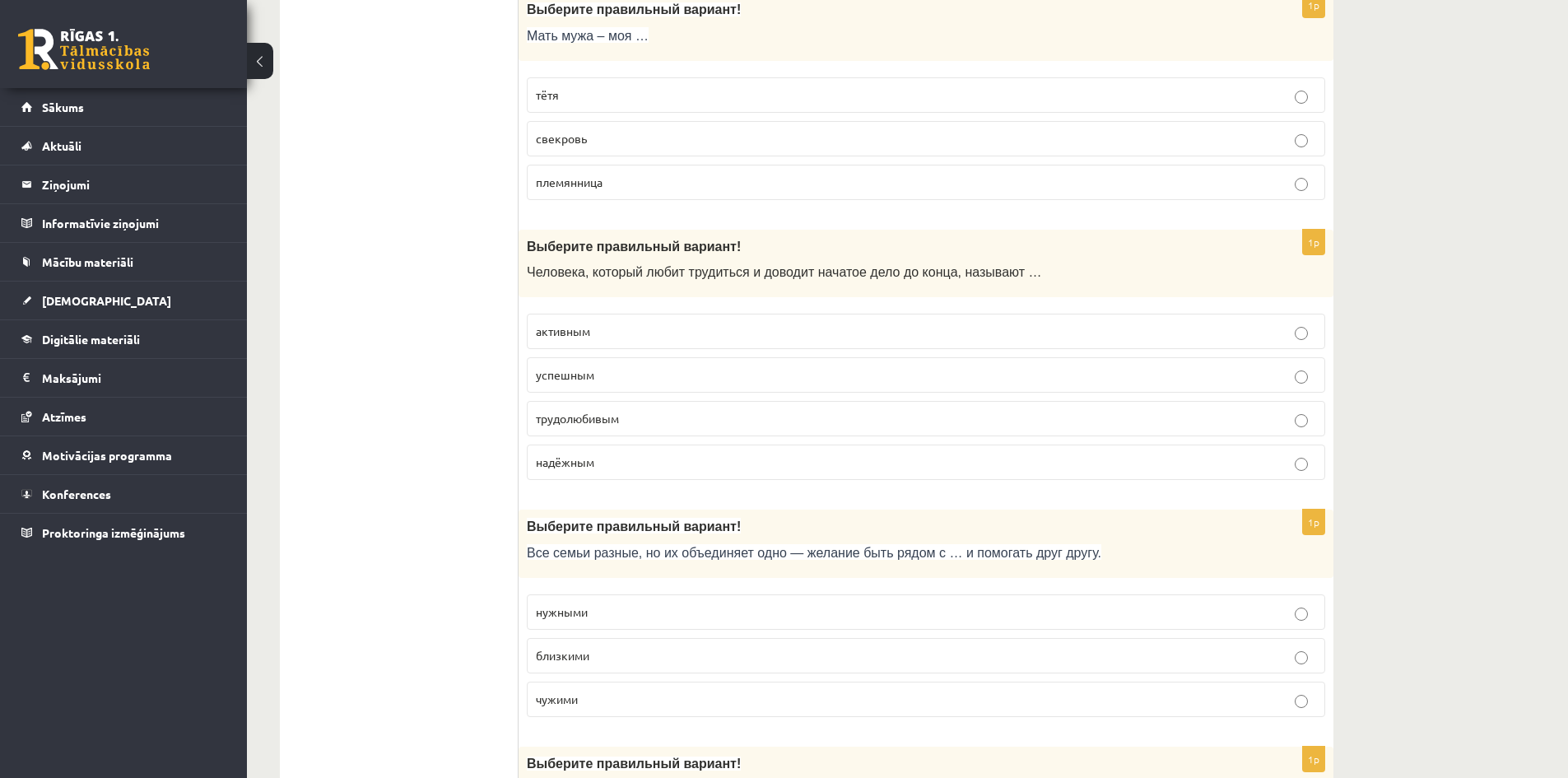
click at [650, 410] on p "трудолюбивым" at bounding box center [926, 419] width 781 height 18
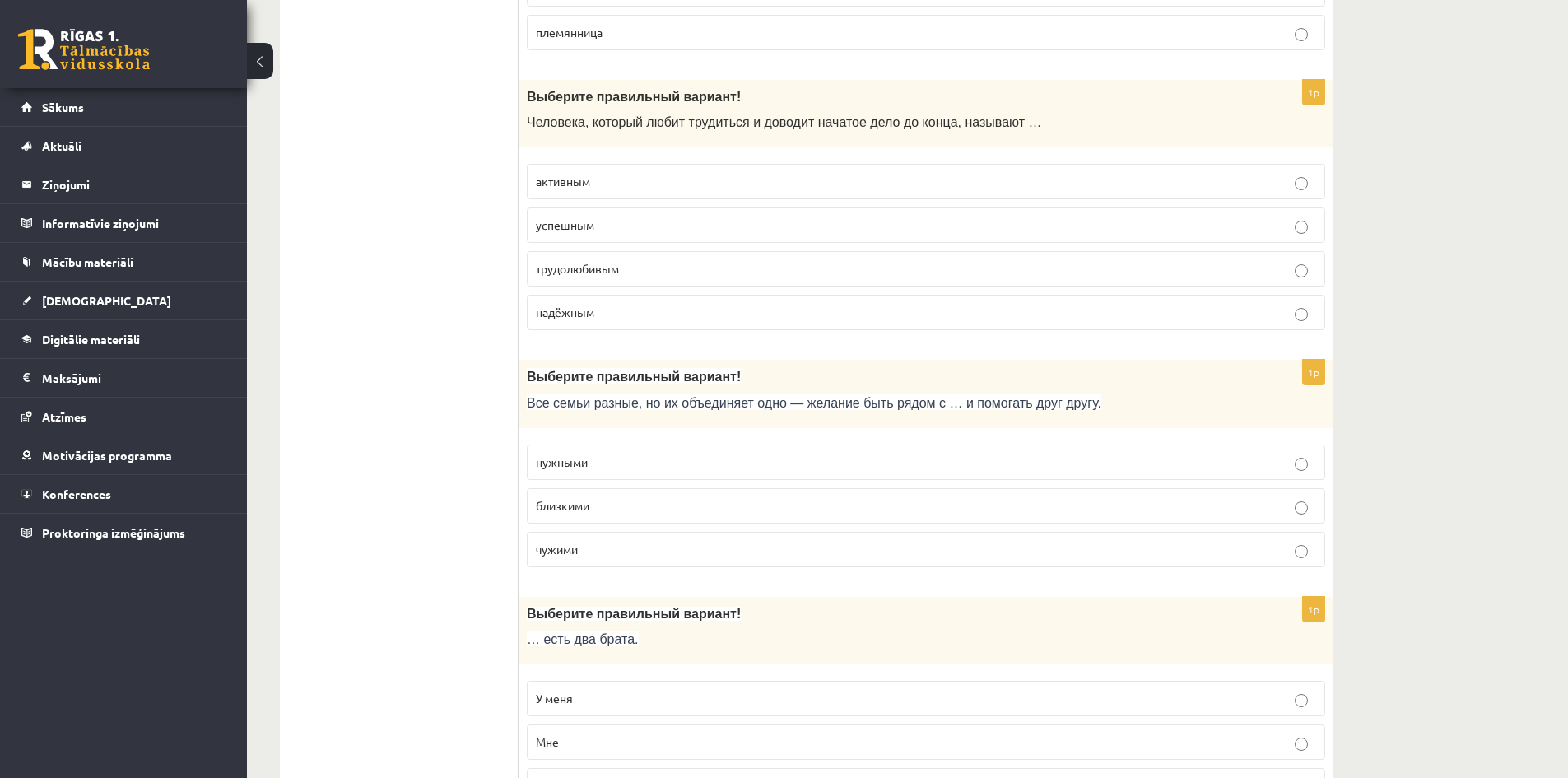
scroll to position [2527, 0]
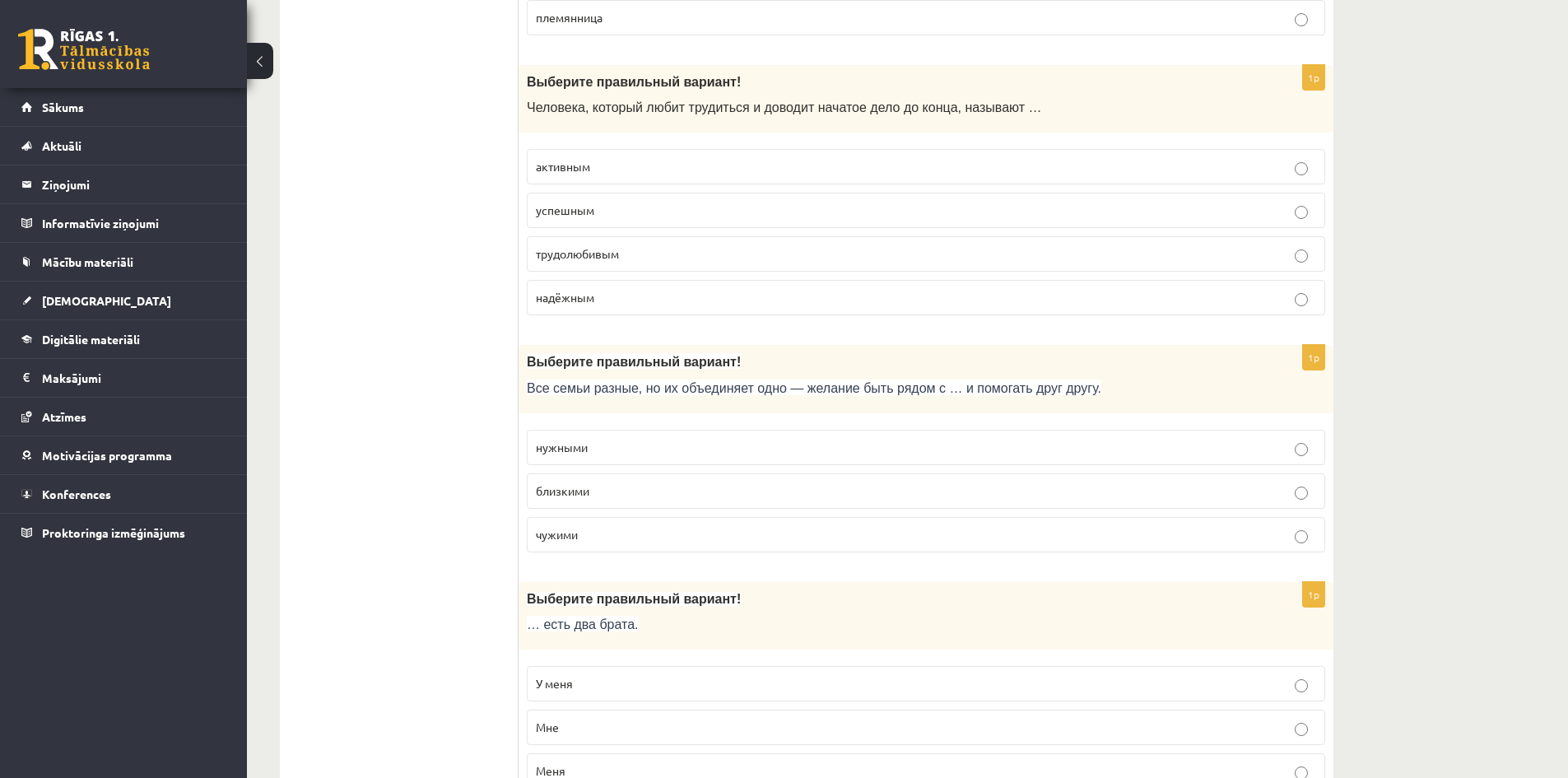
click at [574, 536] on span "чужими" at bounding box center [556, 534] width 42 height 15
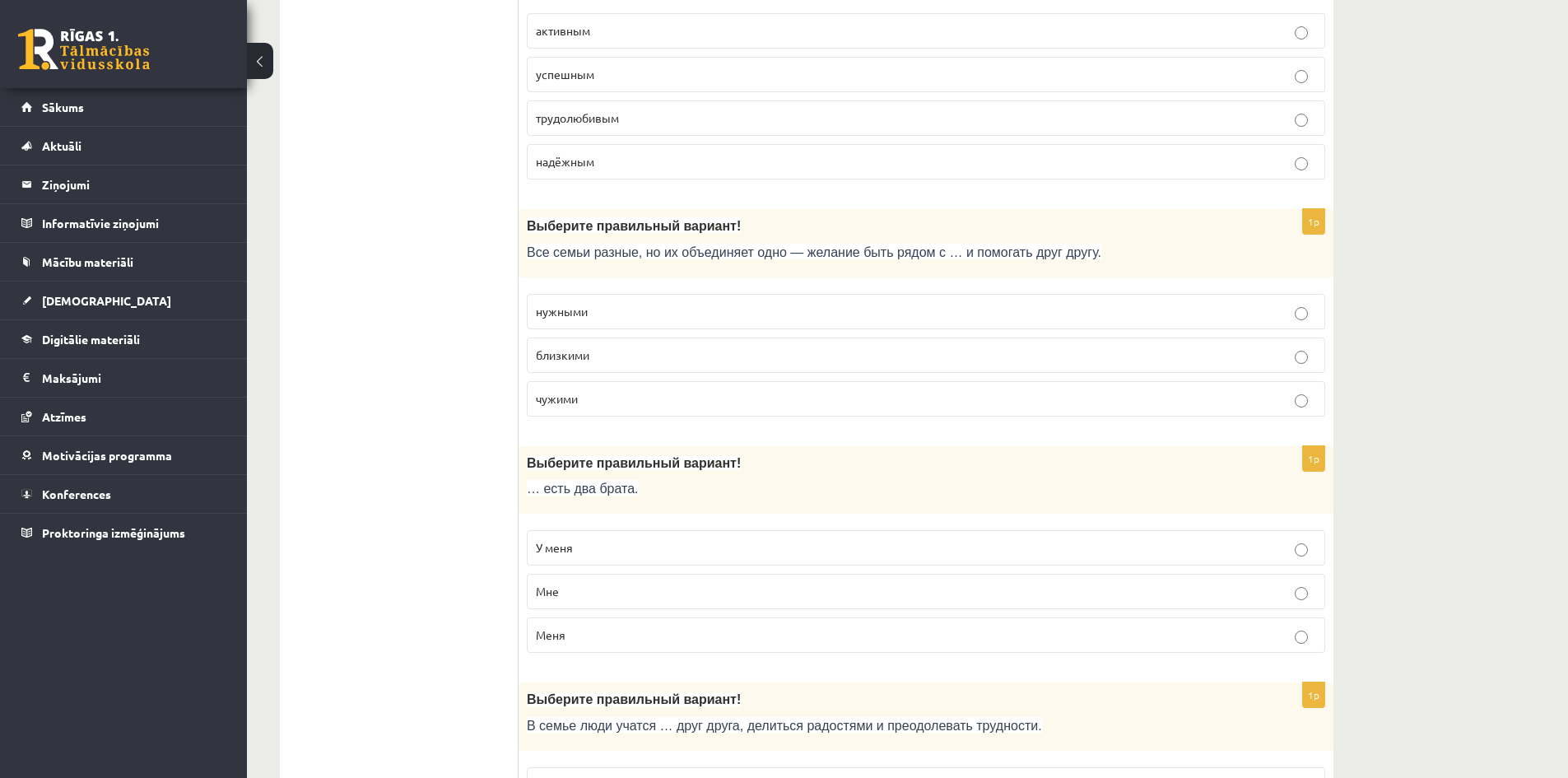
scroll to position [2857, 0]
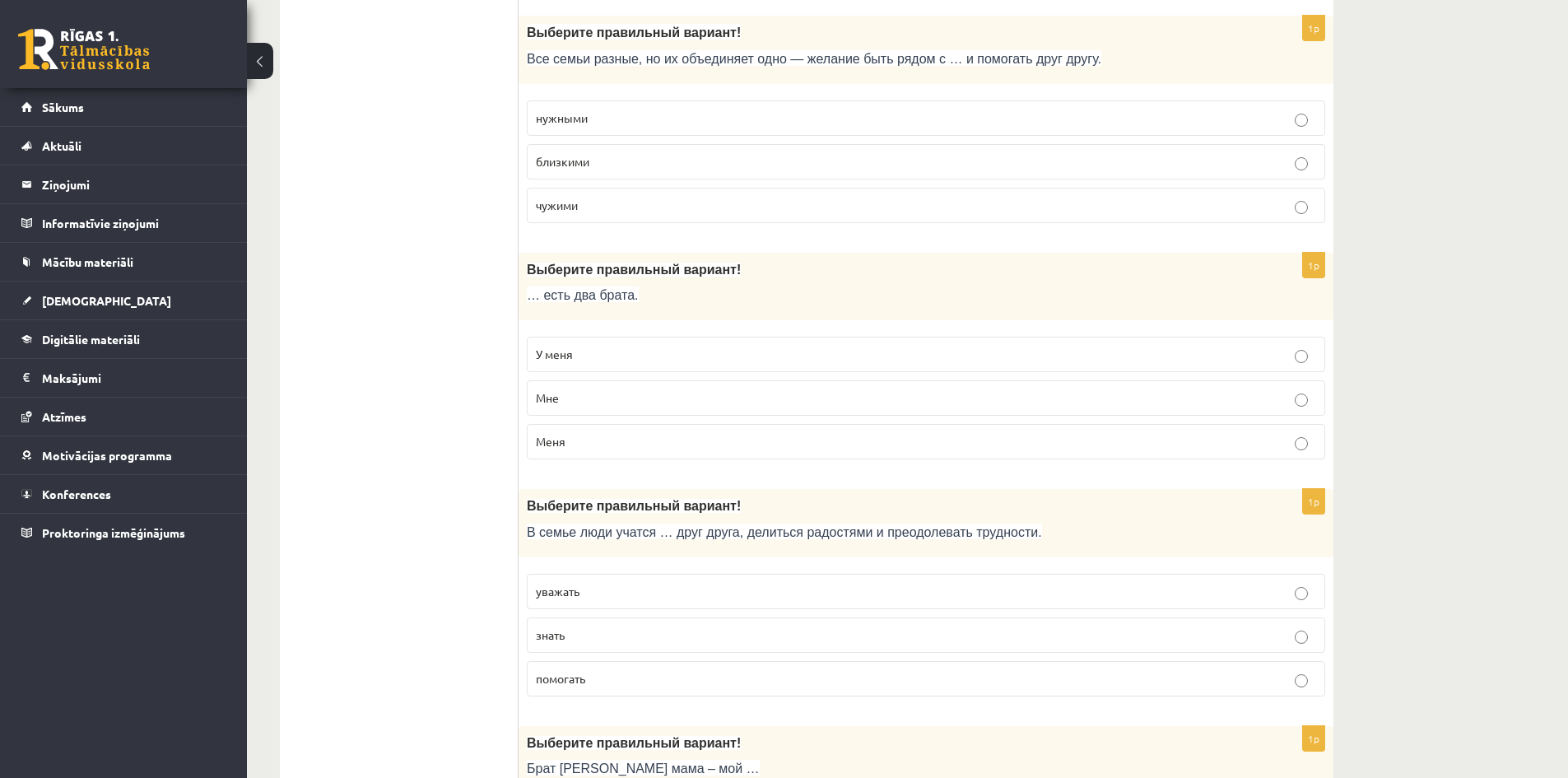
click at [567, 403] on p "Мне" at bounding box center [926, 398] width 781 height 18
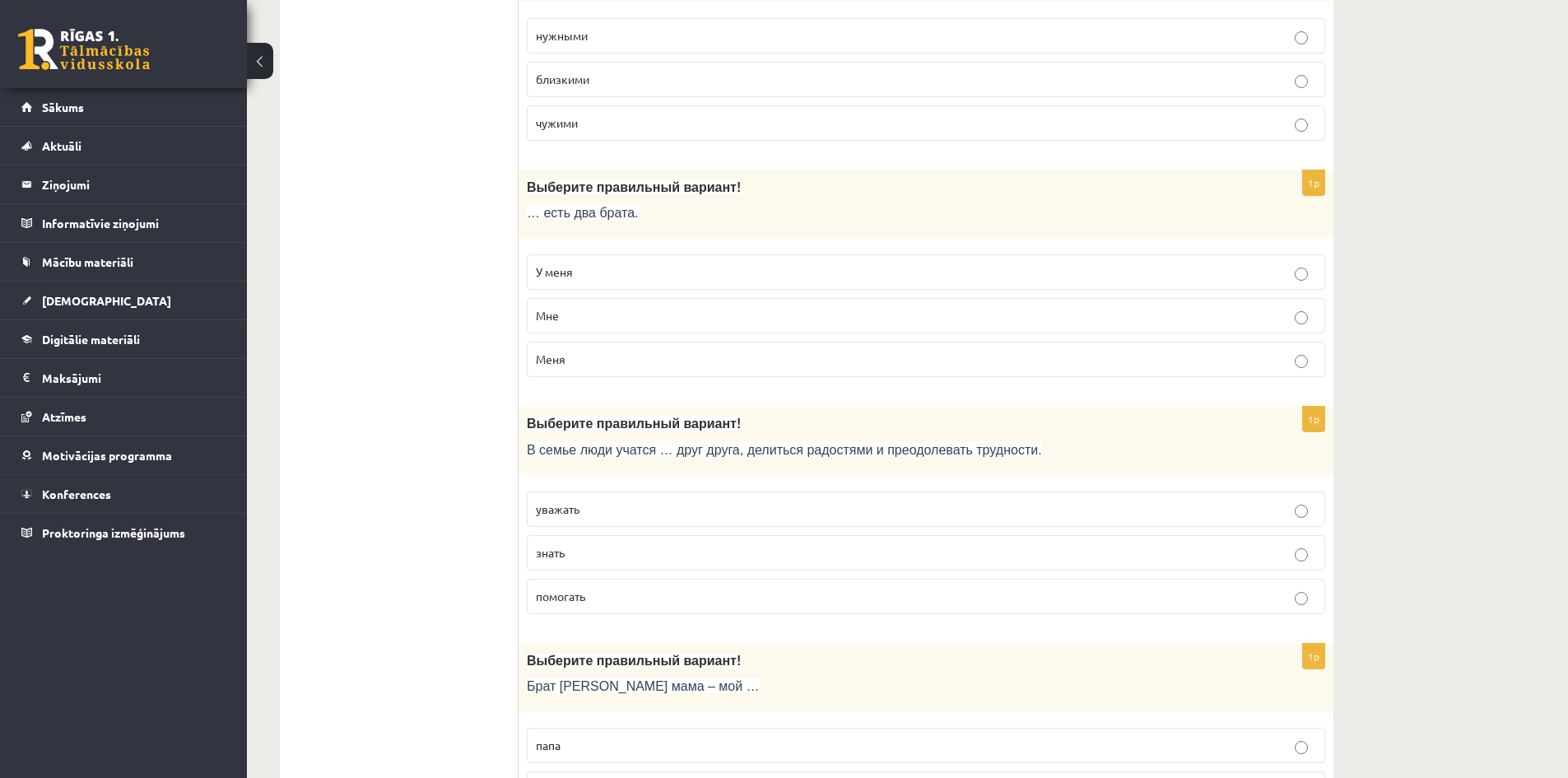
scroll to position [3021, 0]
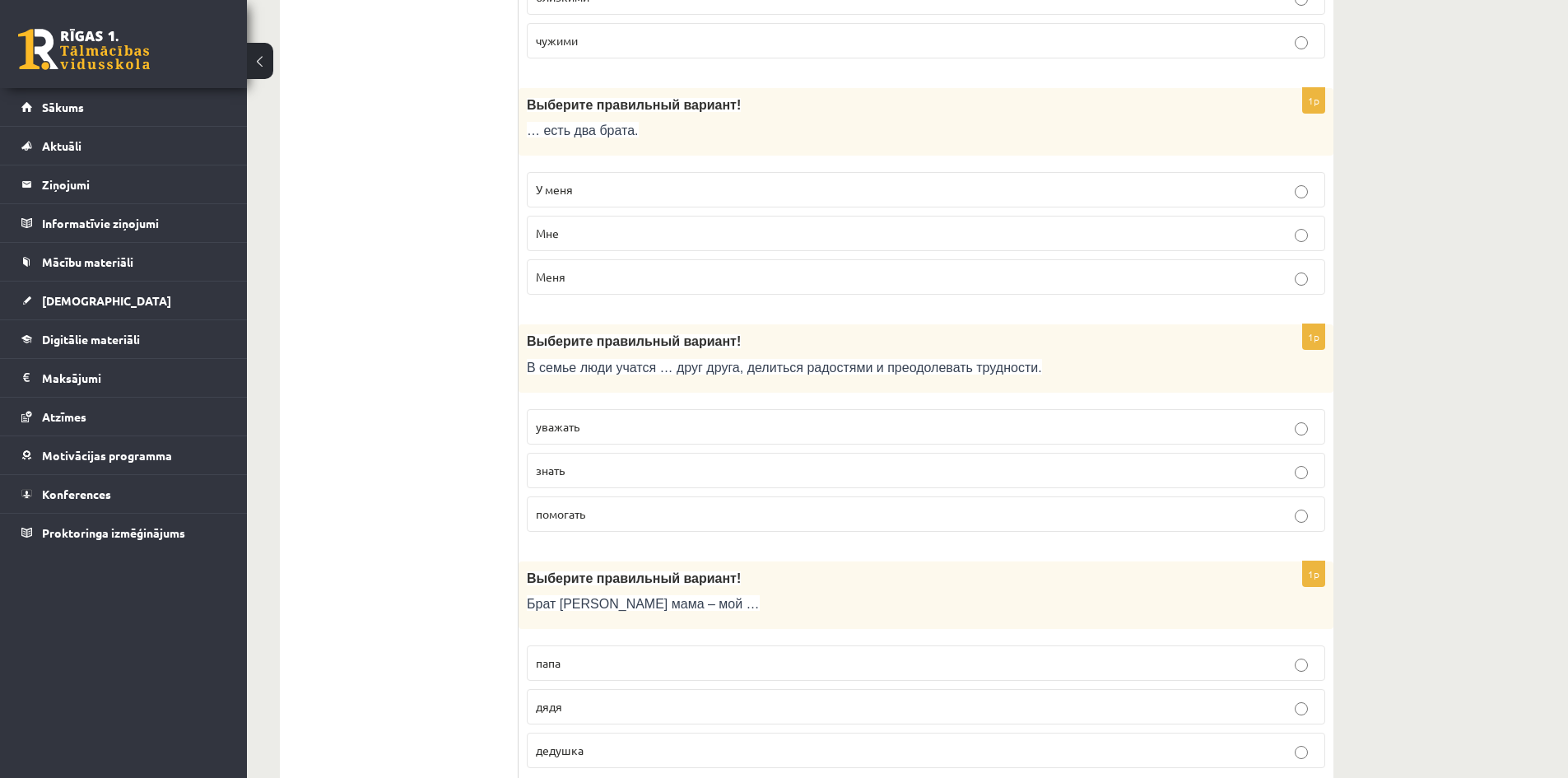
click at [573, 431] on span "уважать" at bounding box center [557, 426] width 44 height 15
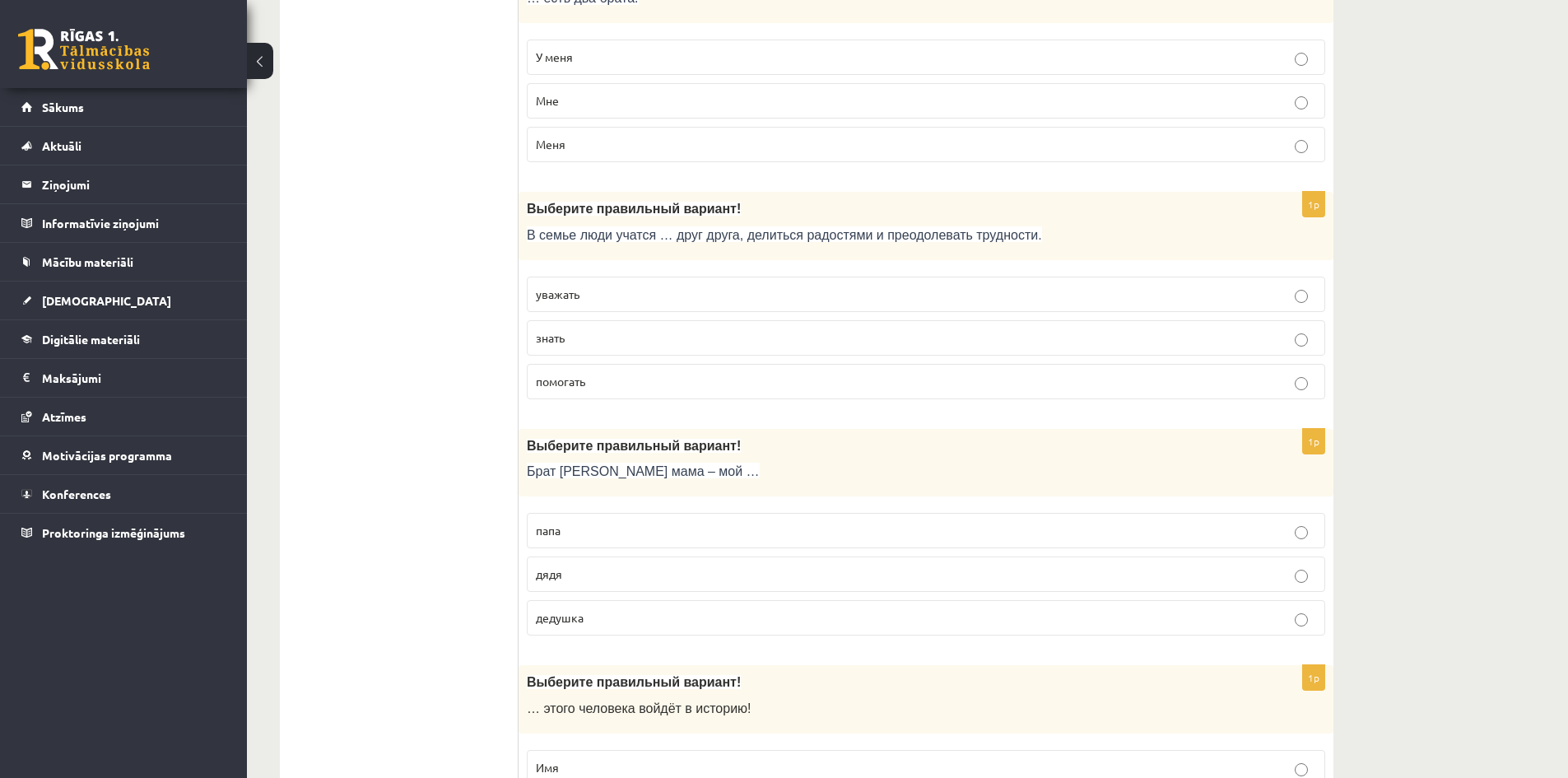
scroll to position [3186, 0]
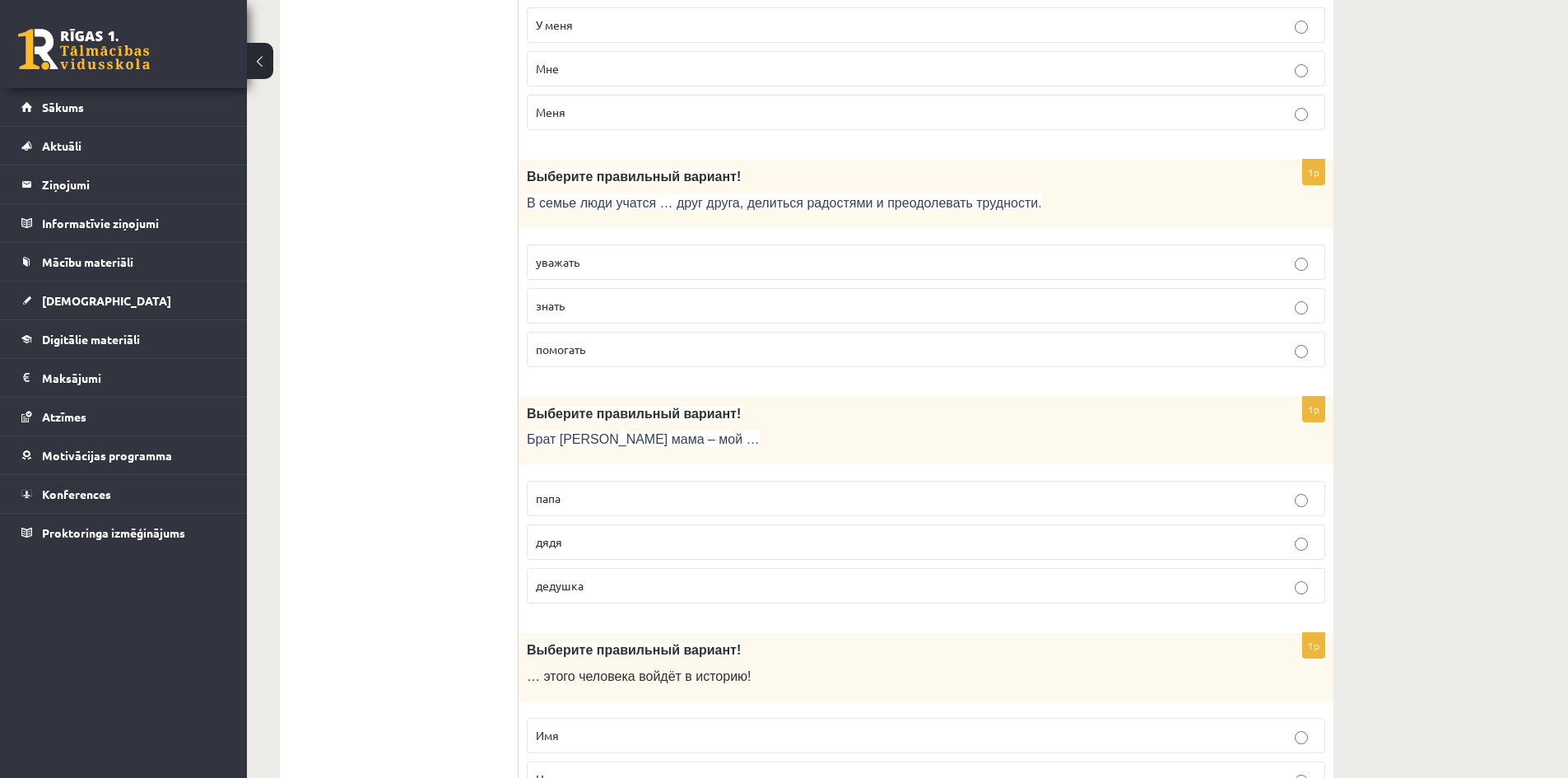
click at [544, 533] on label "дядя" at bounding box center [926, 542] width 798 height 35
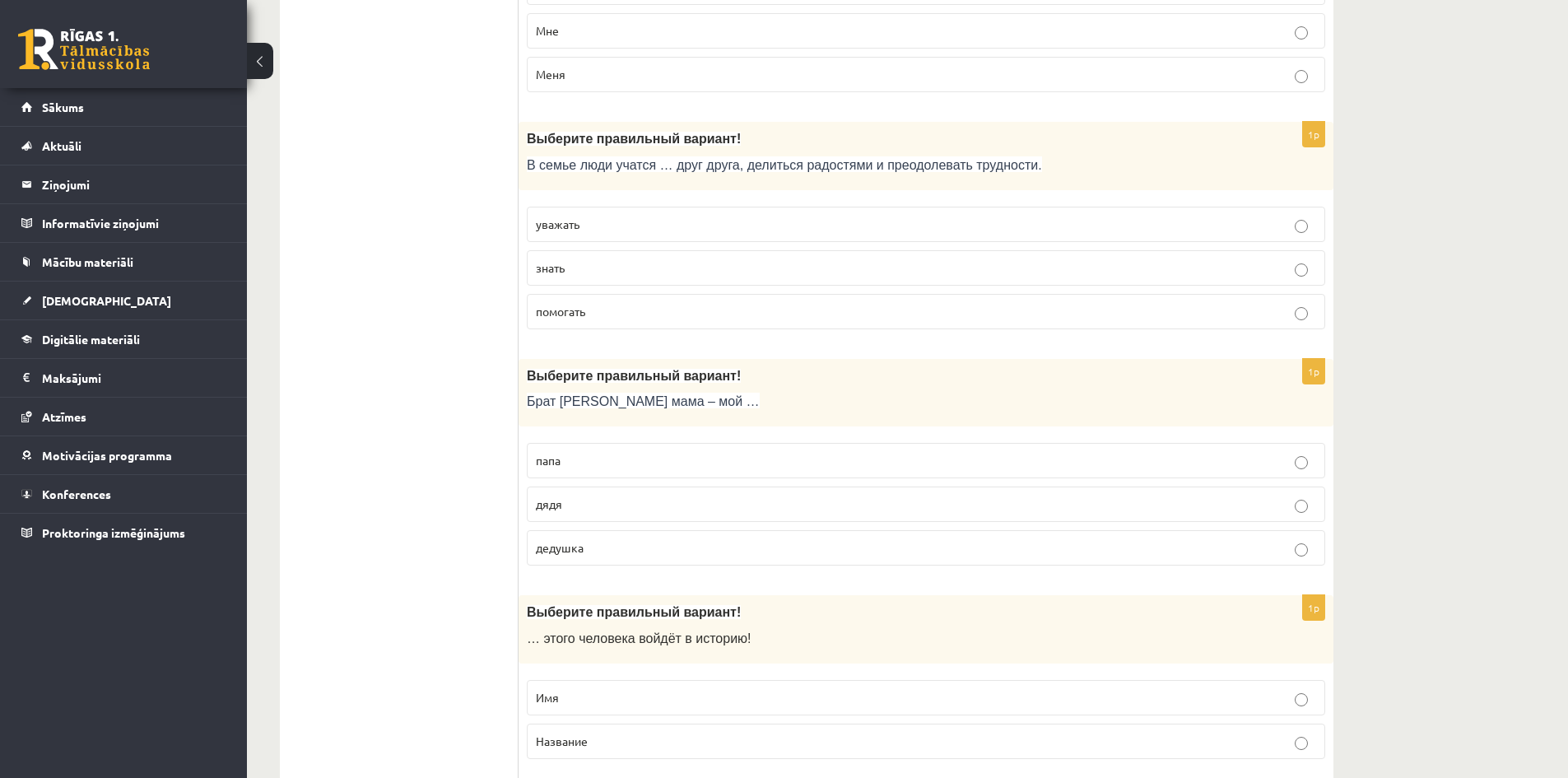
scroll to position [3433, 0]
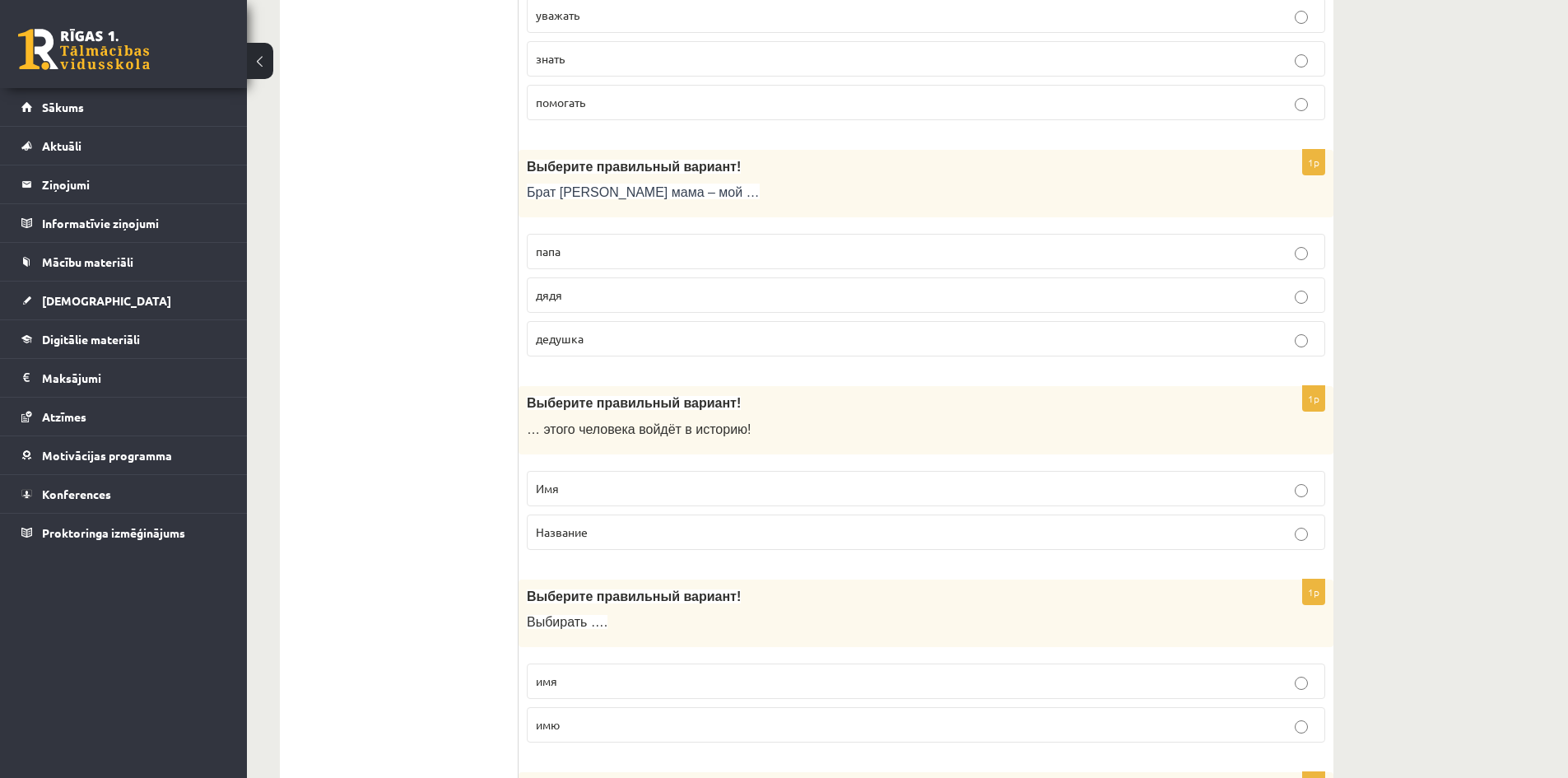
click at [620, 491] on p "Имя" at bounding box center [926, 488] width 781 height 18
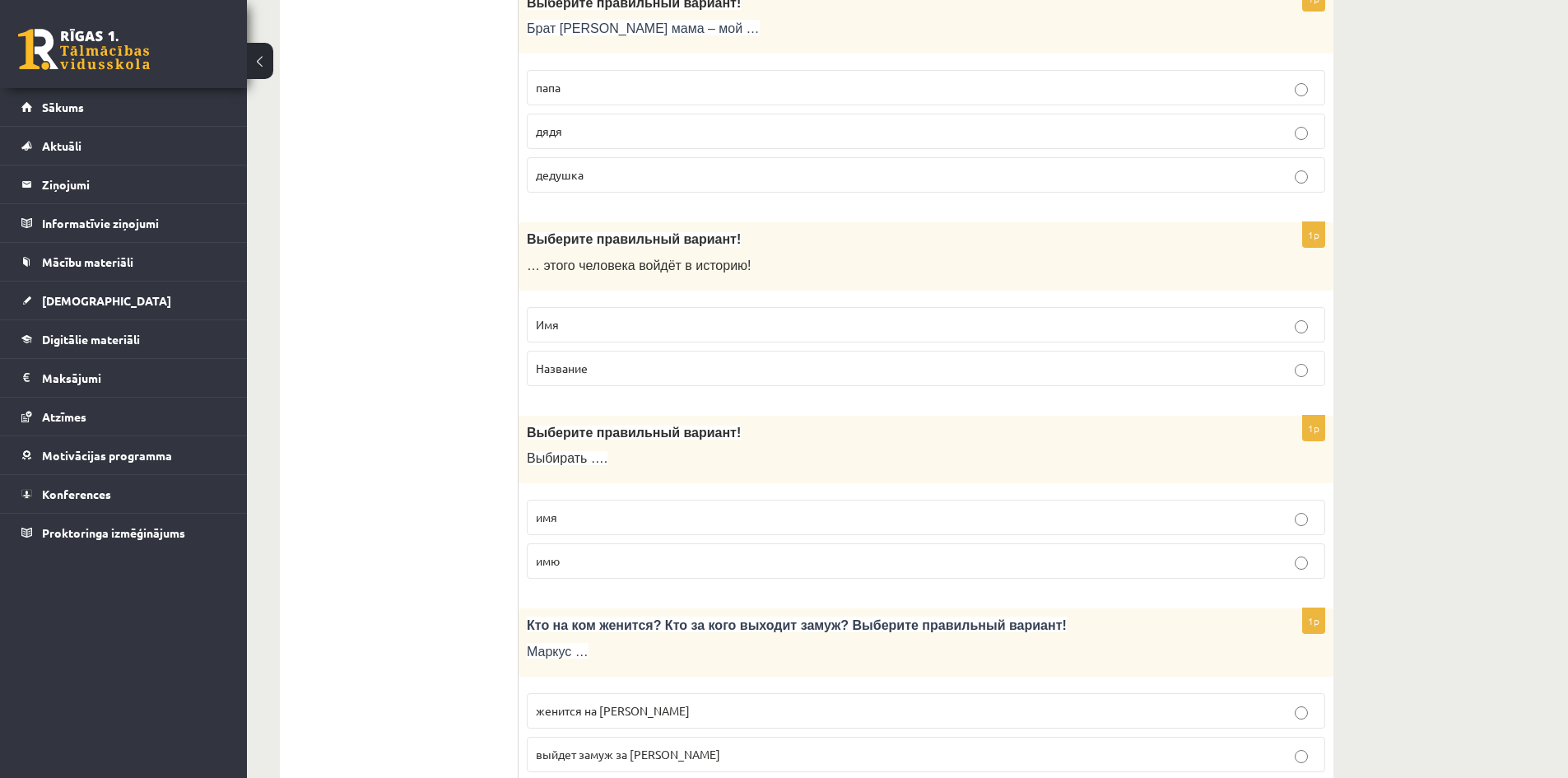
scroll to position [3598, 0]
click at [550, 516] on span "имя" at bounding box center [547, 516] width 21 height 15
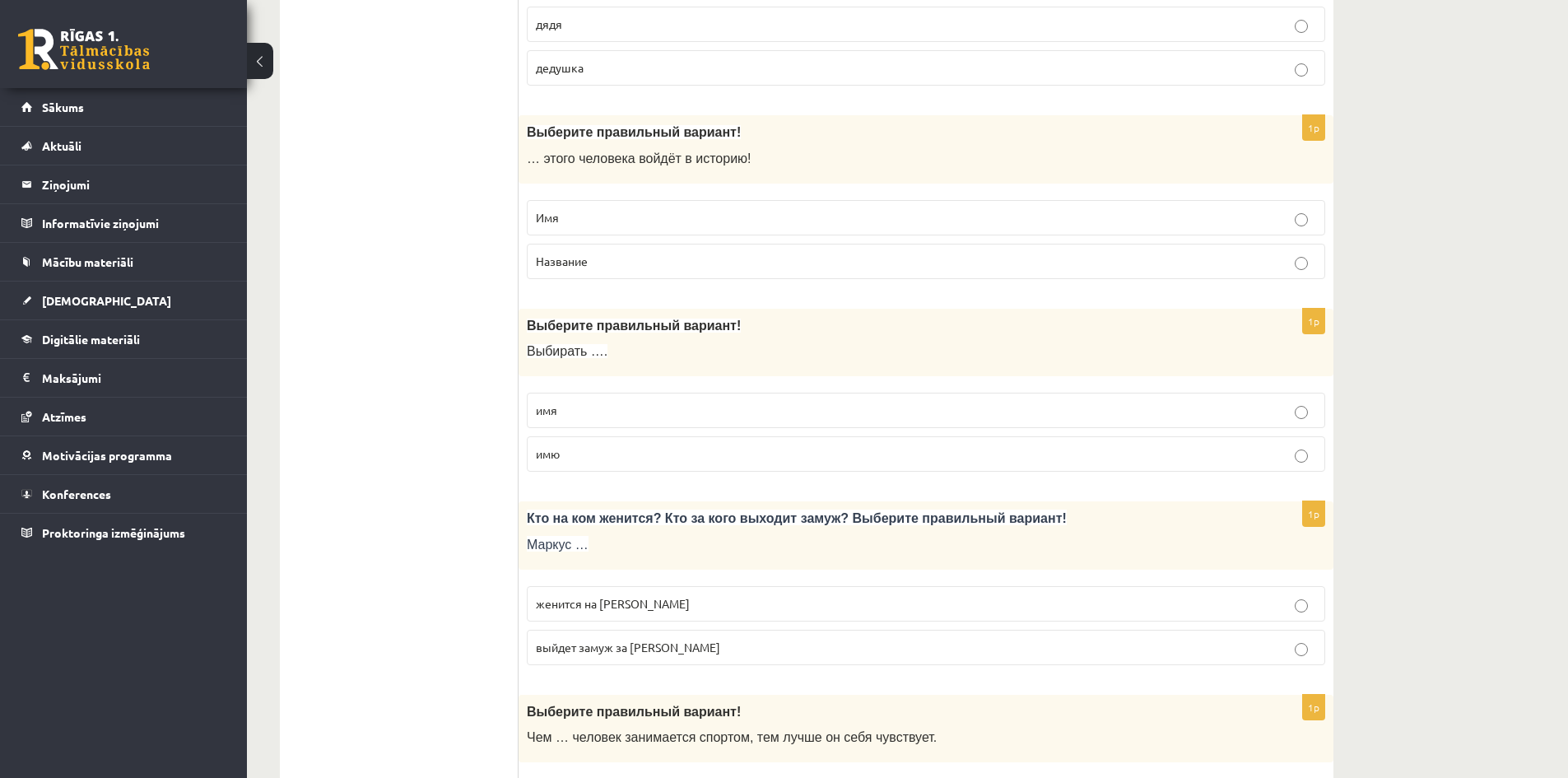
scroll to position [3762, 0]
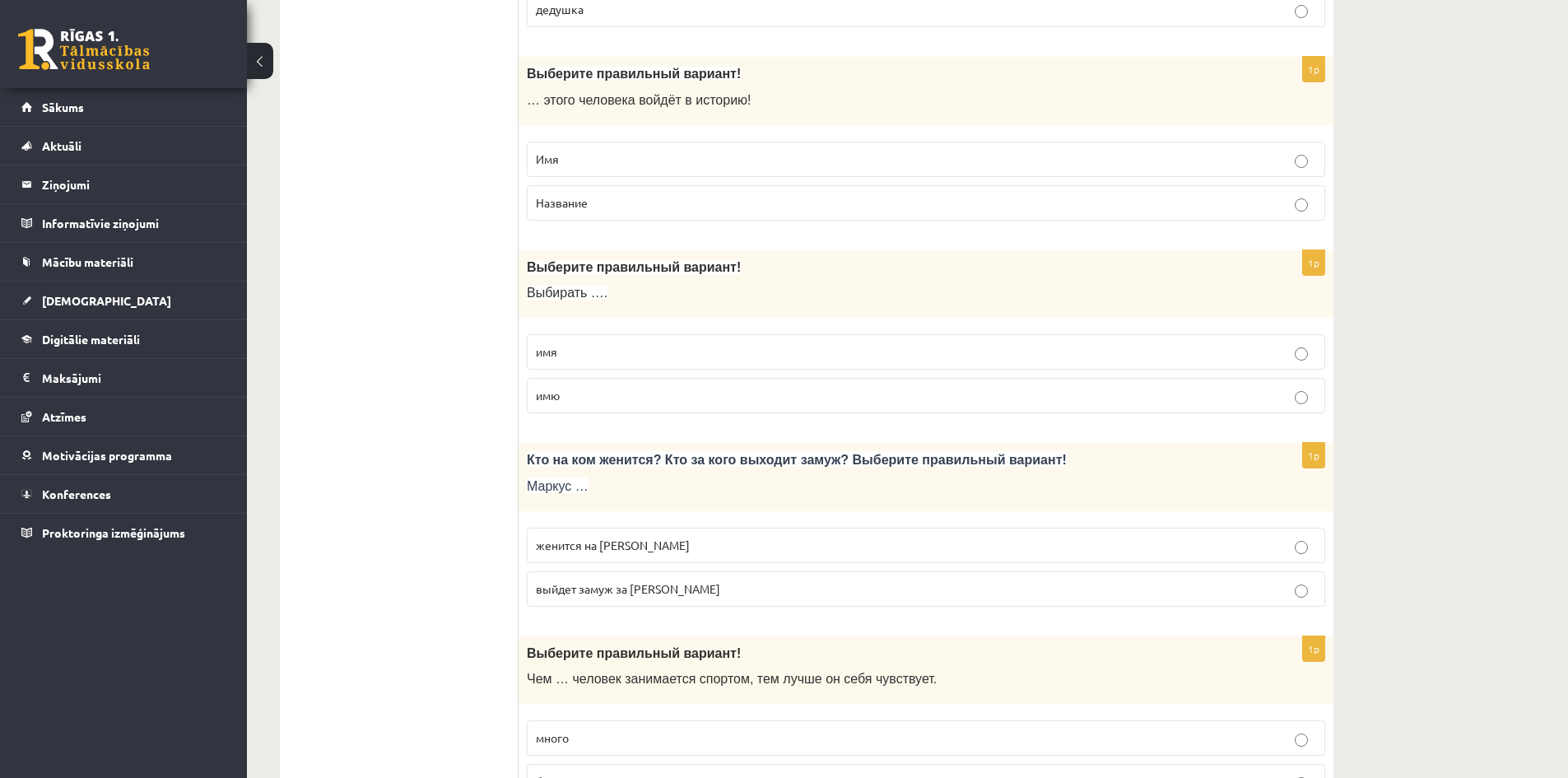
click at [583, 538] on p "женится на Агнии" at bounding box center [926, 546] width 781 height 18
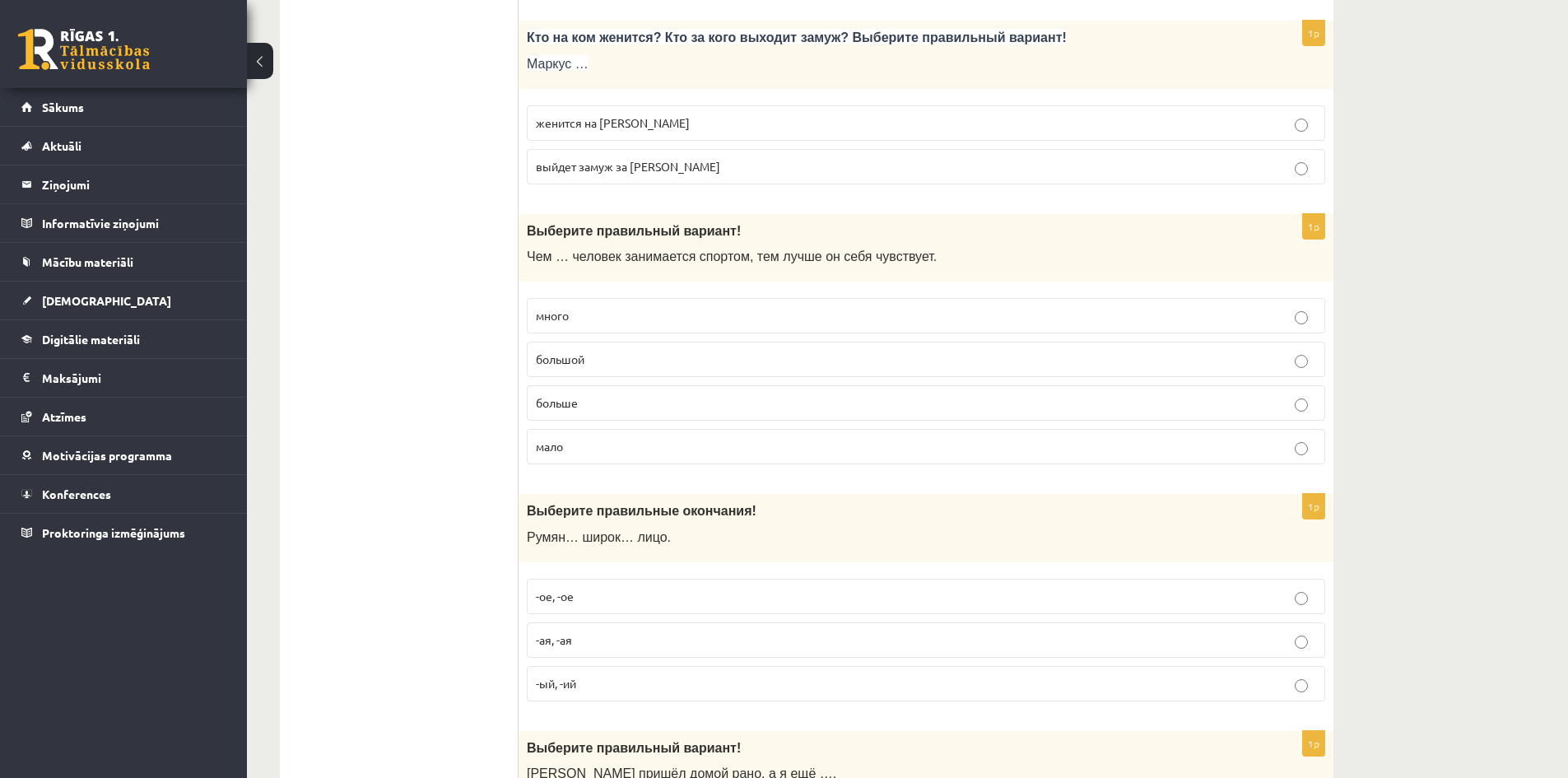
scroll to position [4257, 0]
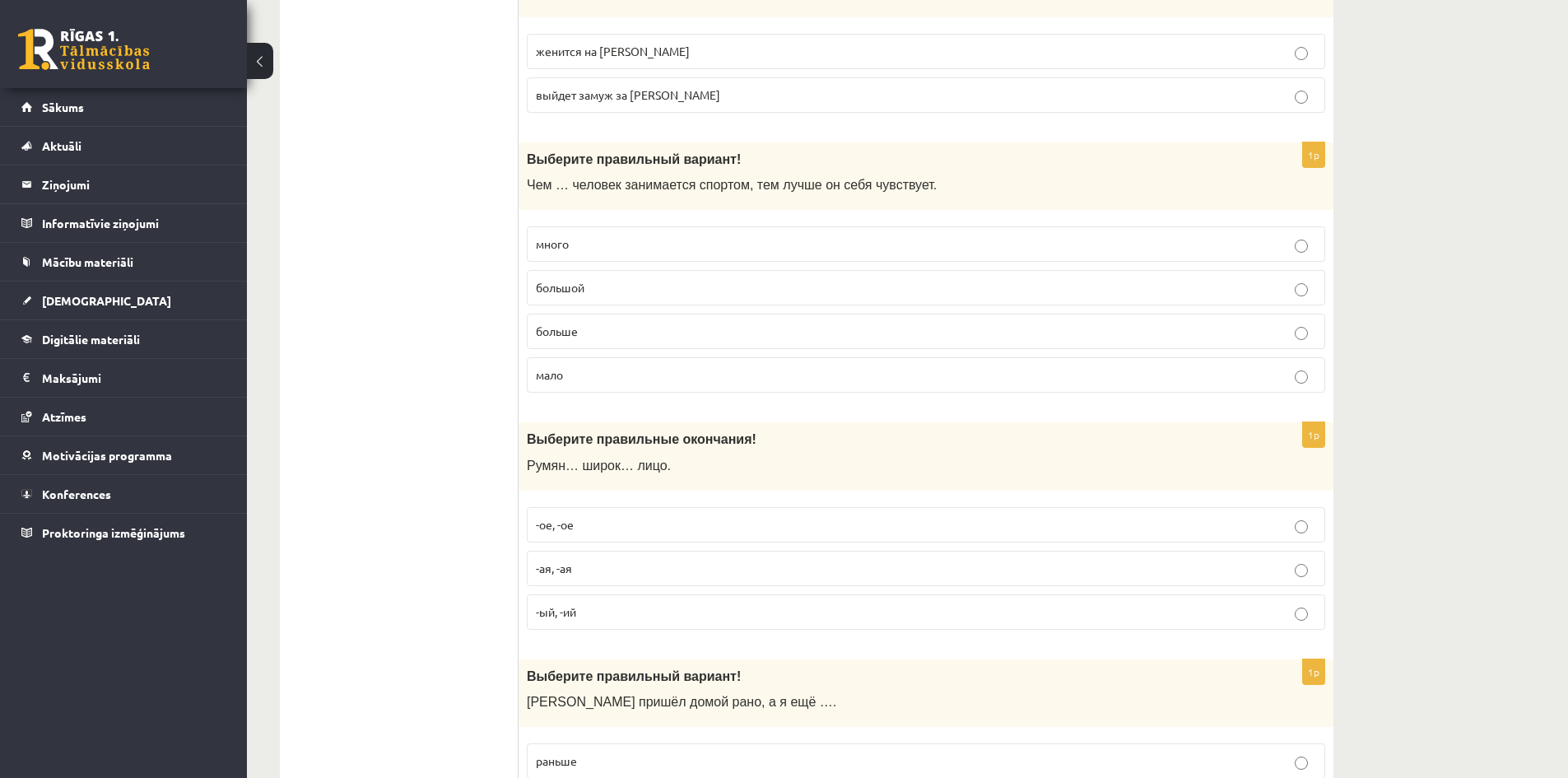
click at [725, 285] on p "большой" at bounding box center [926, 288] width 781 height 18
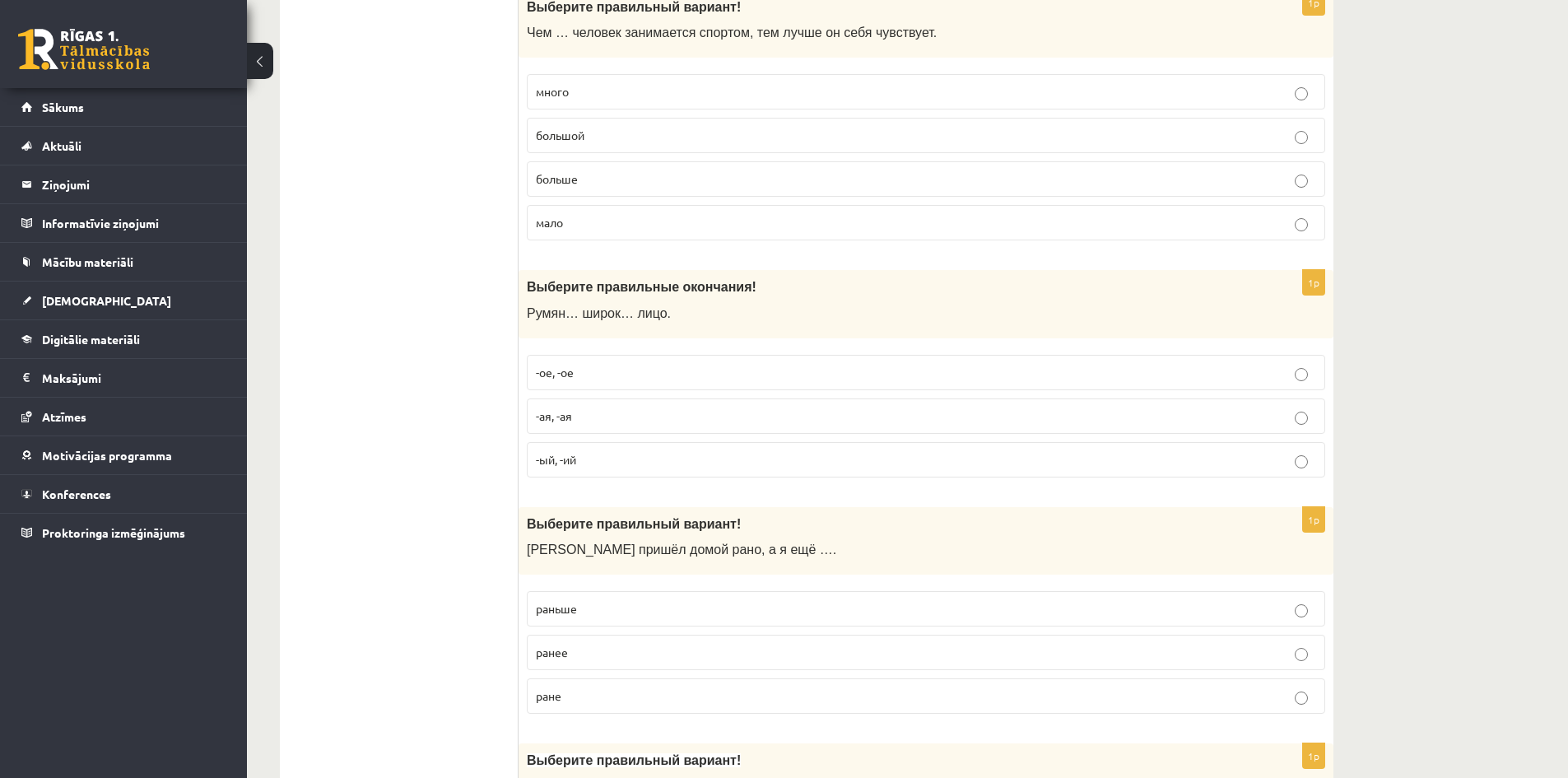
scroll to position [4421, 0]
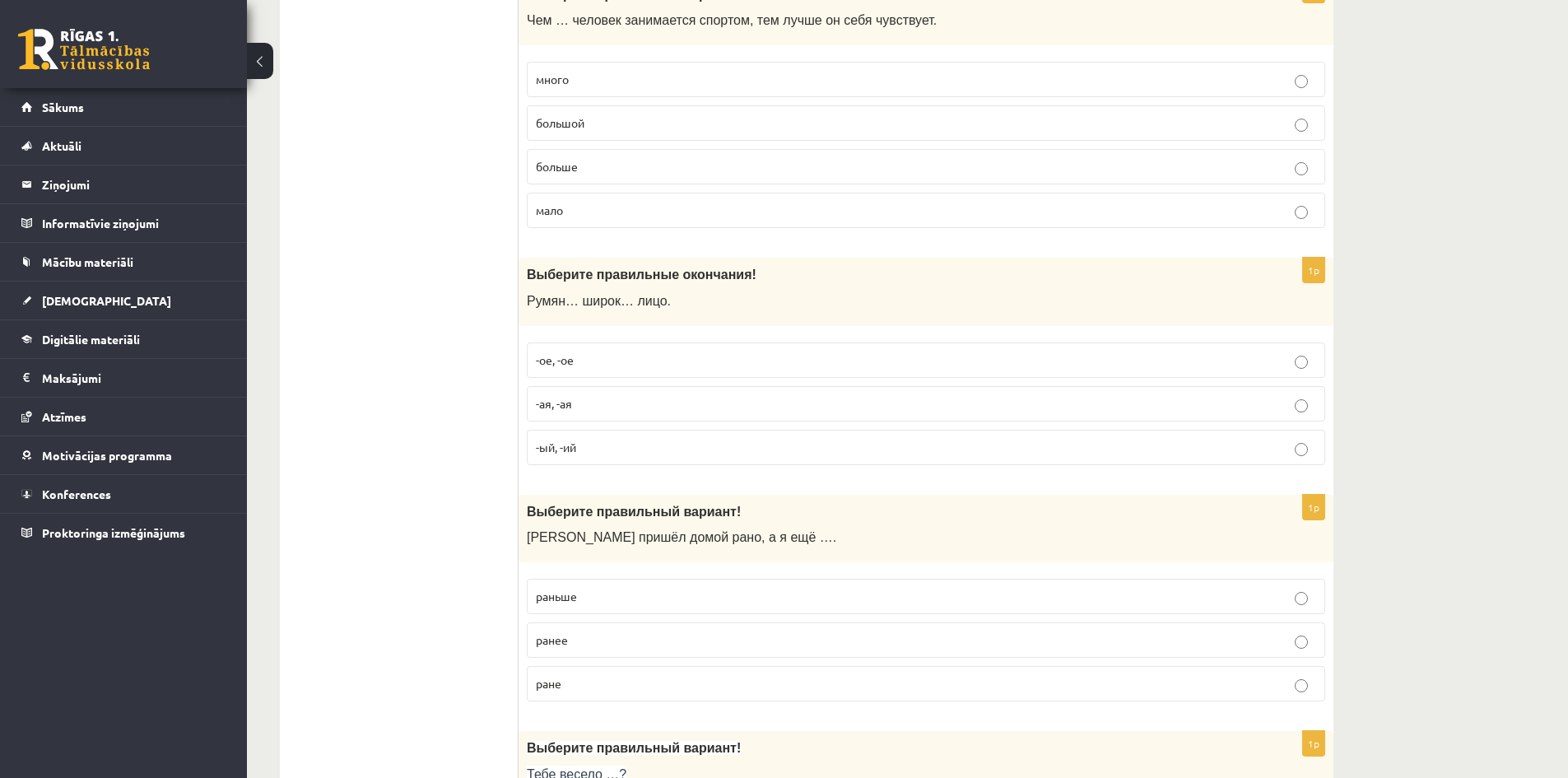
click at [567, 363] on span "-ое, -ое" at bounding box center [555, 359] width 38 height 15
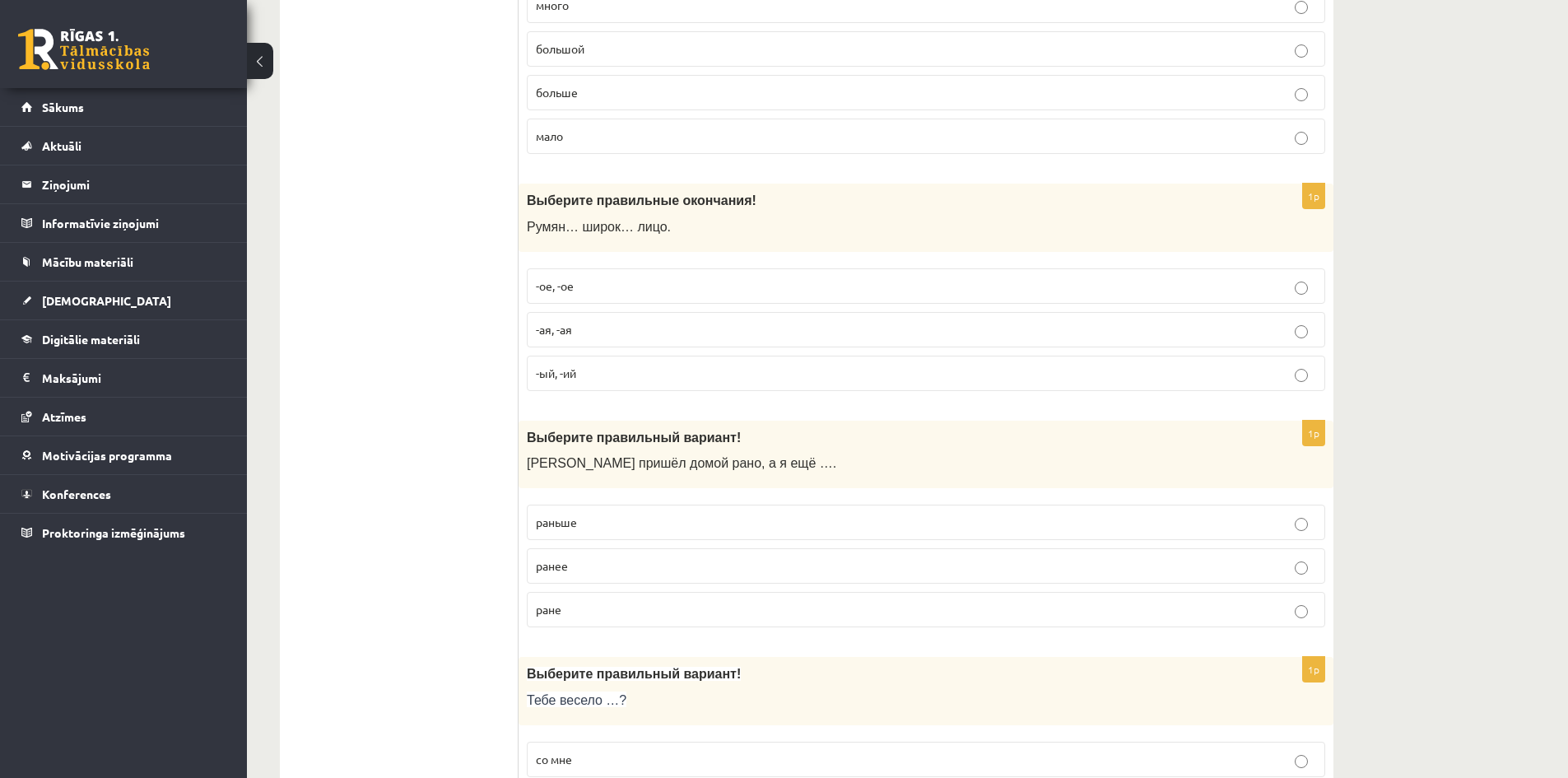
scroll to position [4586, 0]
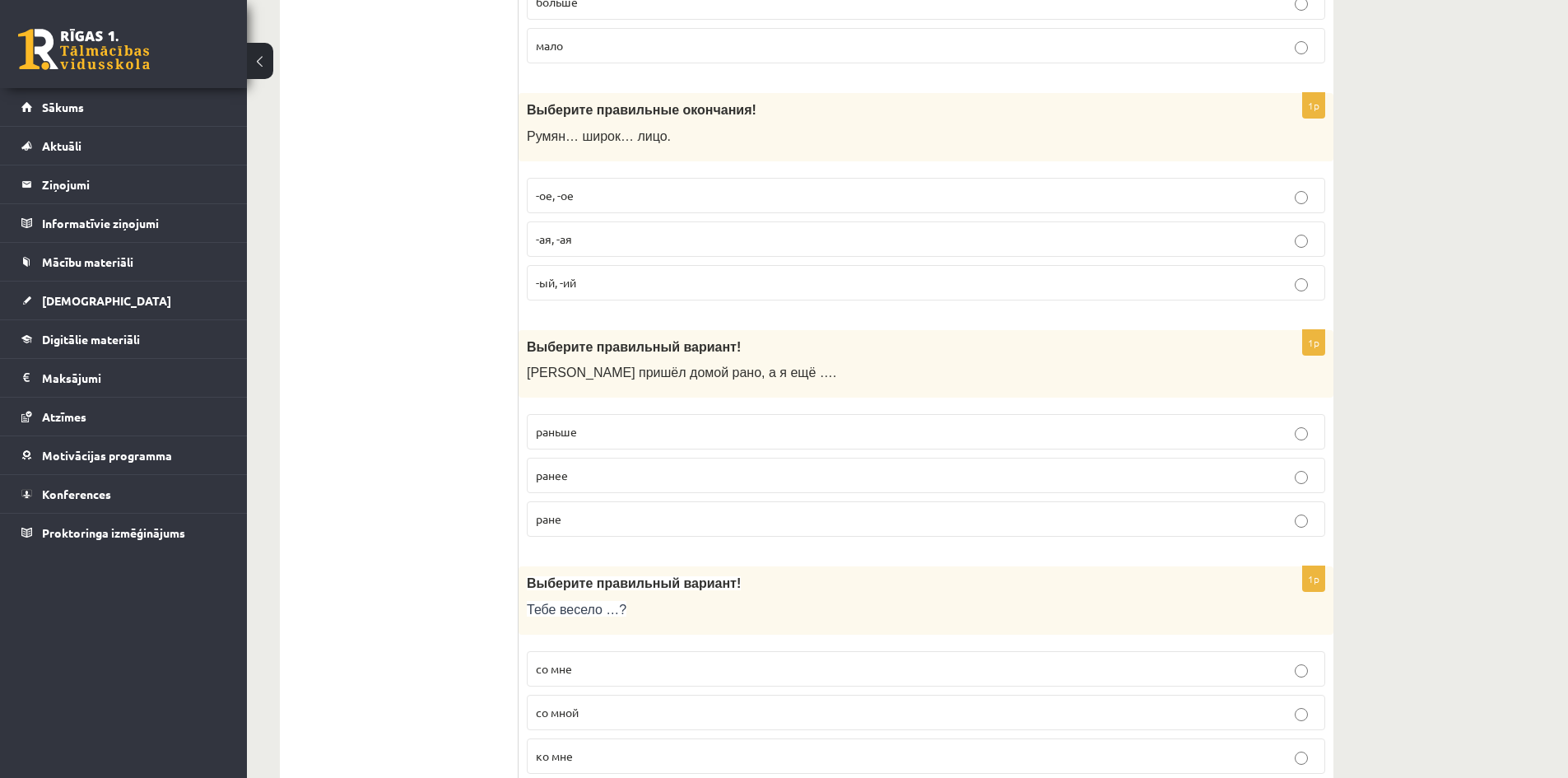
click at [685, 437] on p "раньше" at bounding box center [926, 432] width 781 height 18
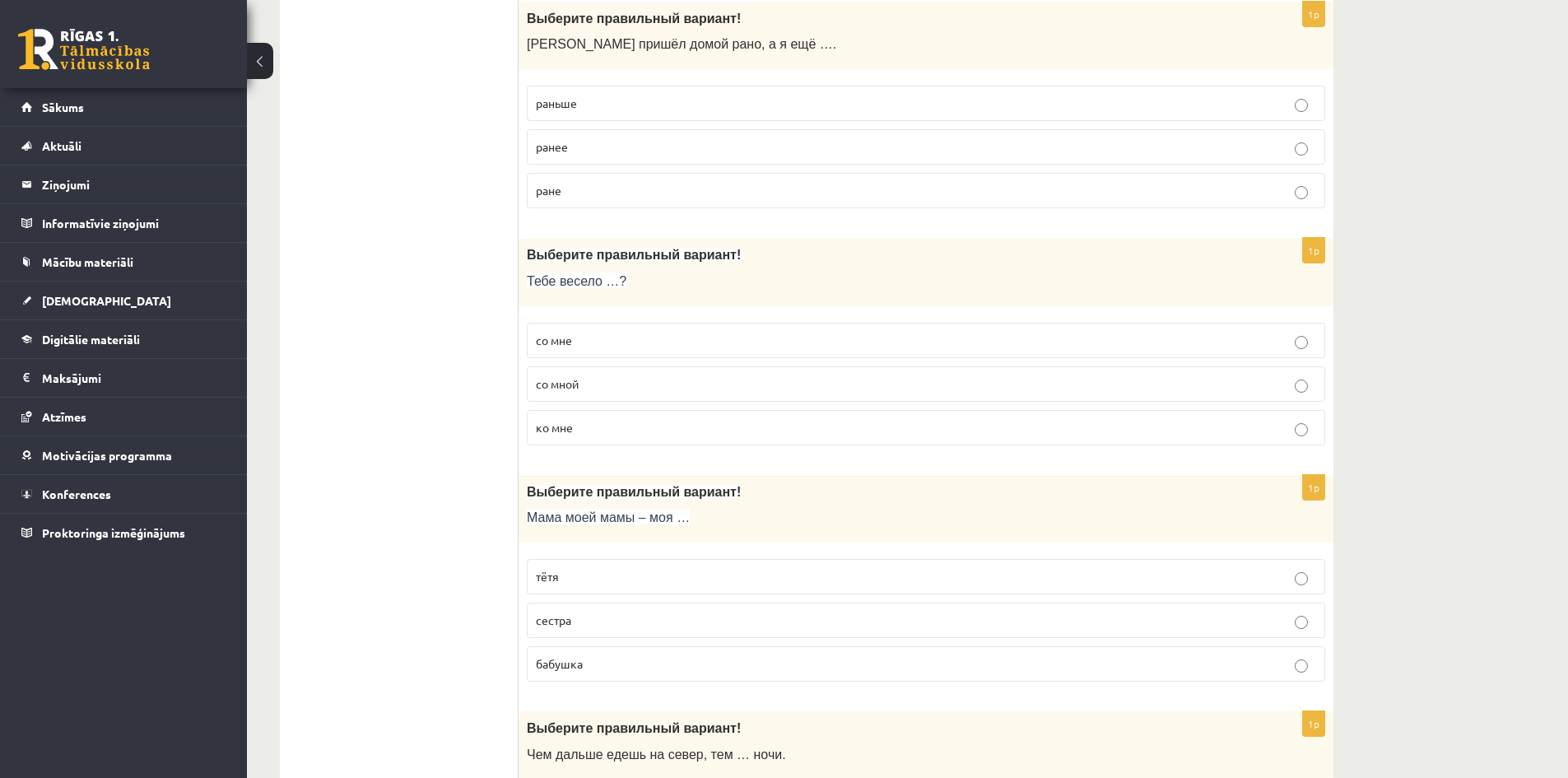
scroll to position [4915, 0]
click at [583, 344] on p "со мне" at bounding box center [926, 340] width 781 height 18
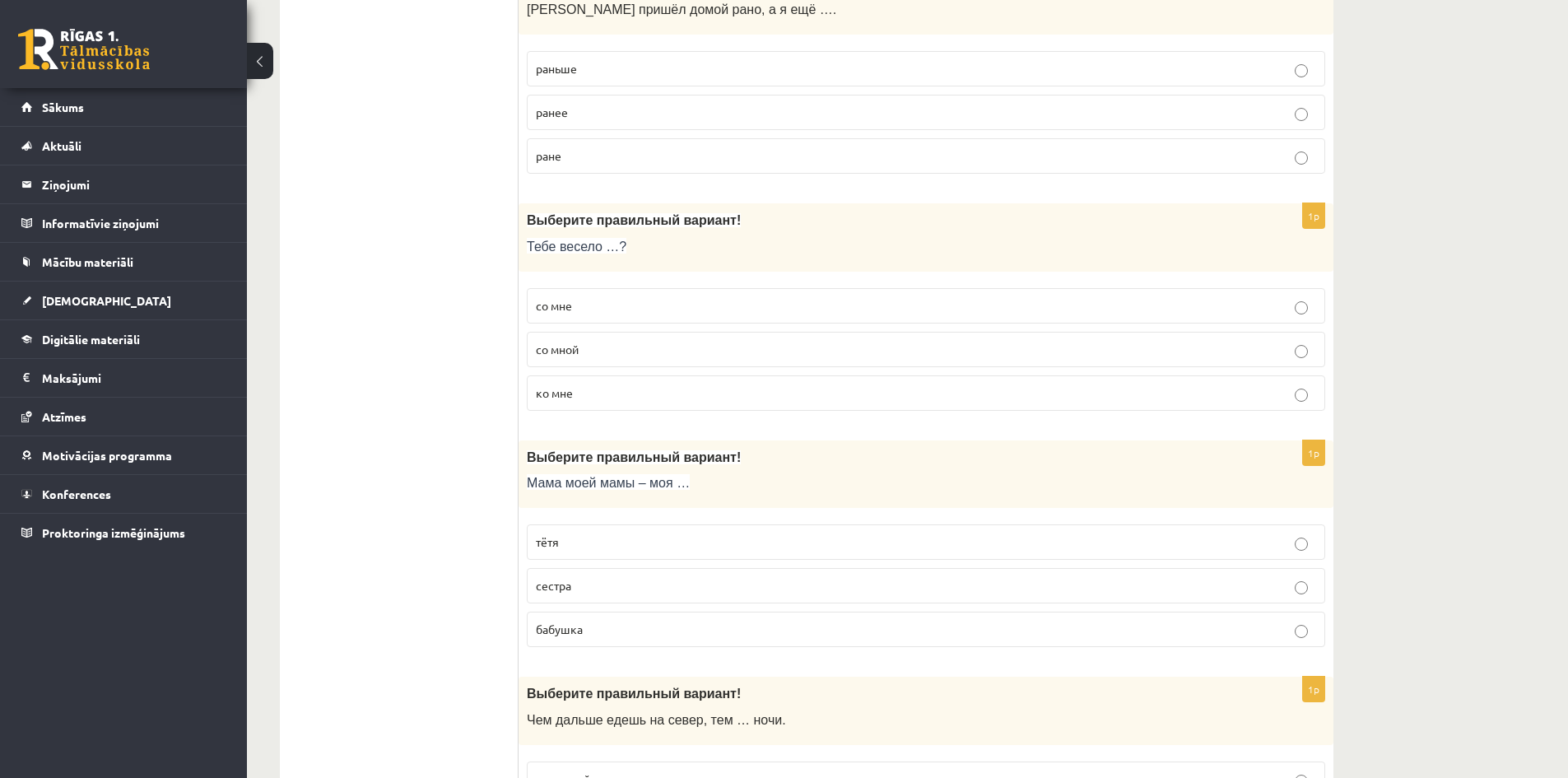
scroll to position [5079, 0]
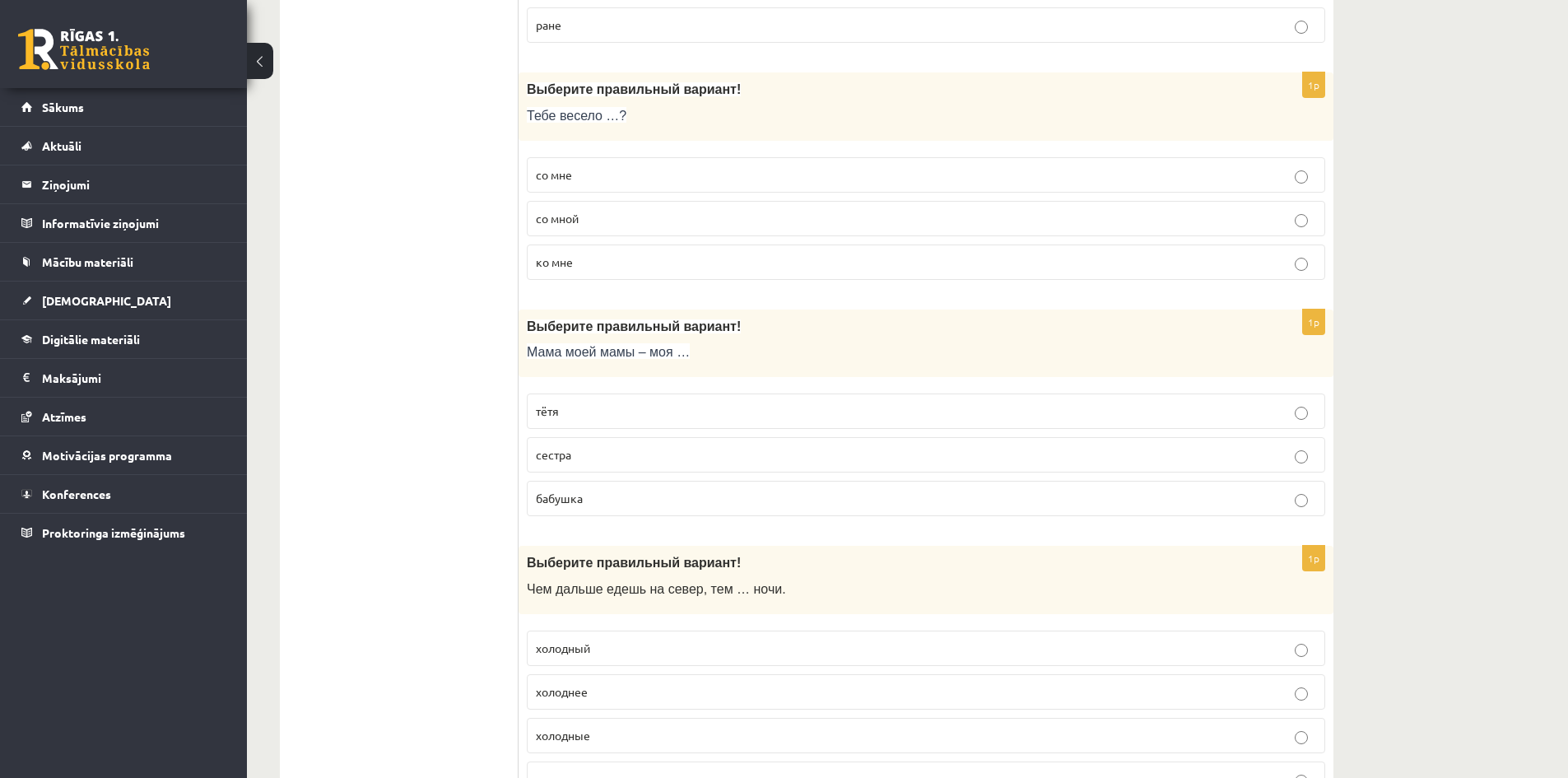
click at [525, 495] on div "1p Выберите правильный вариант! Мама моей мамы – моя … тётя сестра бабушка" at bounding box center [926, 420] width 815 height 220
click at [536, 501] on span "бабушка" at bounding box center [559, 497] width 47 height 15
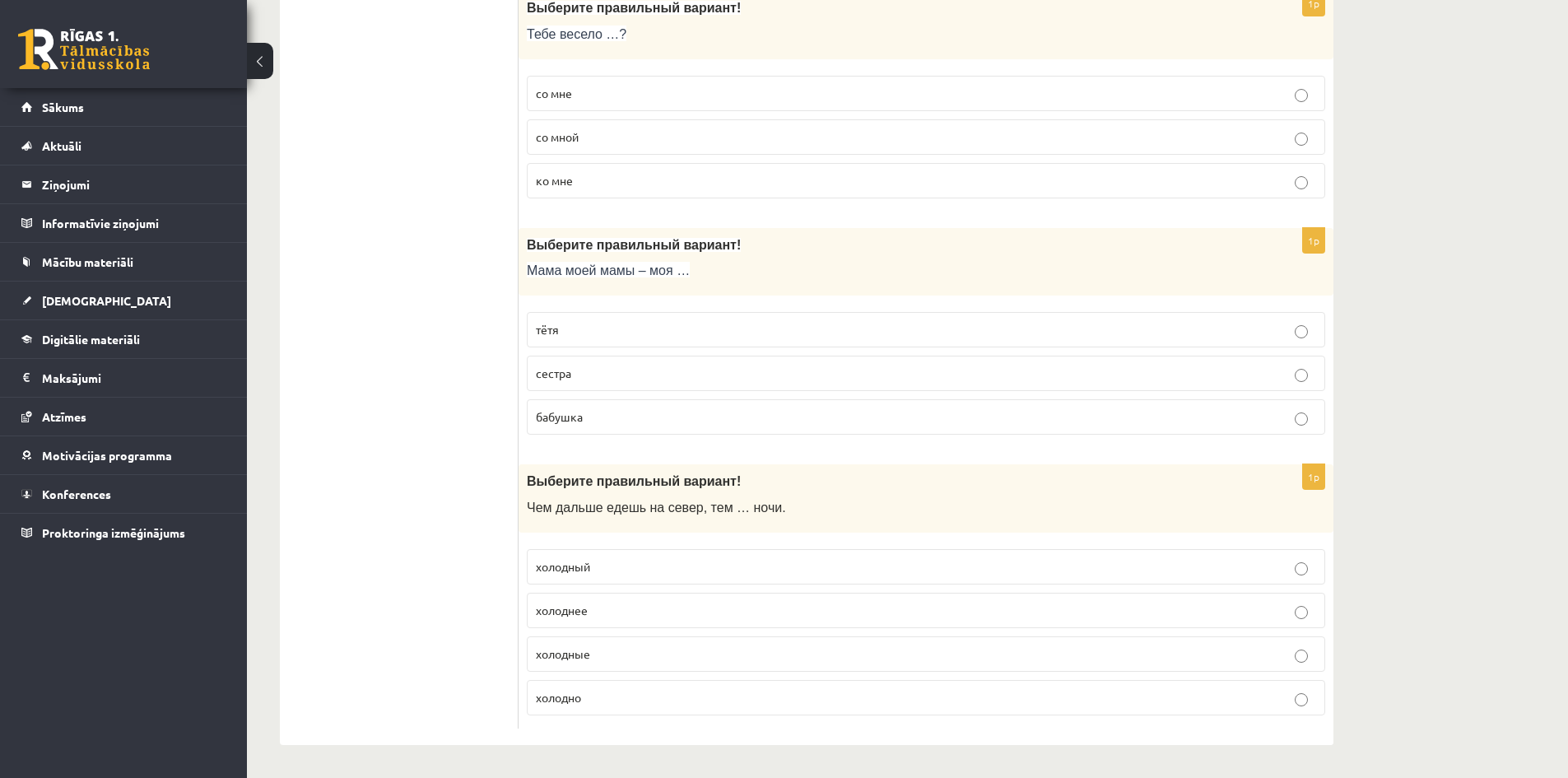
click at [624, 612] on p "холоднее" at bounding box center [926, 610] width 781 height 18
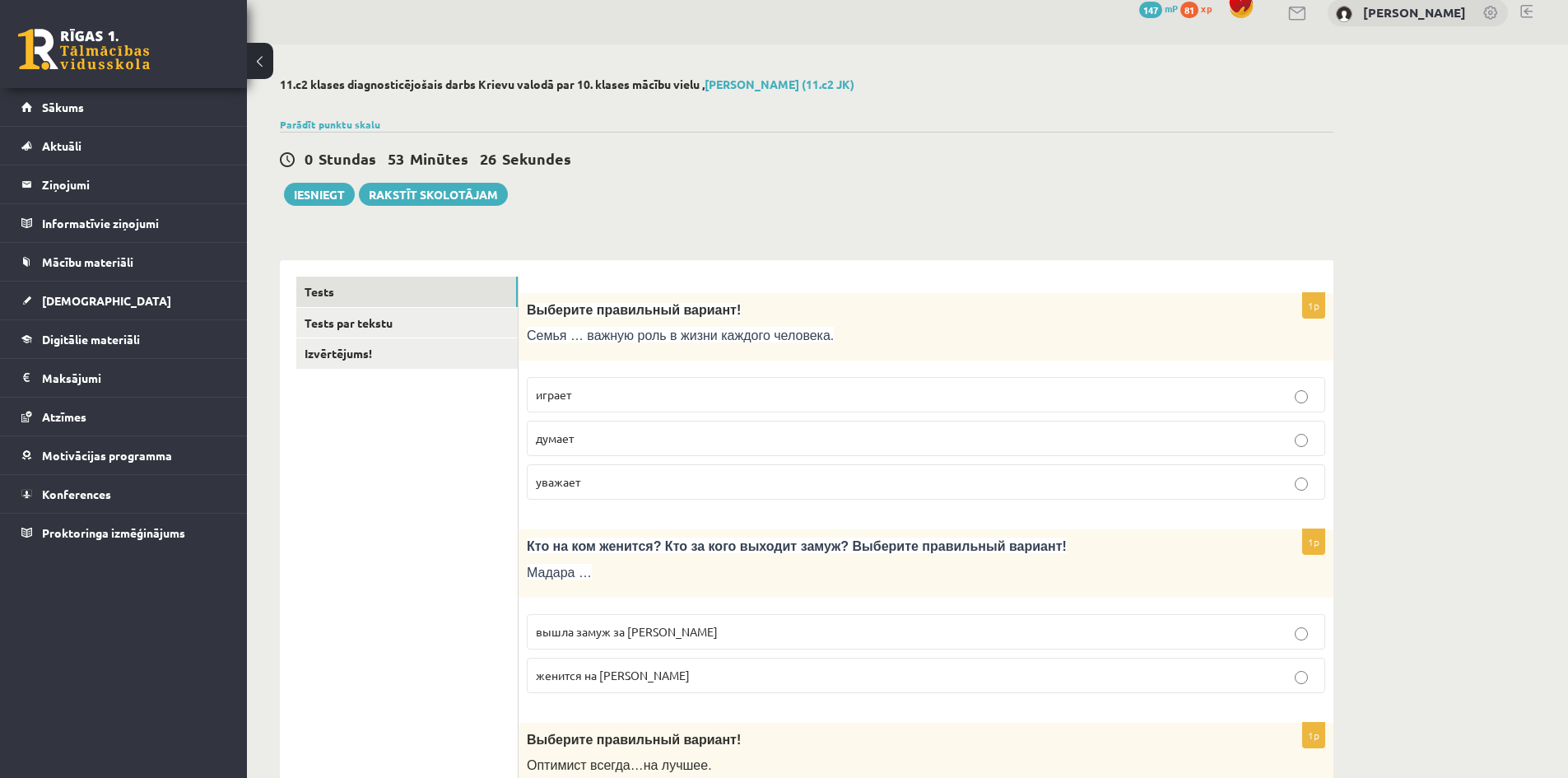
scroll to position [0, 0]
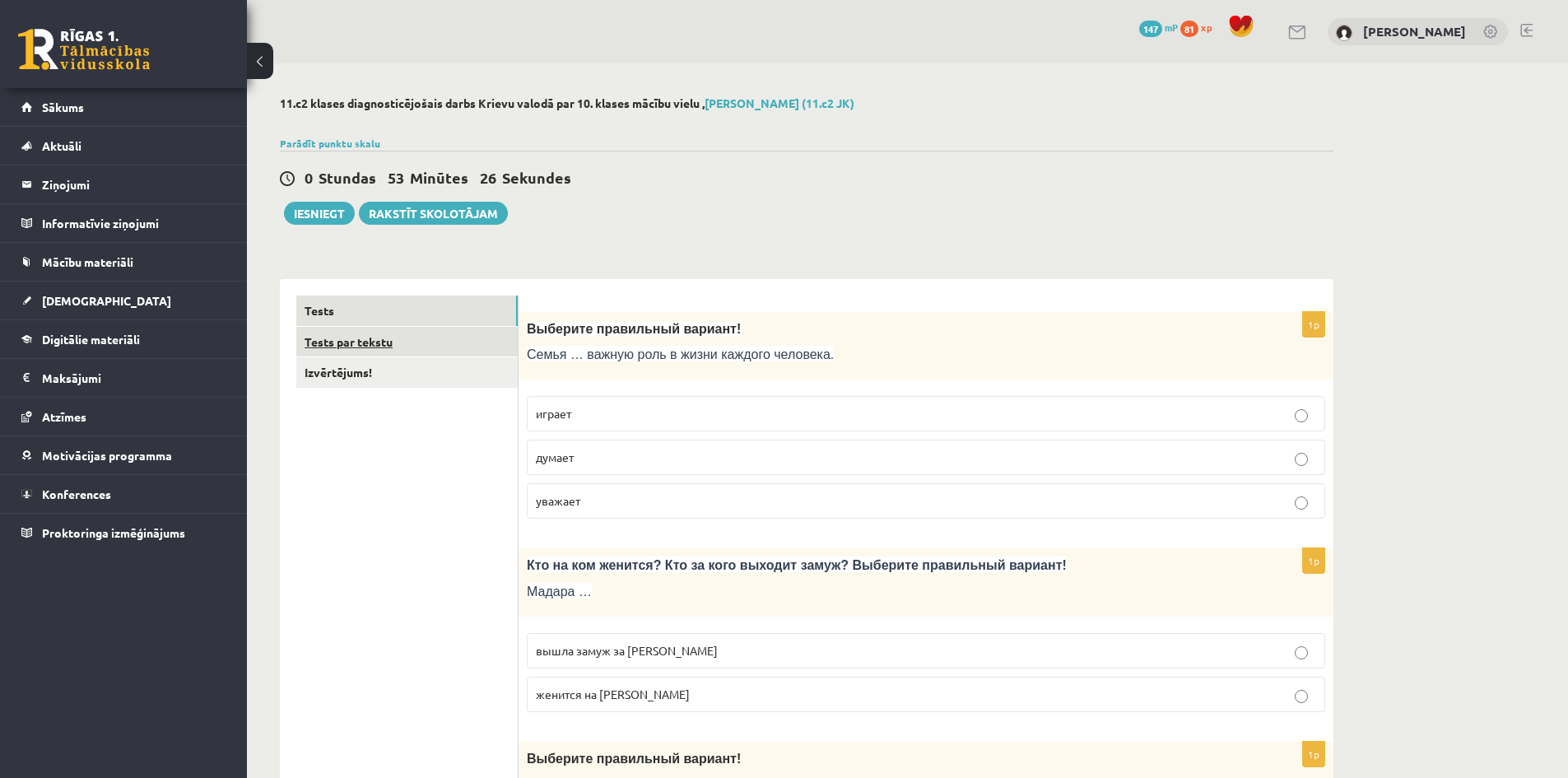
click at [337, 345] on link "Tests par tekstu" at bounding box center [406, 341] width 221 height 30
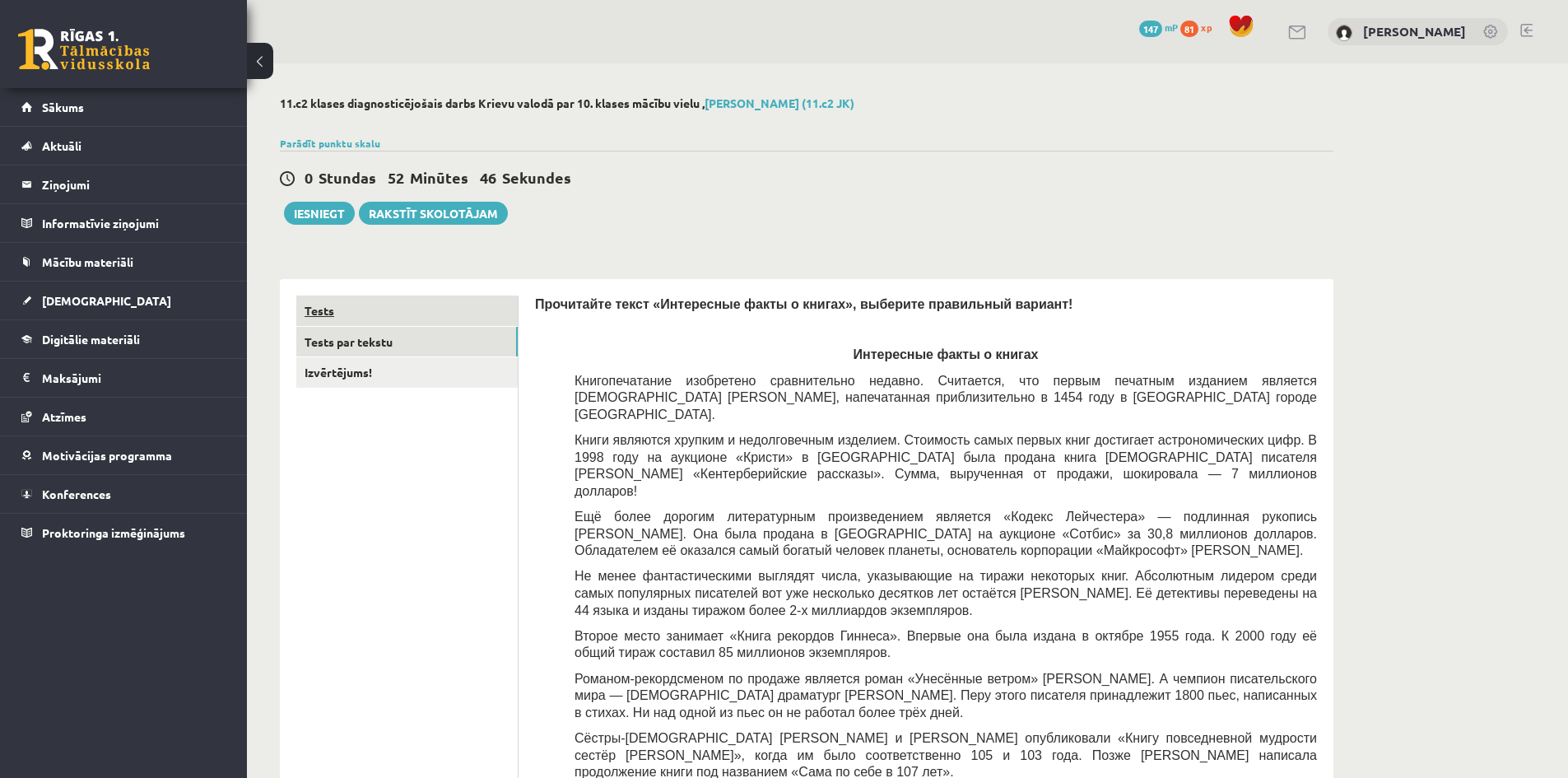
click at [440, 303] on link "Tests" at bounding box center [406, 310] width 221 height 30
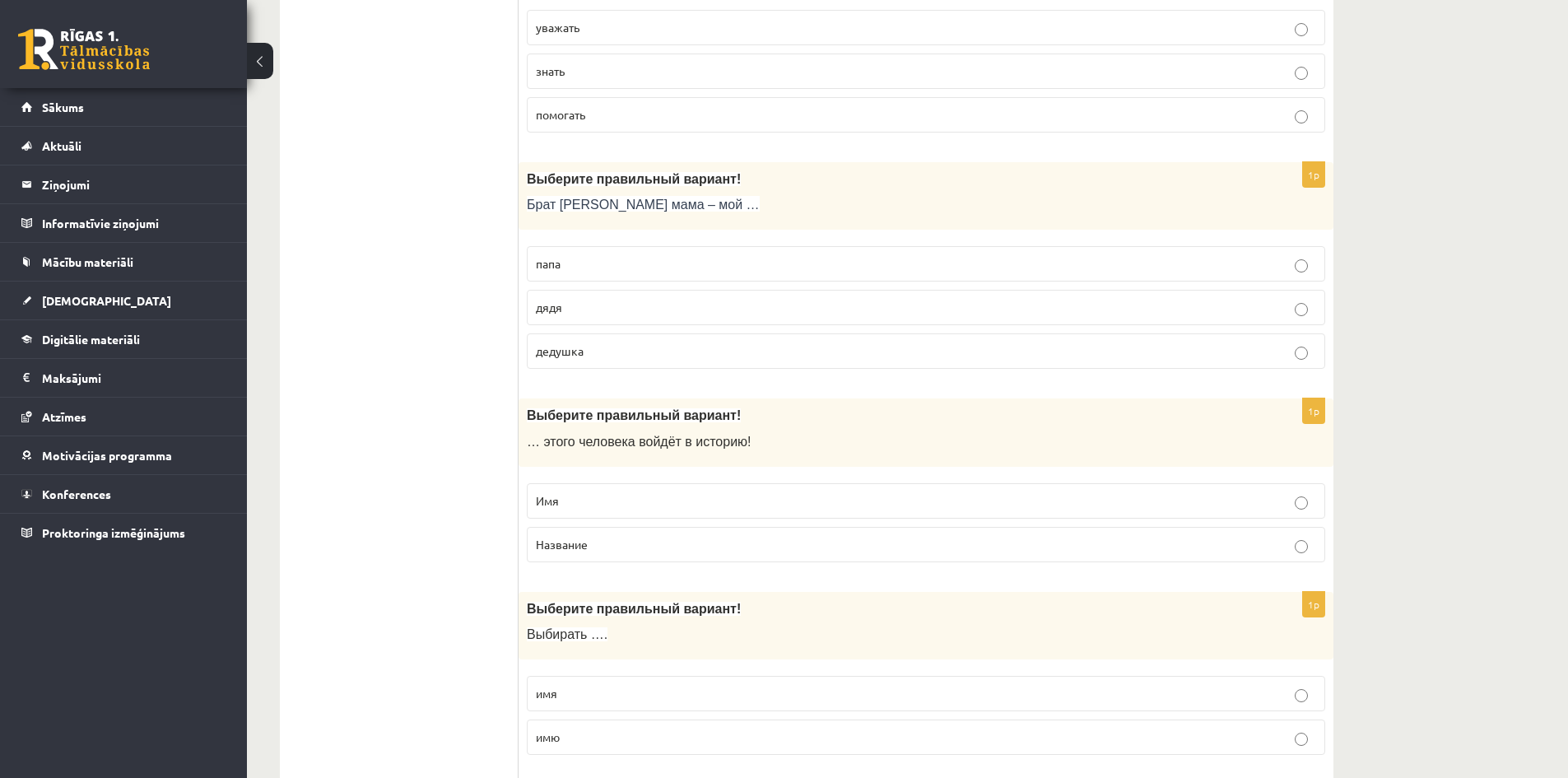
scroll to position [3541, 0]
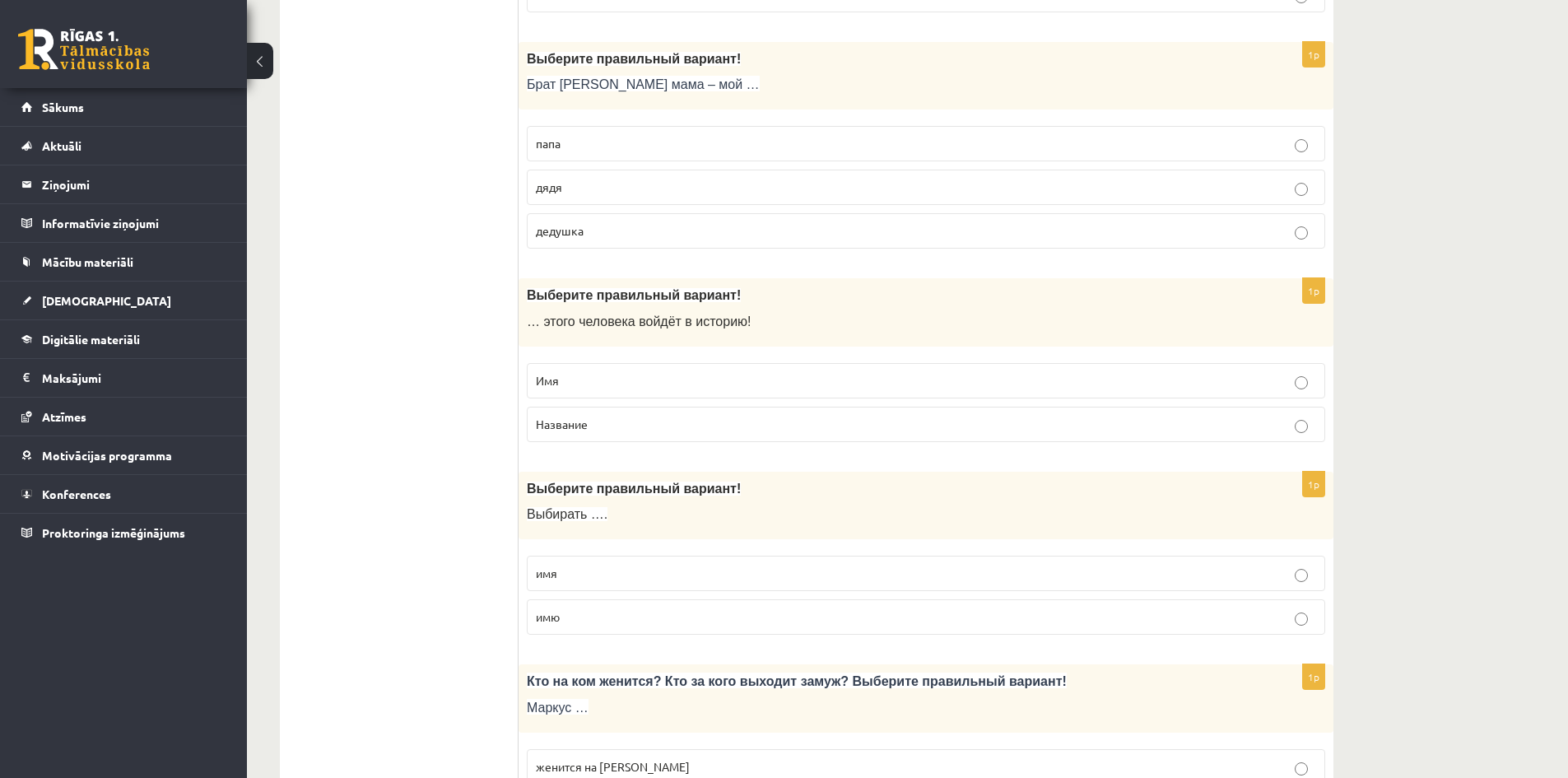
click at [716, 226] on p "дедушка" at bounding box center [926, 231] width 781 height 18
click at [706, 191] on p "дядя" at bounding box center [926, 187] width 781 height 18
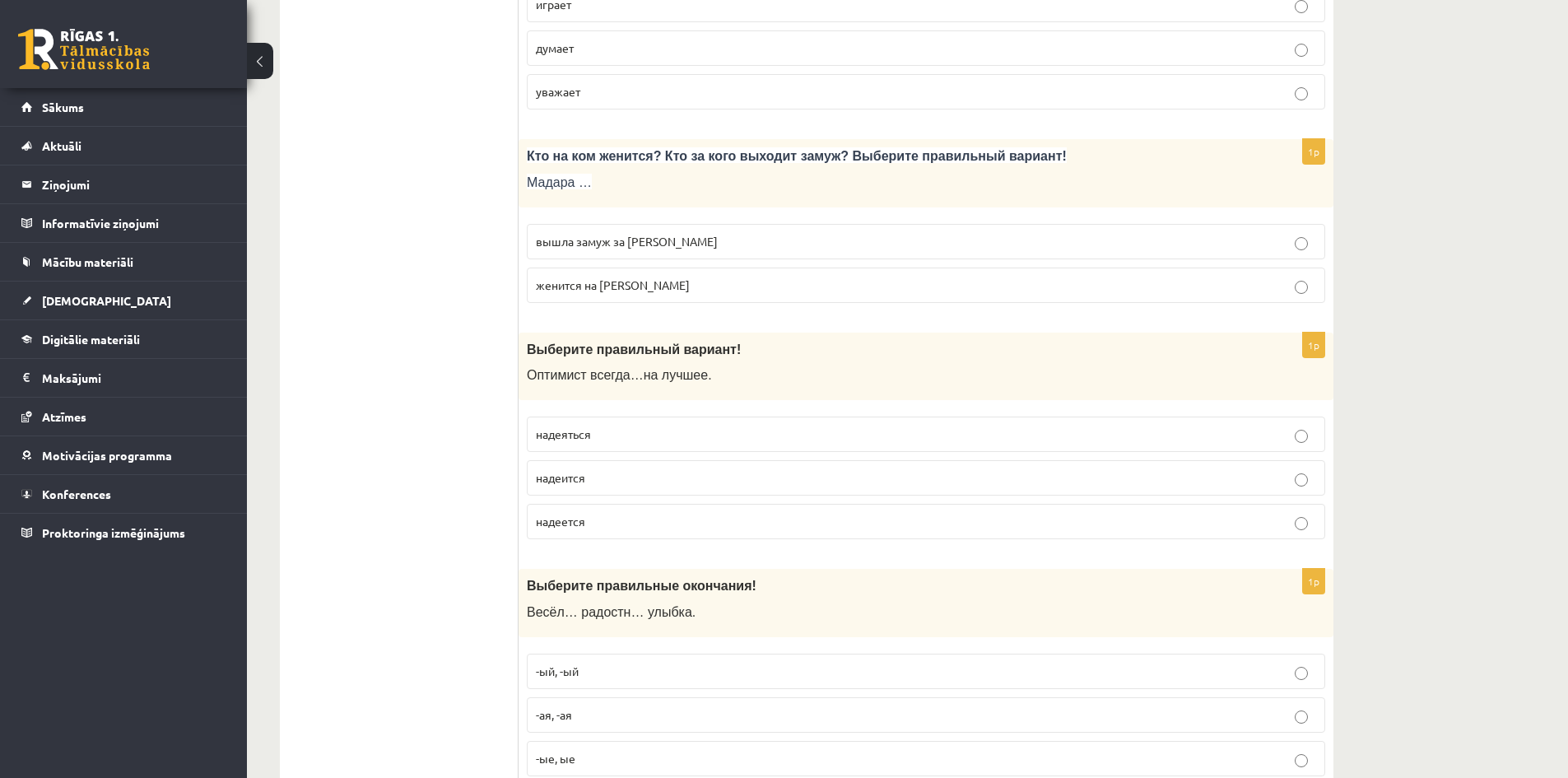
scroll to position [0, 0]
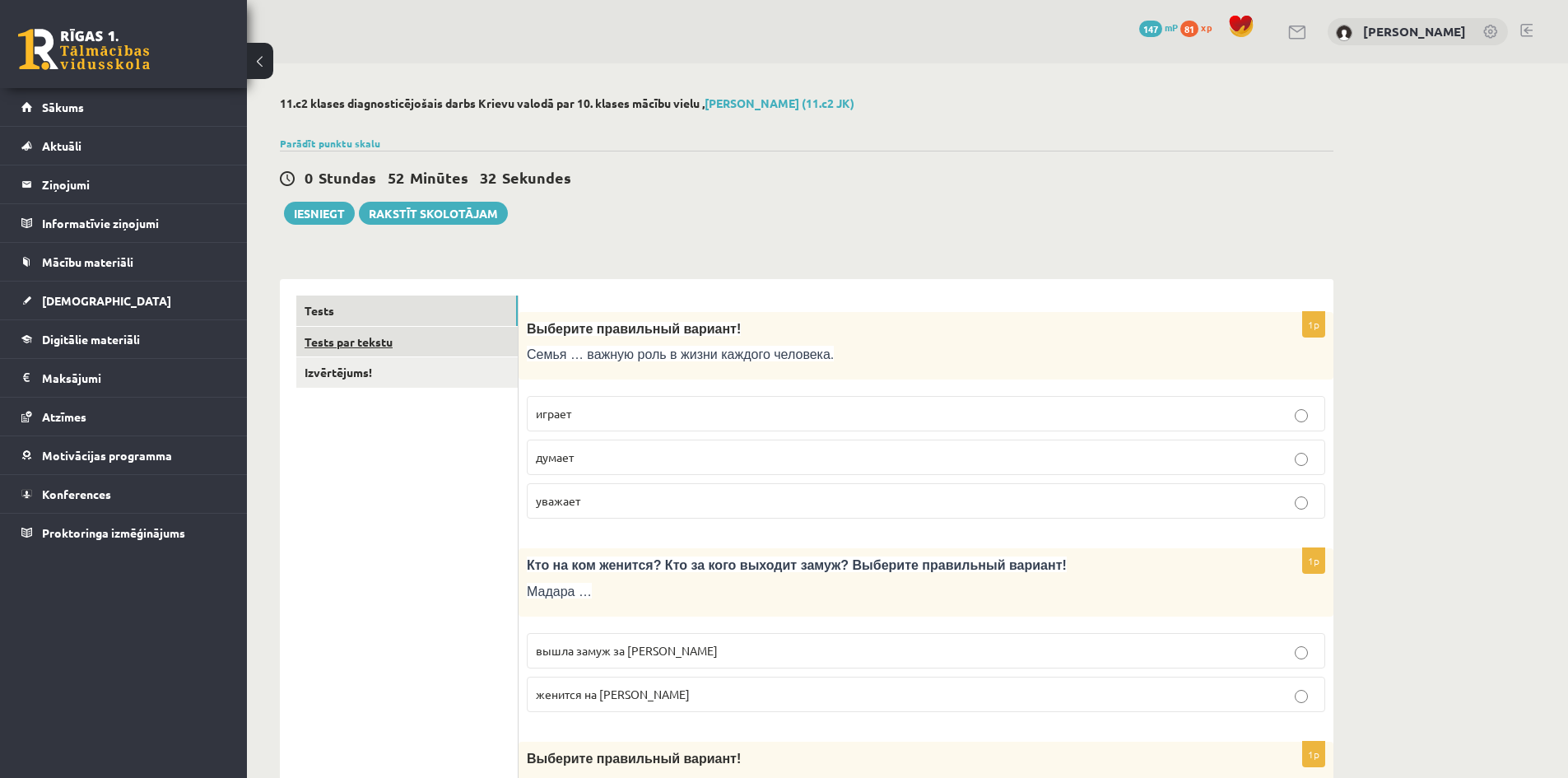
click at [398, 346] on link "Tests par tekstu" at bounding box center [406, 341] width 221 height 30
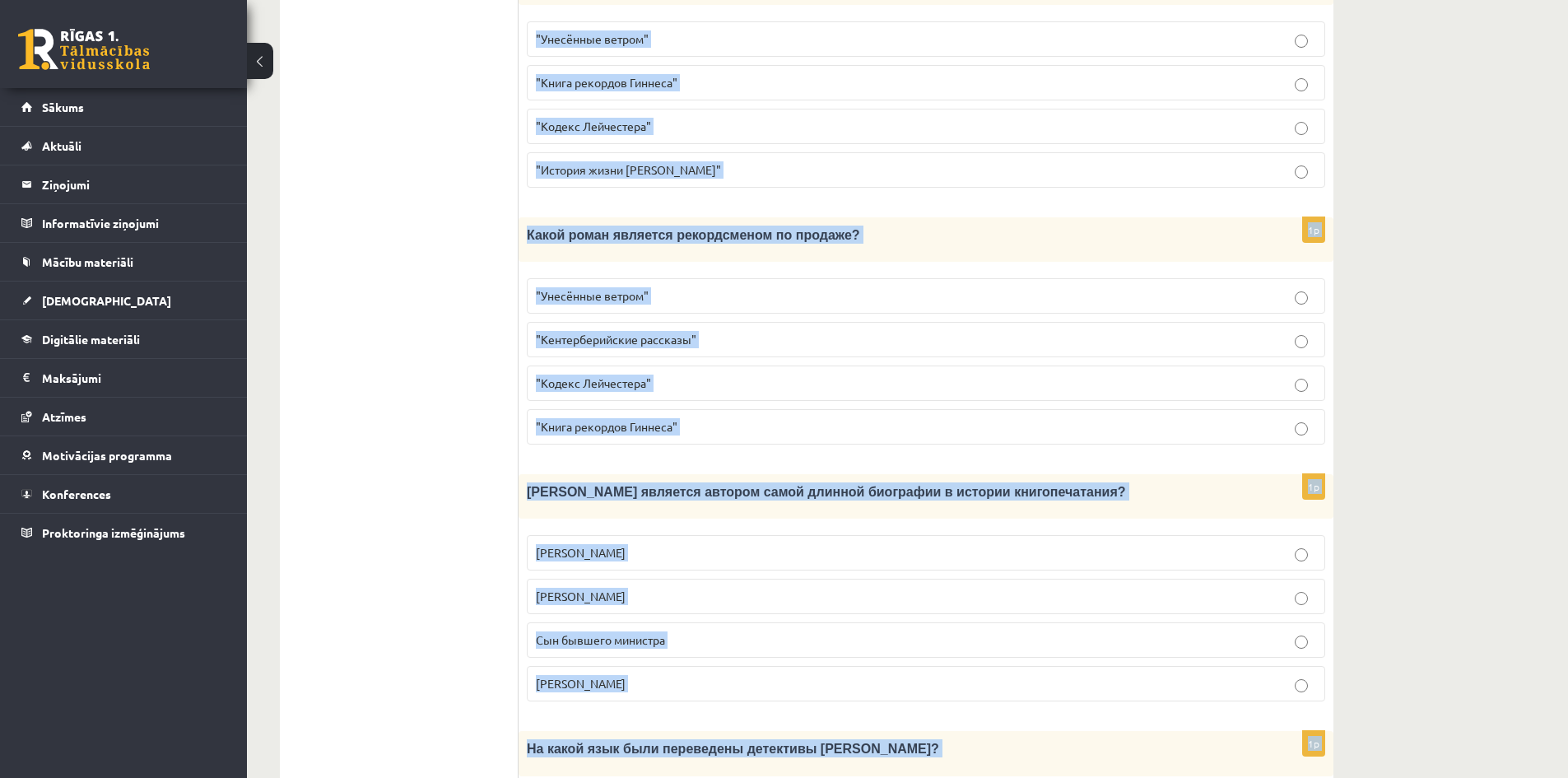
scroll to position [1418, 0]
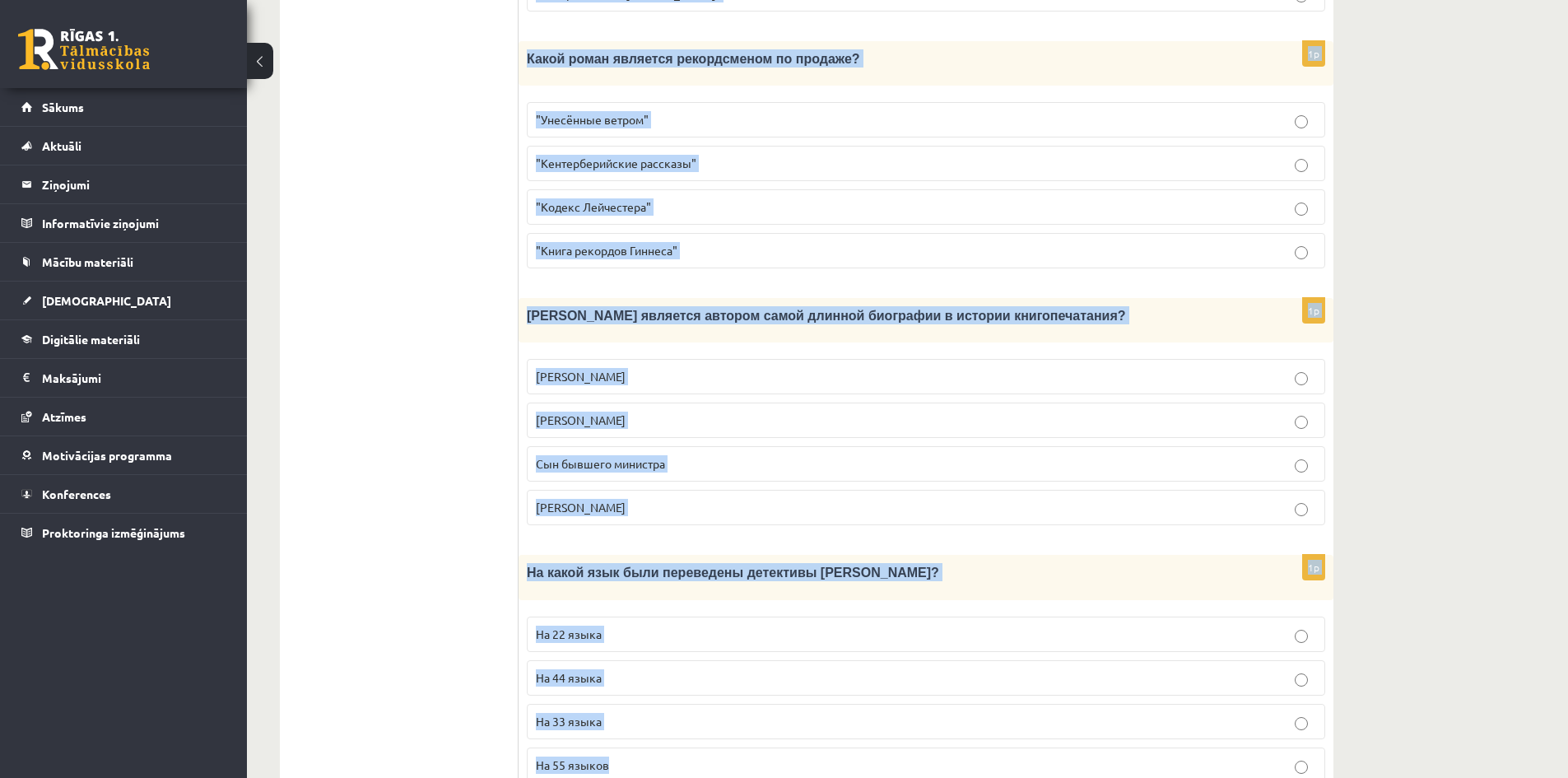
drag, startPoint x: 527, startPoint y: 138, endPoint x: 1194, endPoint y: 702, distance: 873.5
copy form "Прочитайте текст «Интересные факты о книгах», выберите правильный вариант! Инте…"
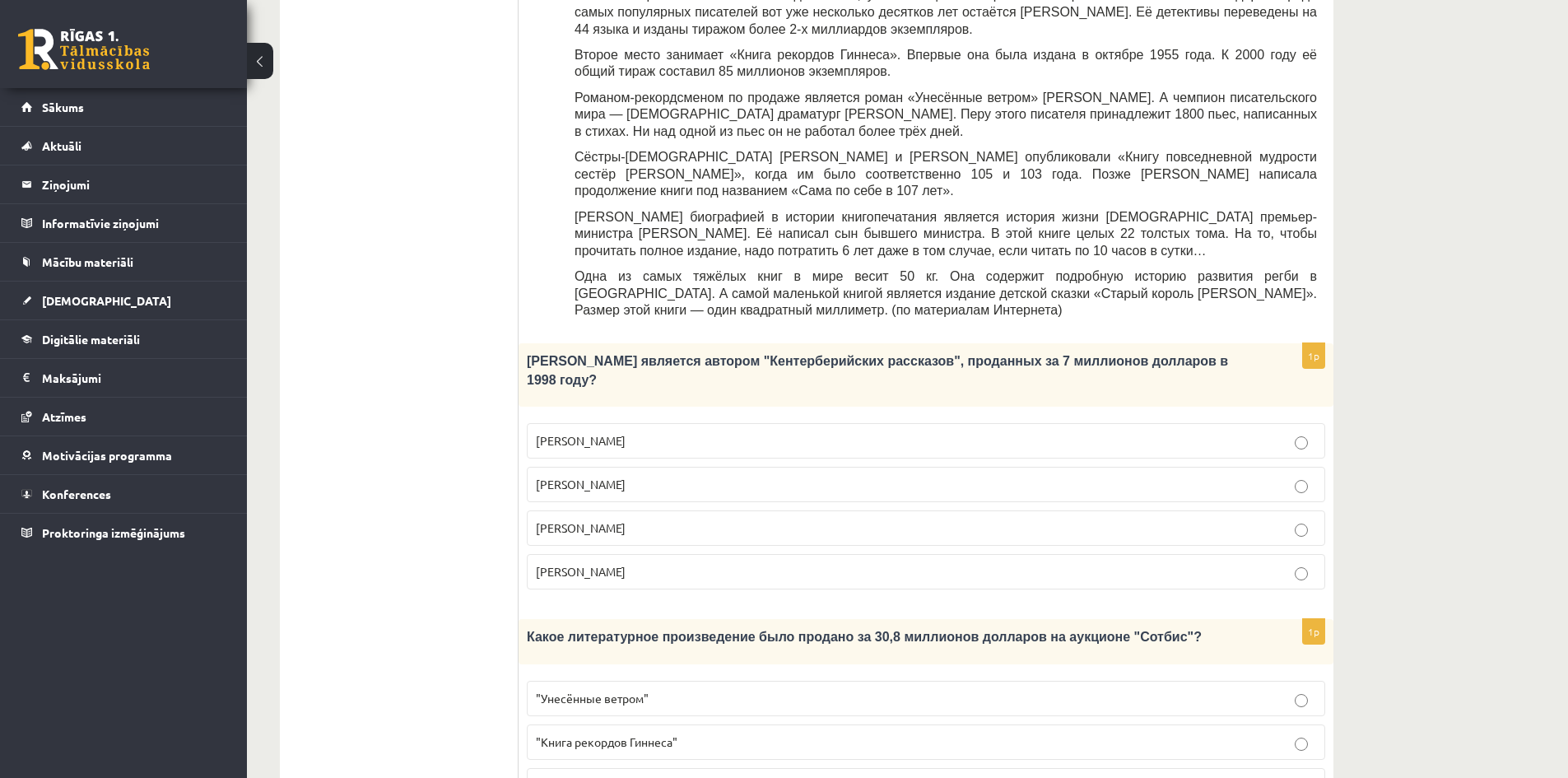
scroll to position [594, 0]
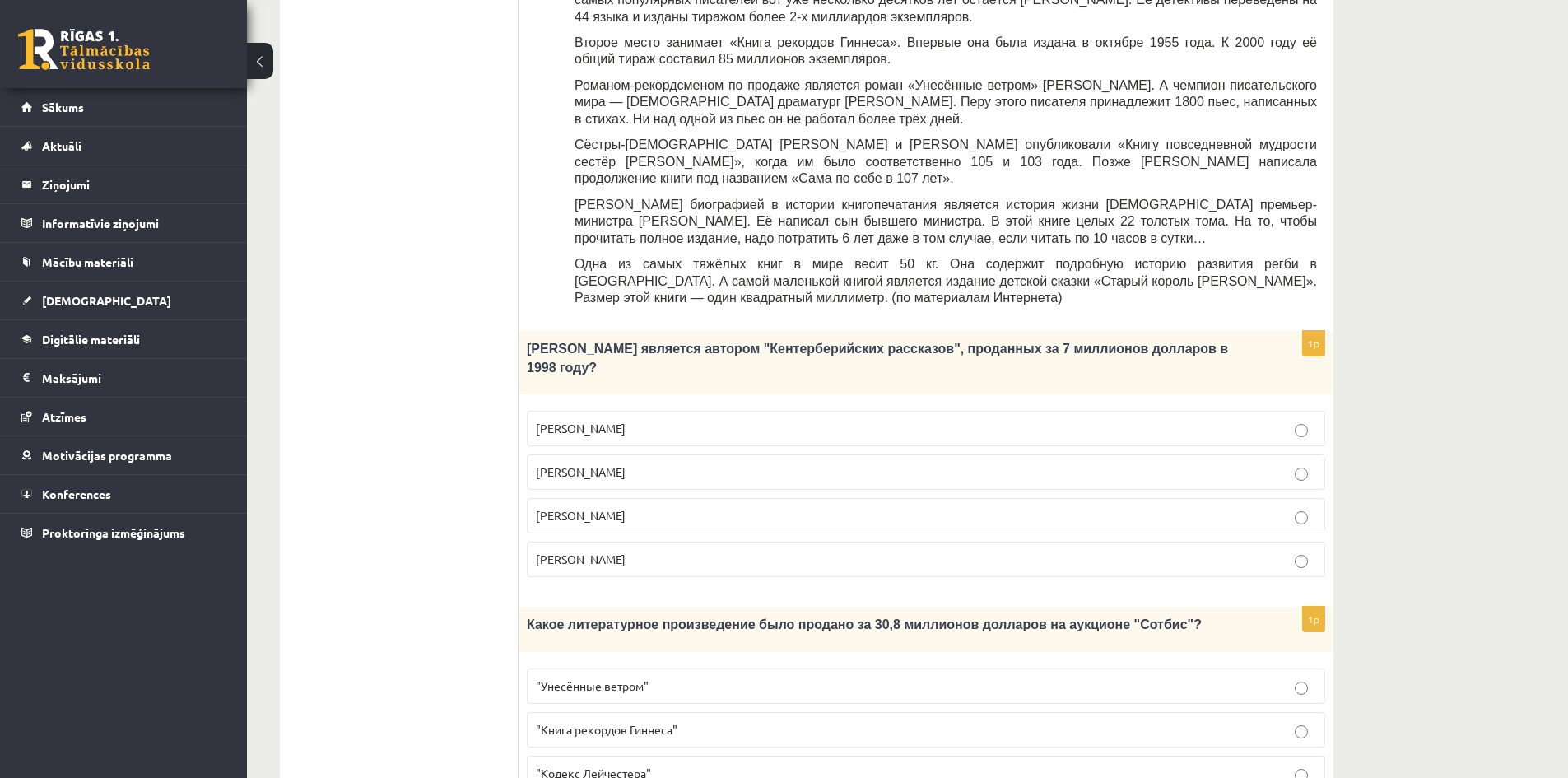
click at [783, 507] on p "Джефри Чосер" at bounding box center [926, 516] width 781 height 18
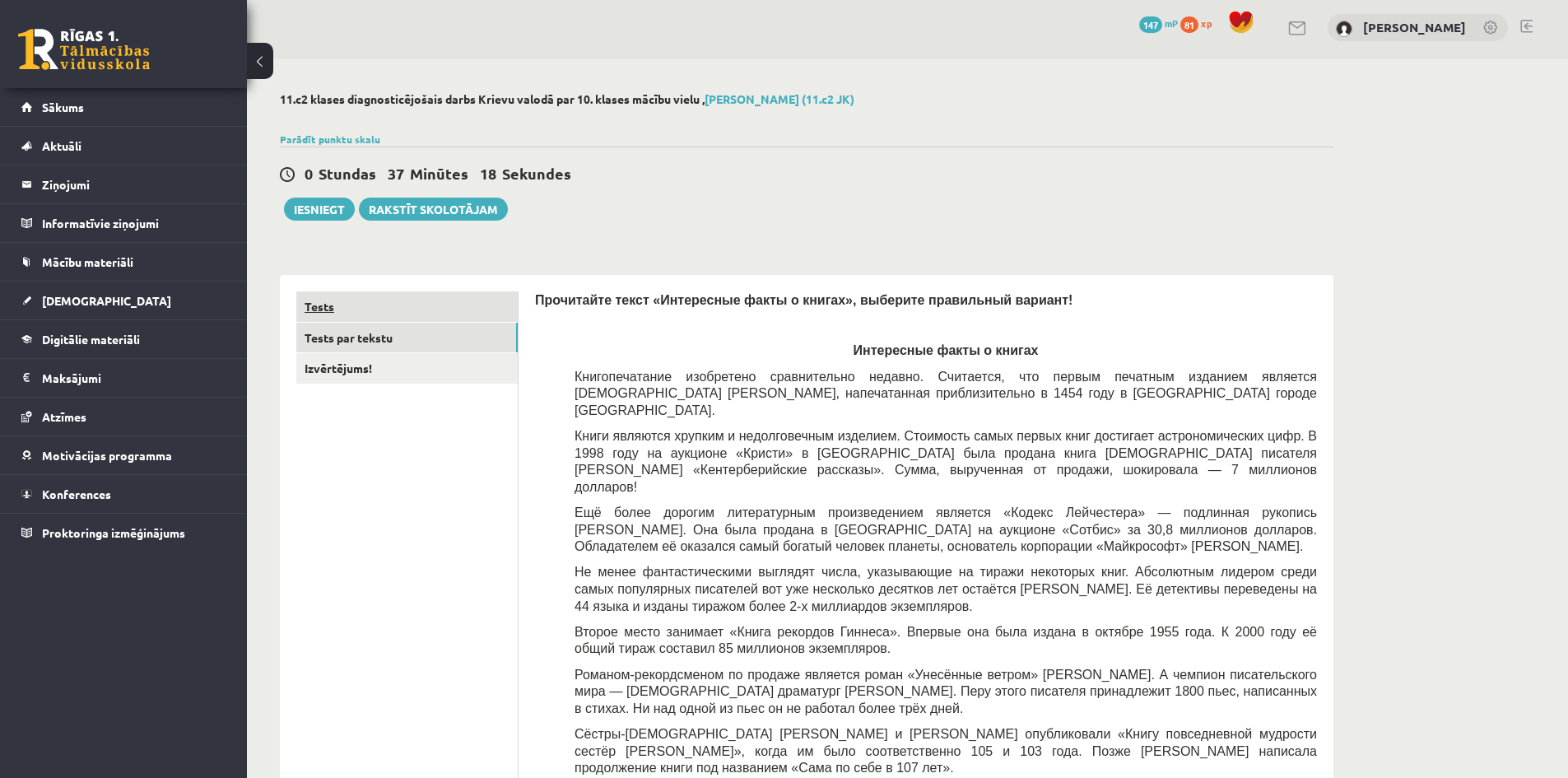
scroll to position [0, 0]
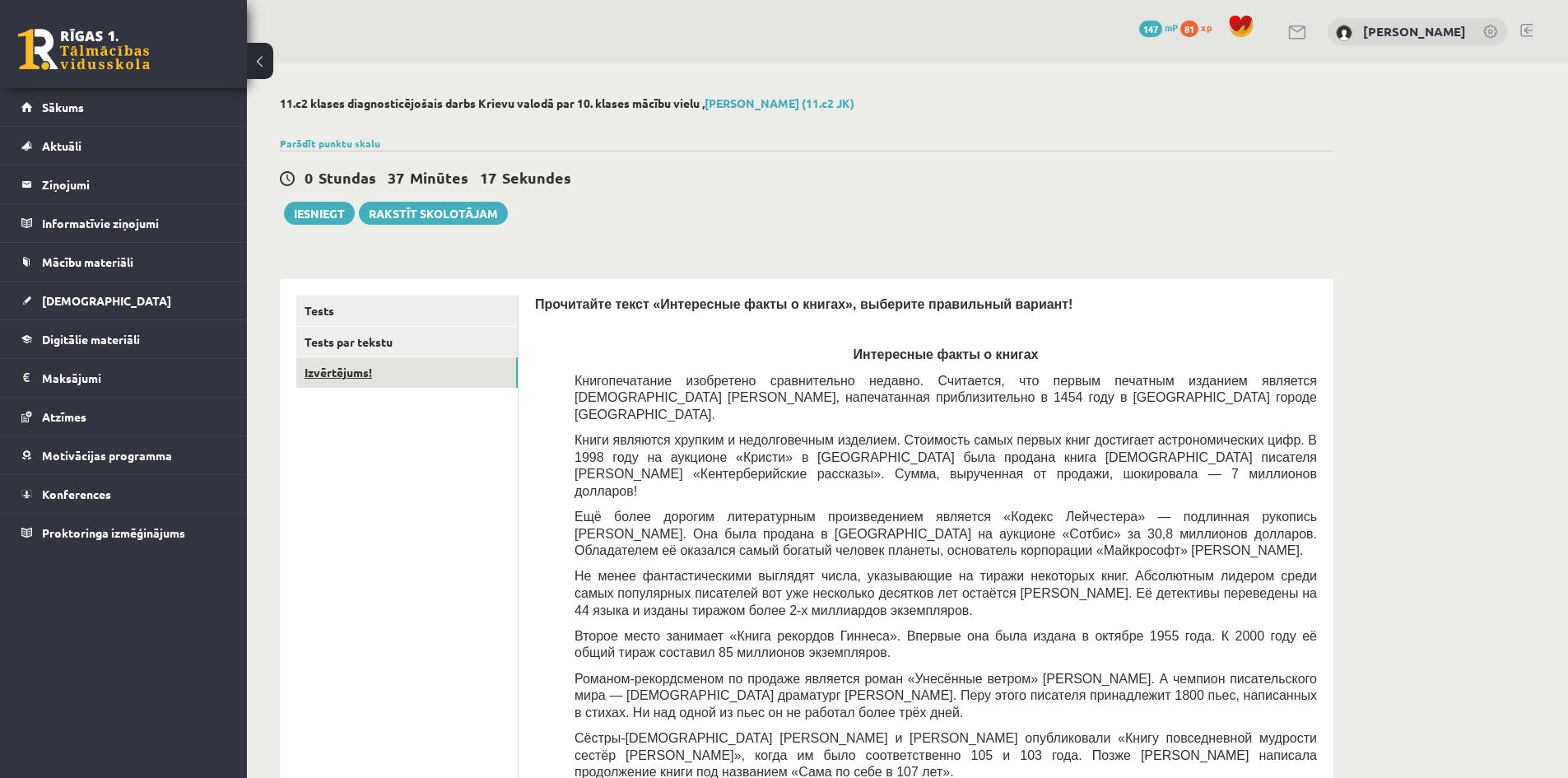
click at [363, 369] on link "Izvērtējums!" at bounding box center [406, 372] width 221 height 30
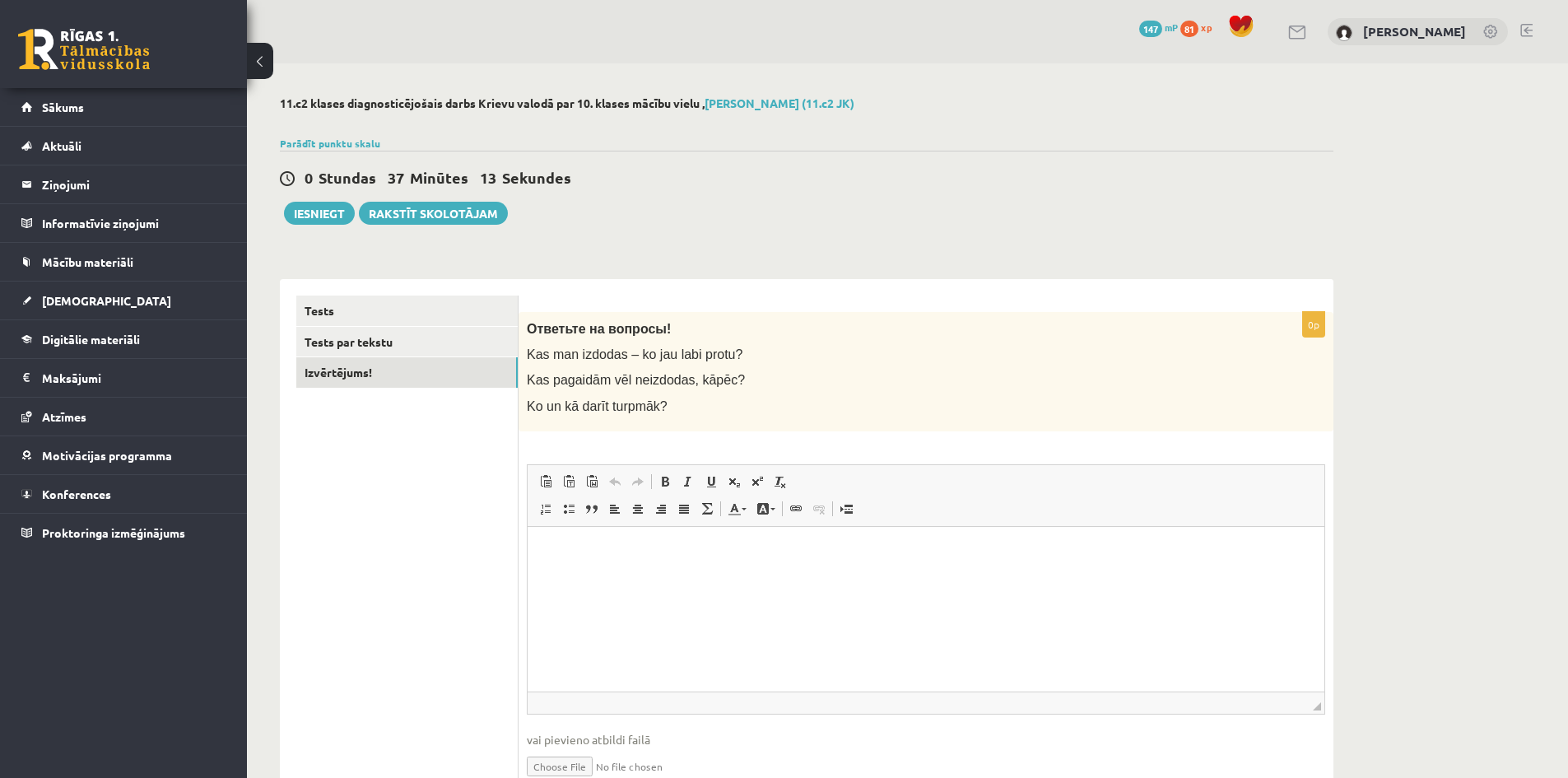
scroll to position [80, 0]
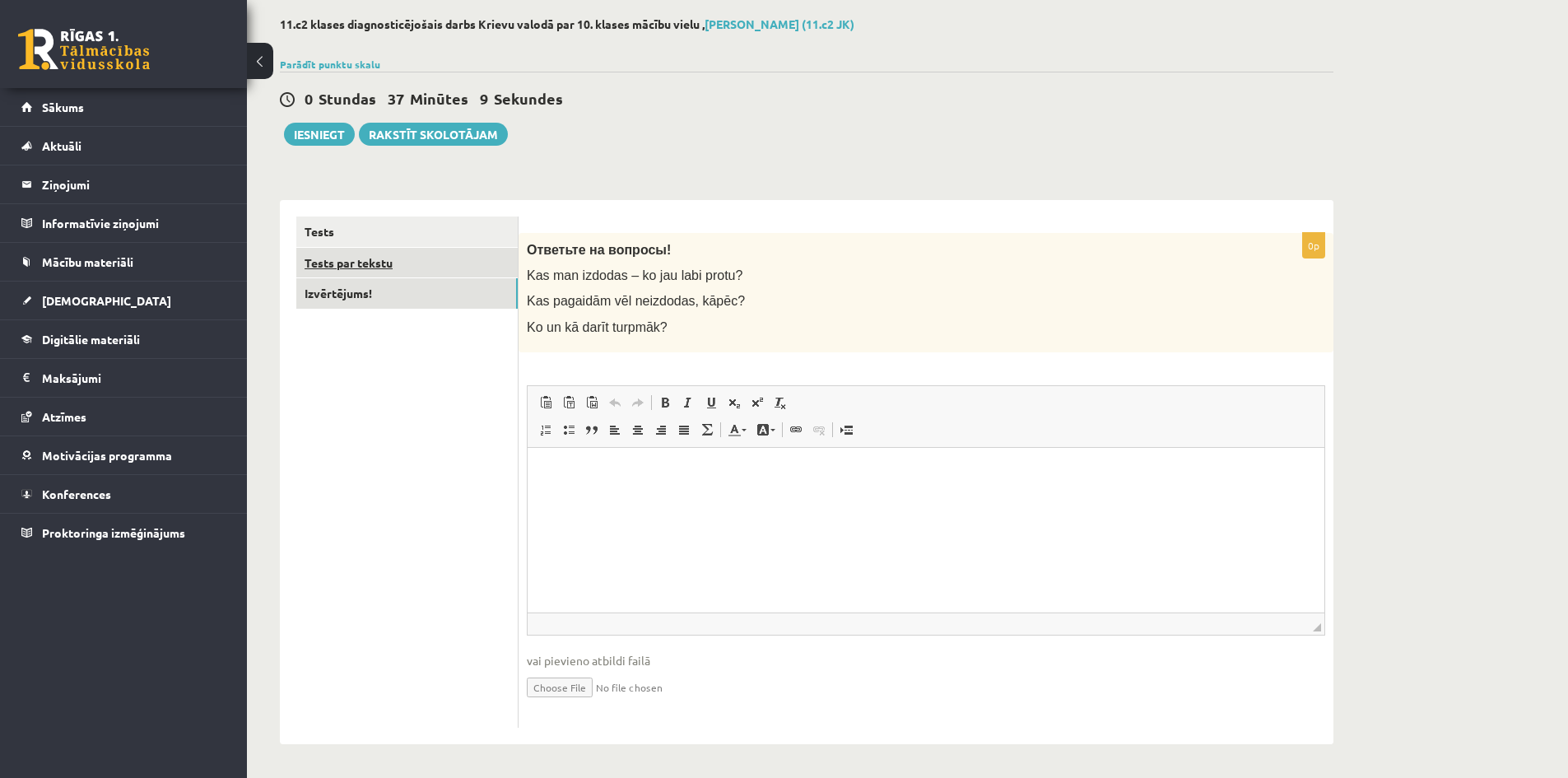
click at [389, 267] on link "Tests par tekstu" at bounding box center [406, 262] width 221 height 30
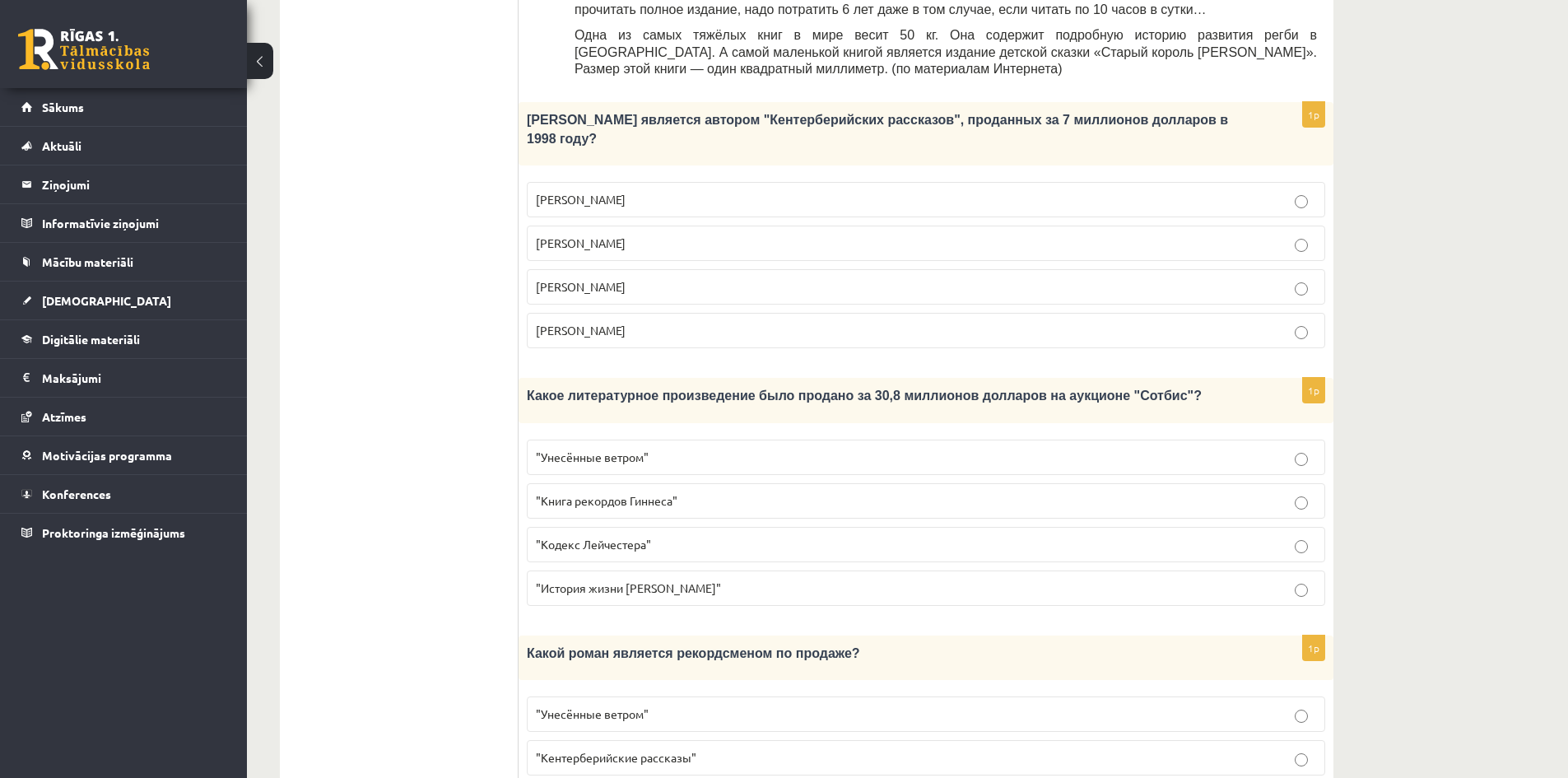
scroll to position [824, 0]
click at [573, 492] on span ""Книга рекордов Гиннеса"" at bounding box center [606, 499] width 141 height 15
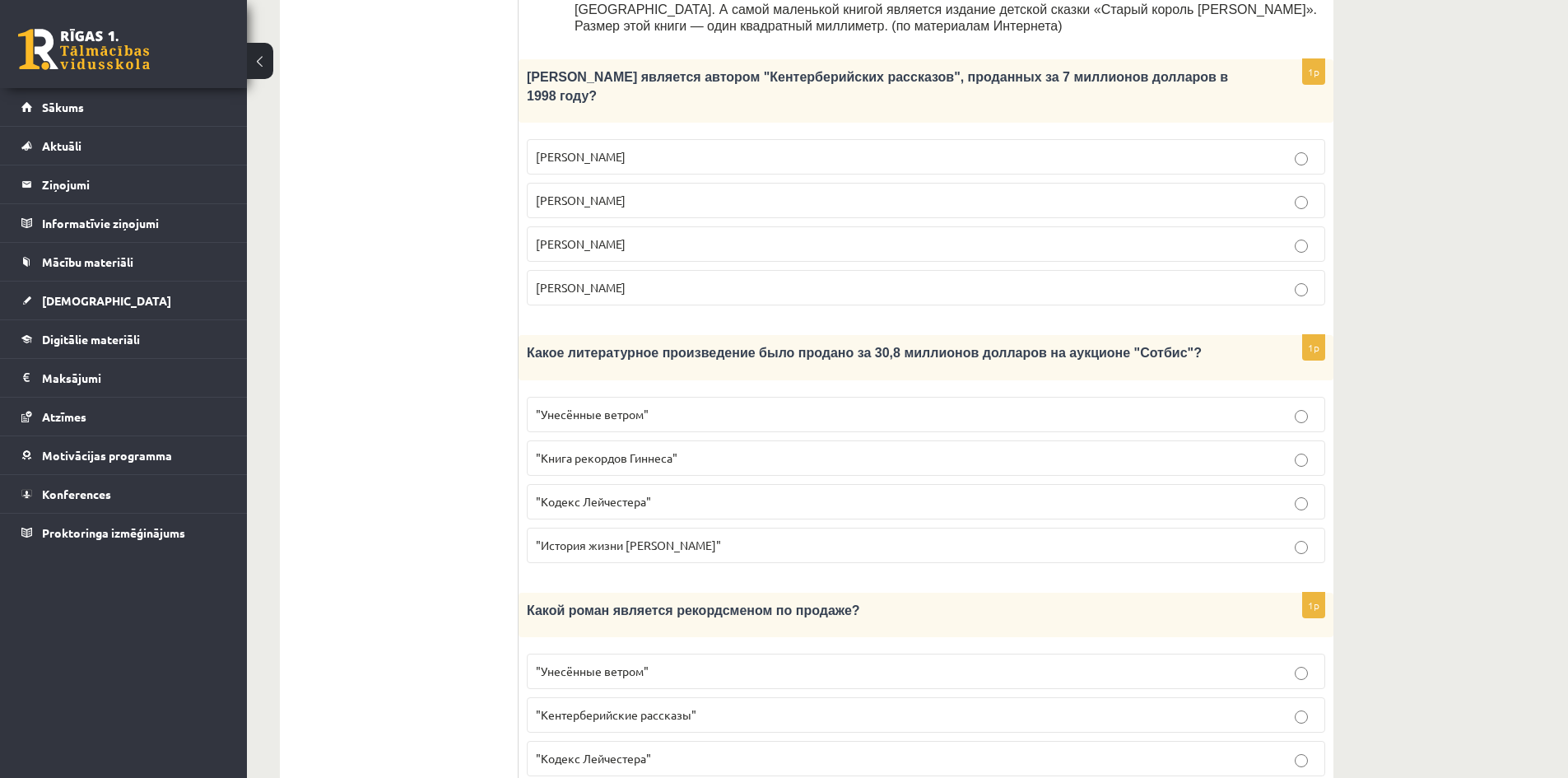
scroll to position [1070, 0]
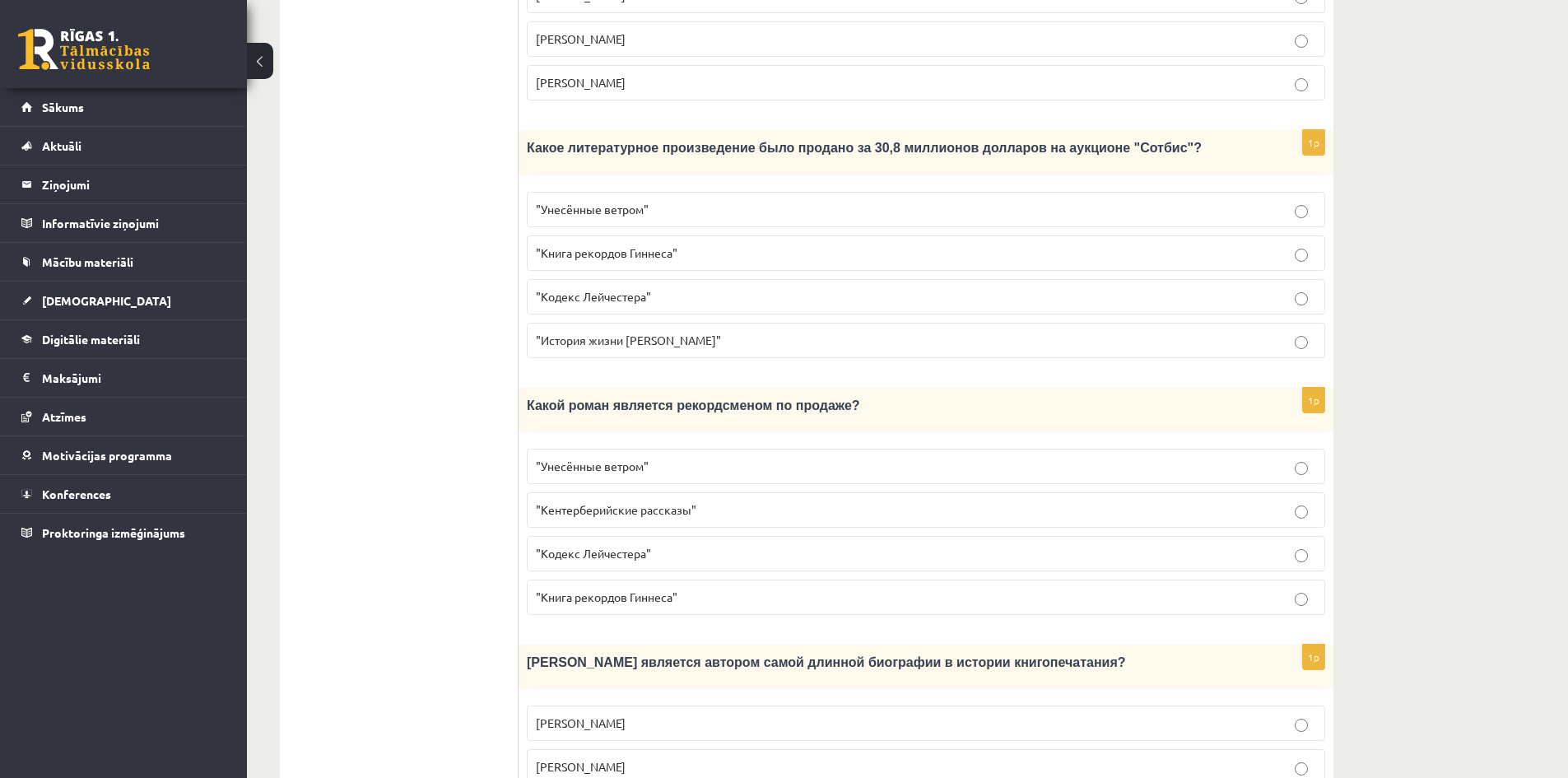
click at [644, 502] on span ""Кентерберийские рассказы"" at bounding box center [616, 509] width 161 height 15
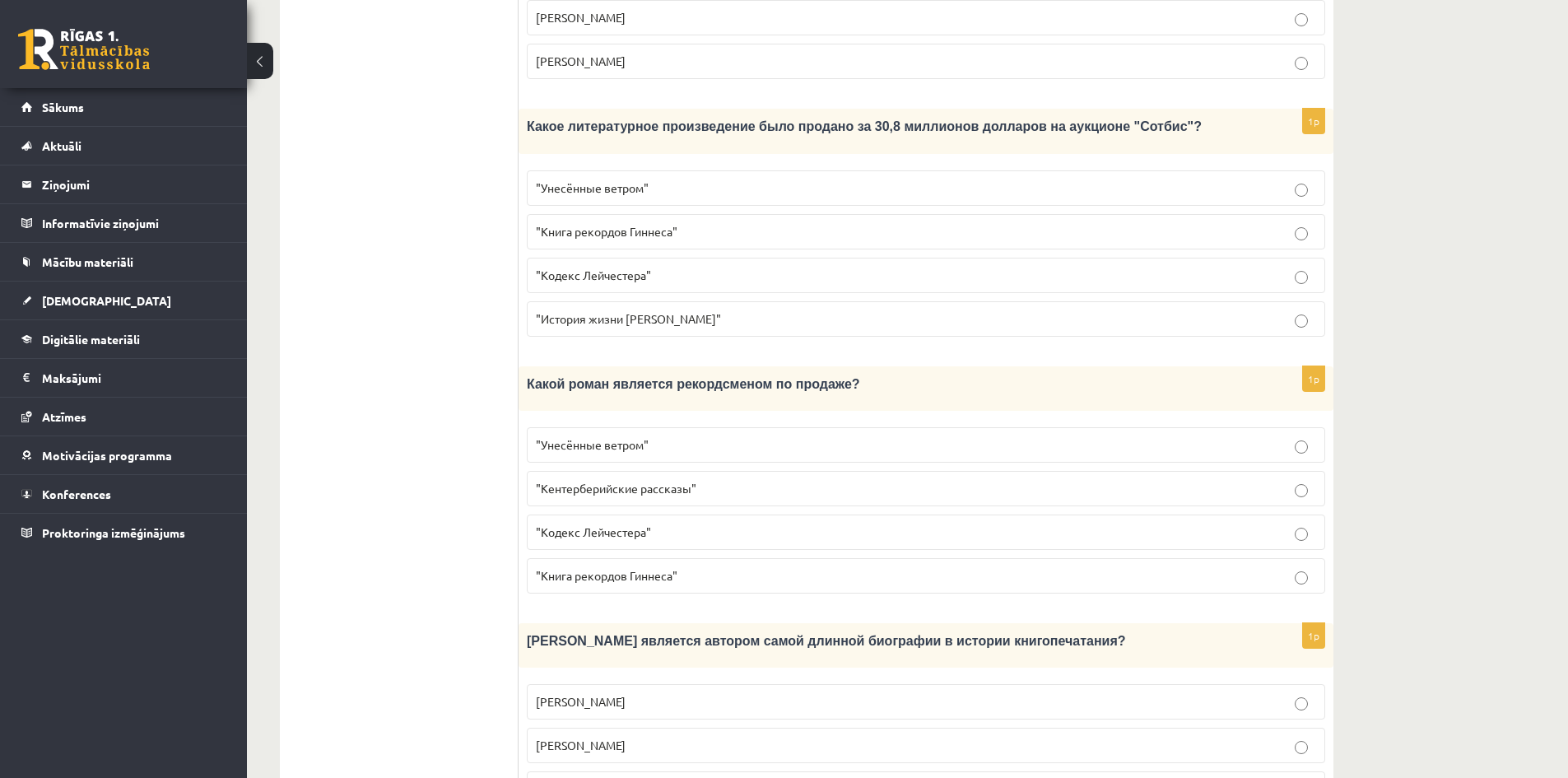
scroll to position [1400, 0]
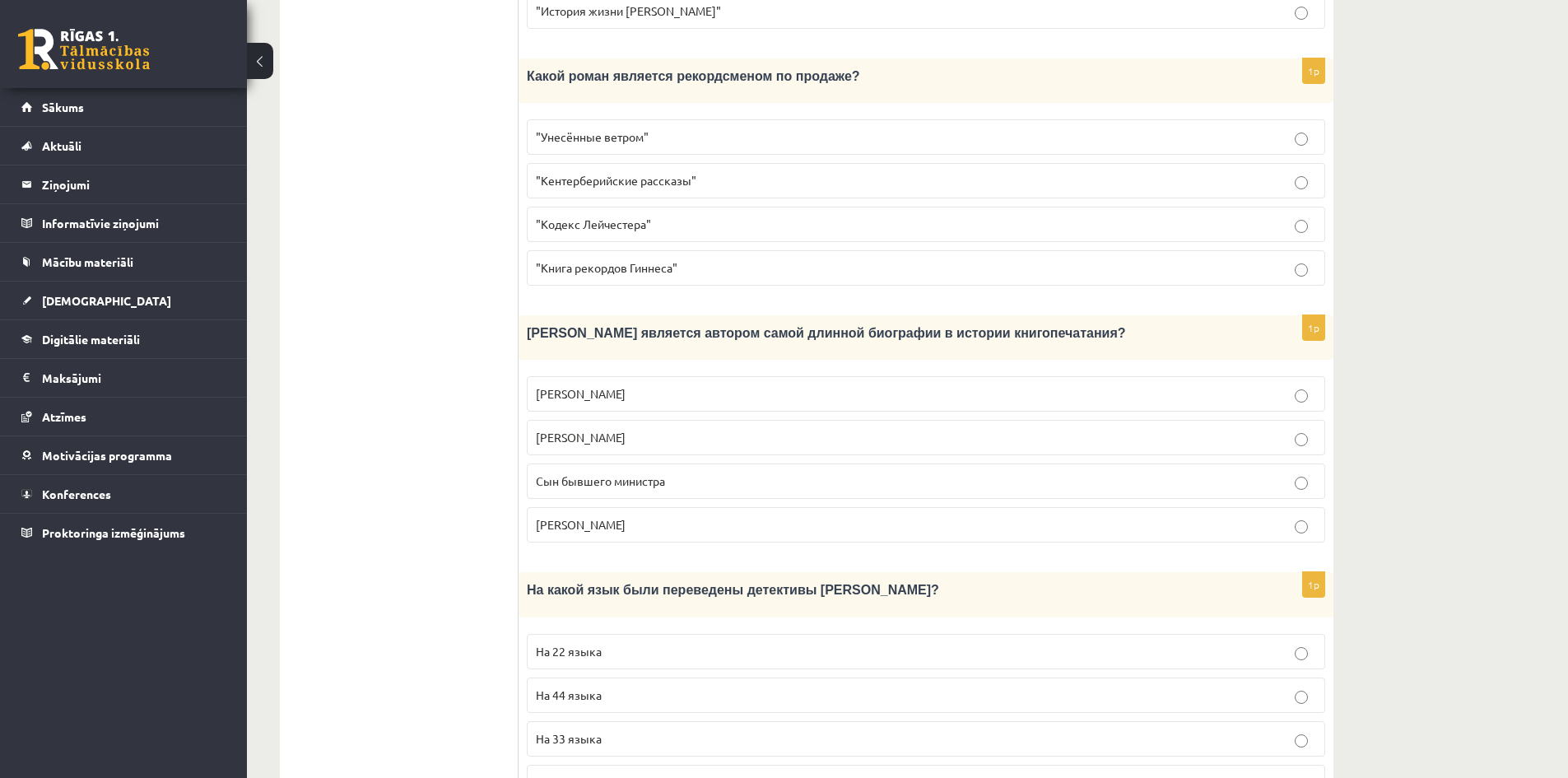
click at [560, 474] on span "Сын бывшего министра" at bounding box center [600, 481] width 130 height 15
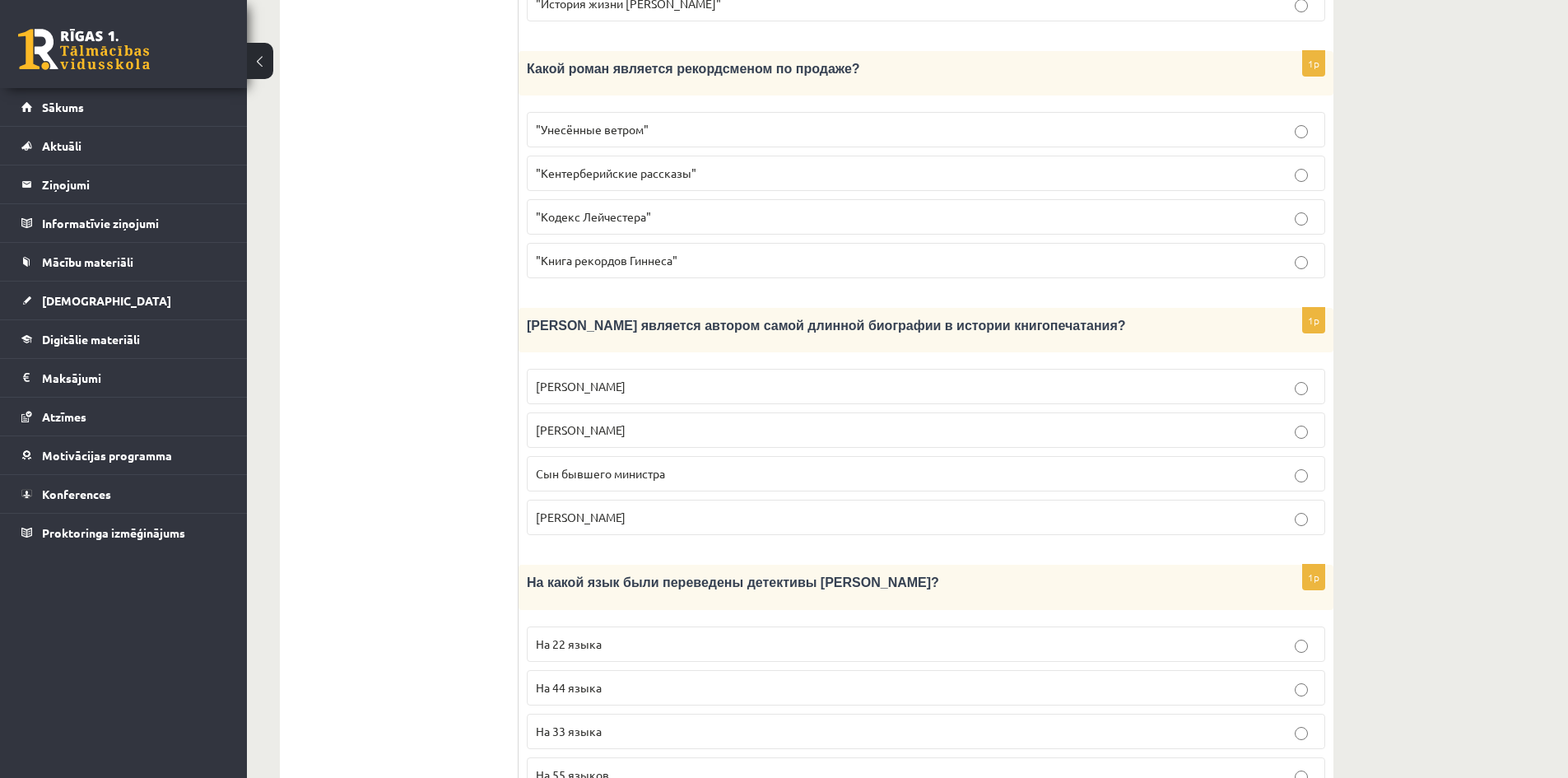
scroll to position [1418, 0]
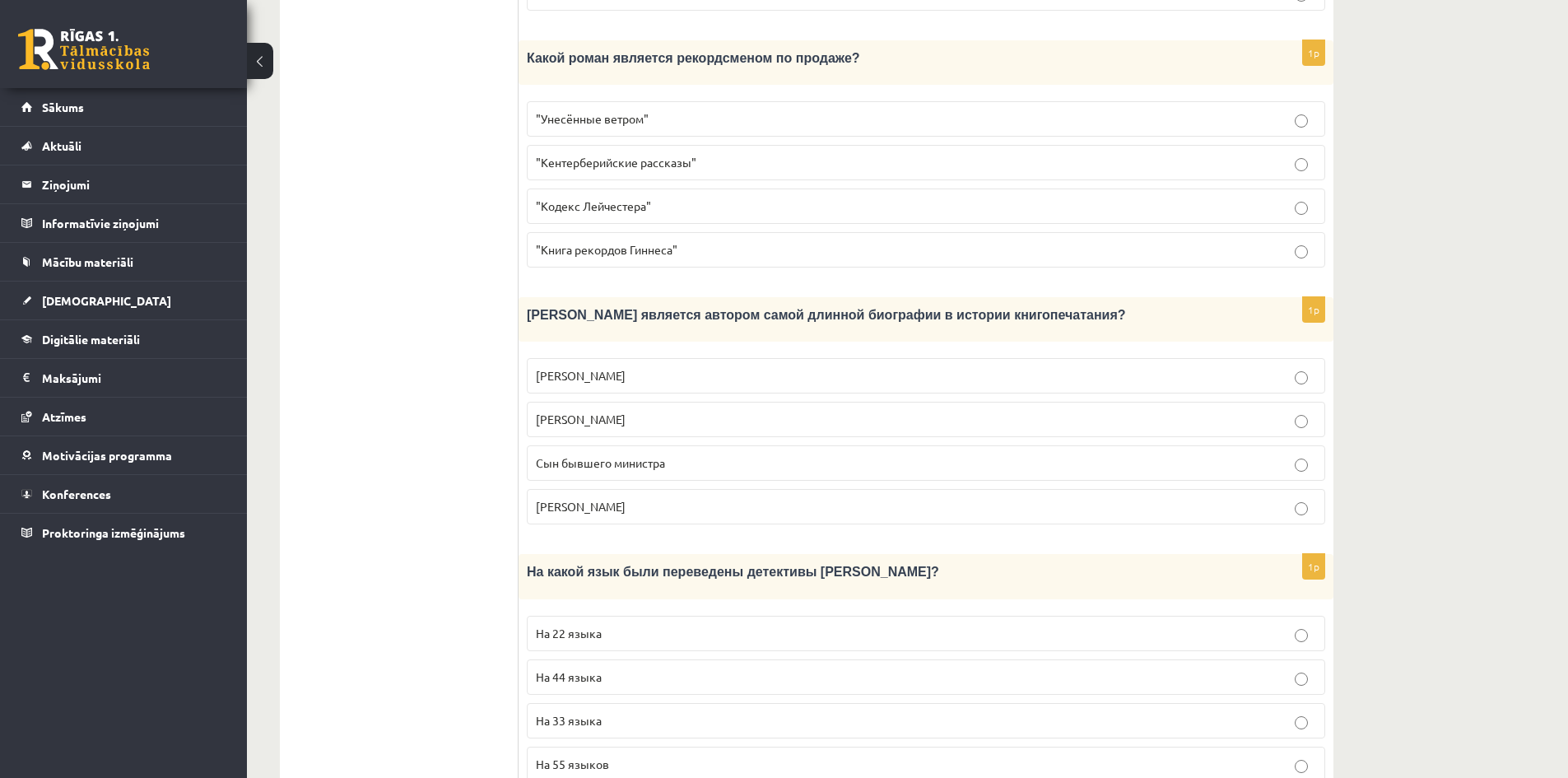
click at [593, 670] on span "На 44 языка" at bounding box center [569, 677] width 66 height 15
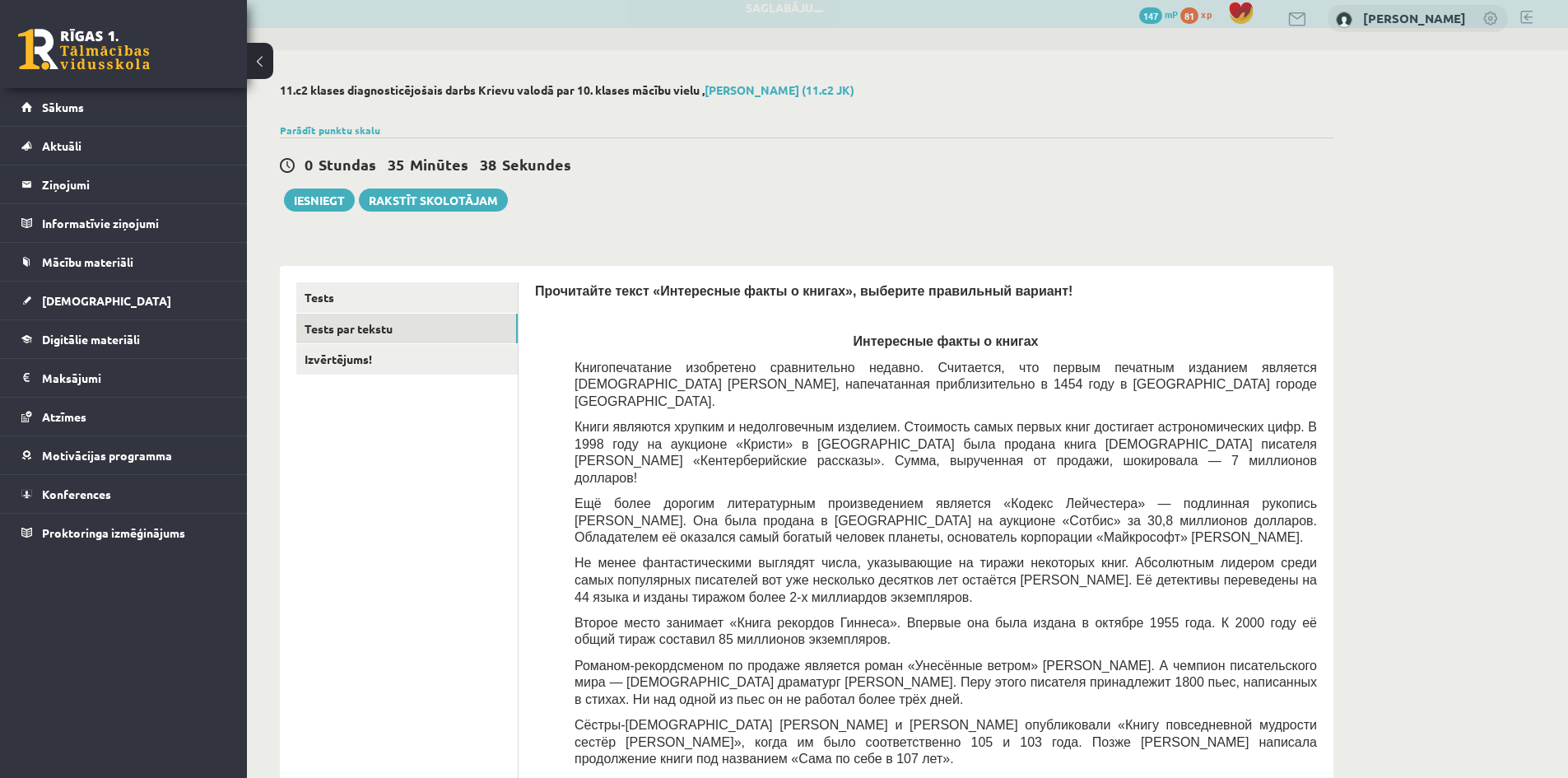
scroll to position [0, 0]
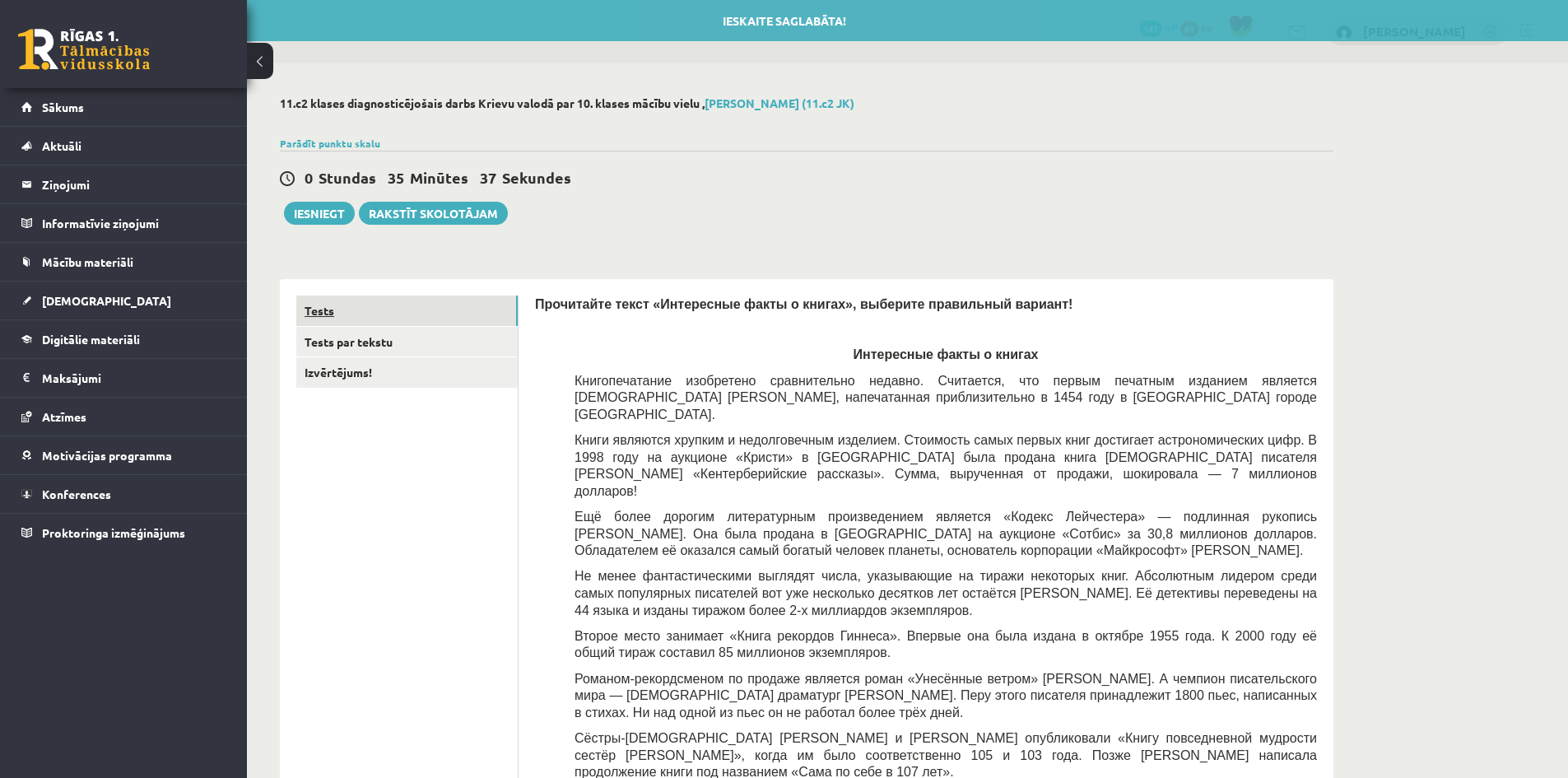
click at [413, 313] on link "Tests" at bounding box center [406, 310] width 221 height 30
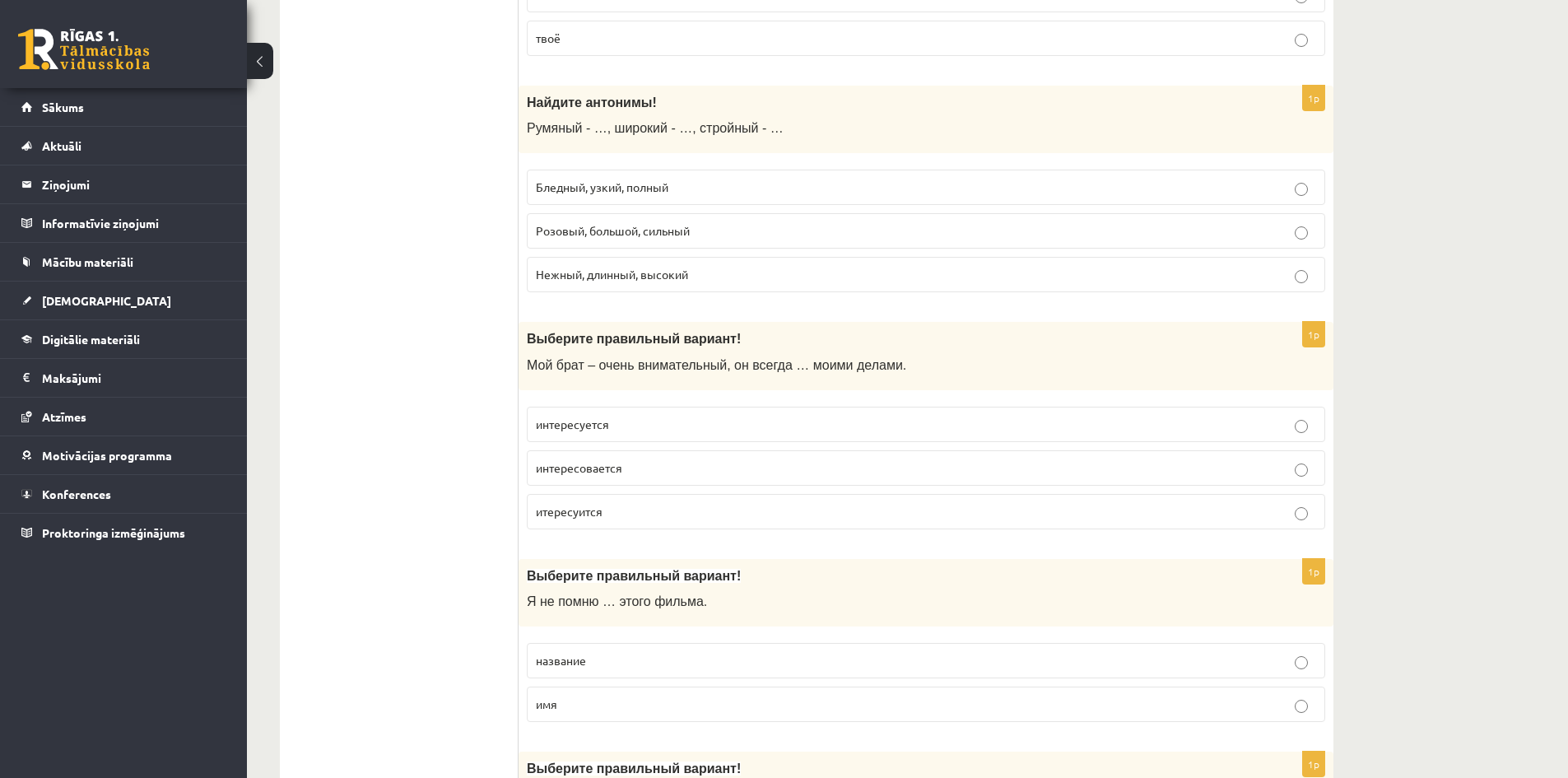
scroll to position [1647, 0]
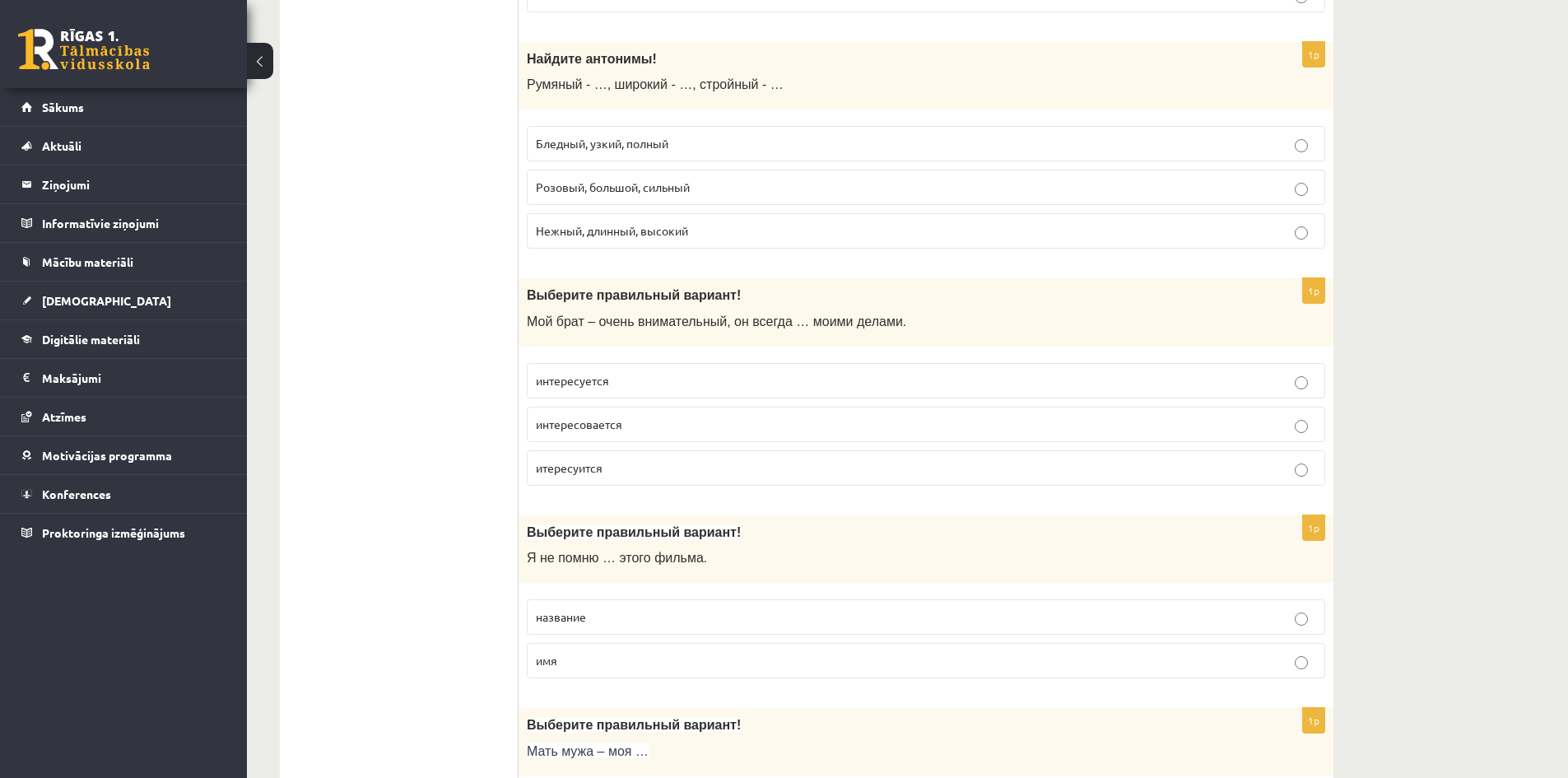
click at [574, 190] on span "Розовый, большой, сильный" at bounding box center [613, 186] width 154 height 15
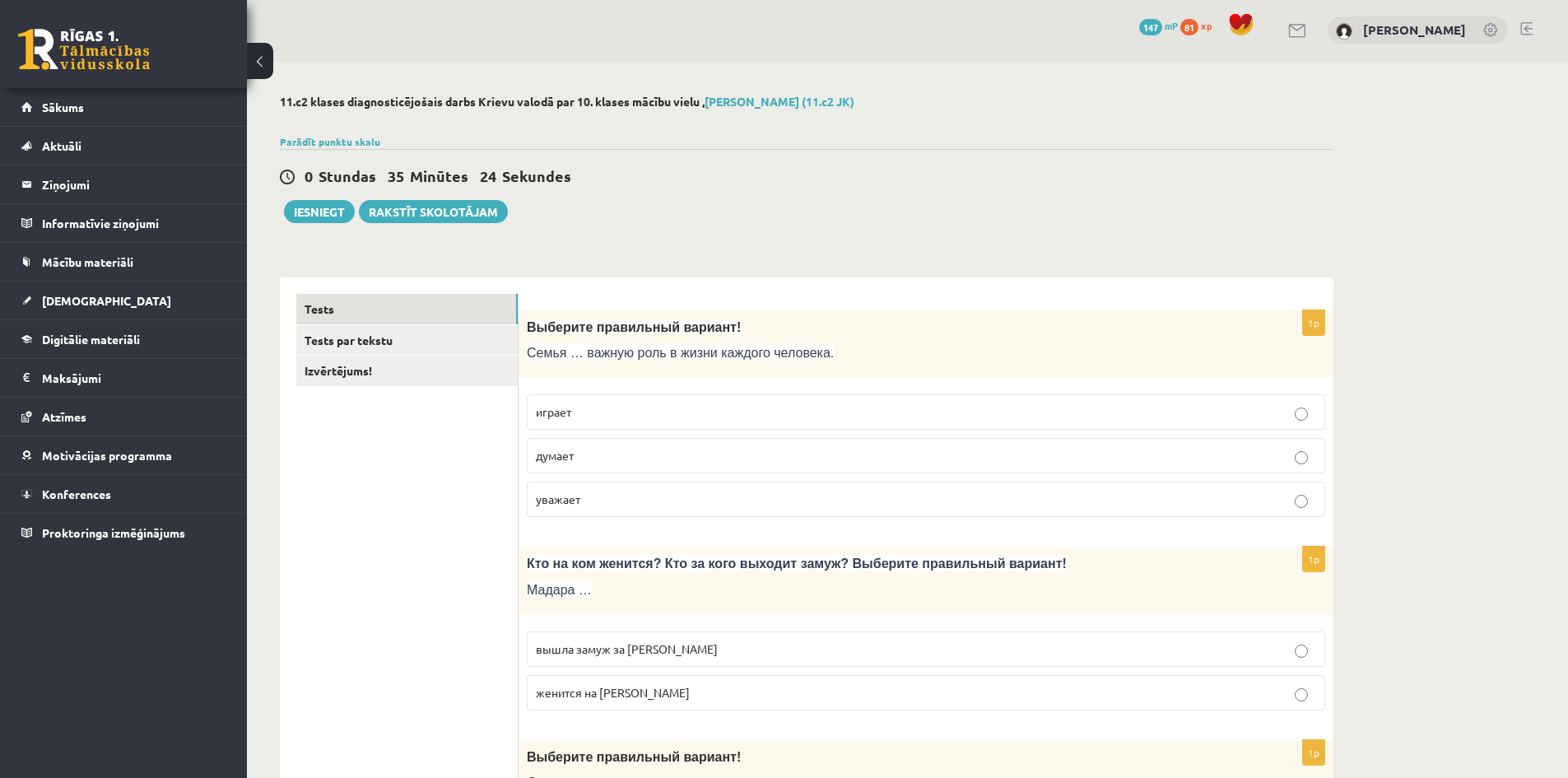
scroll to position [0, 0]
click at [328, 210] on button "Iesniegt" at bounding box center [319, 214] width 71 height 23
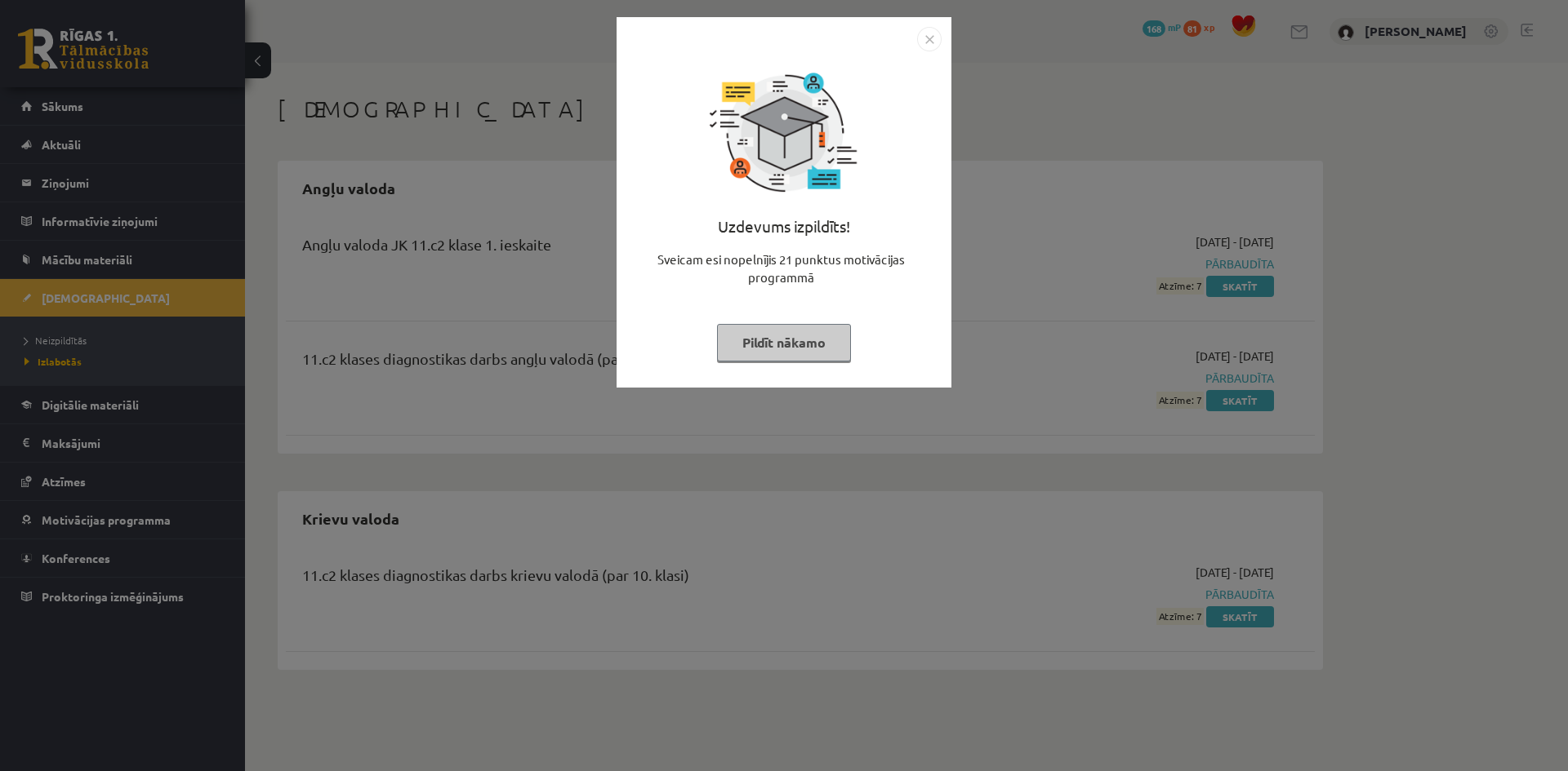
click at [922, 36] on img "Close" at bounding box center [928, 39] width 24 height 24
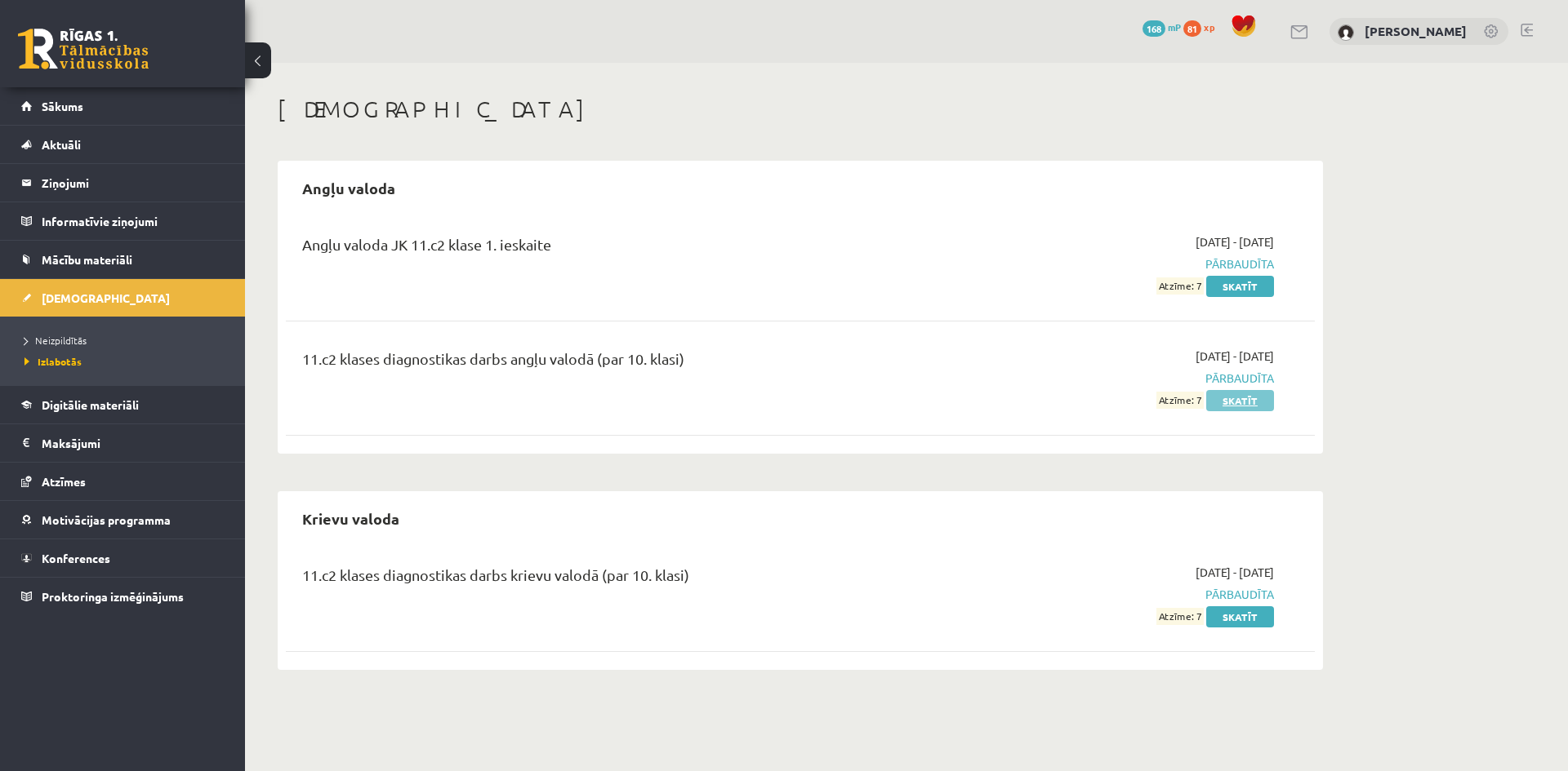
click at [1244, 396] on link "Skatīt" at bounding box center [1239, 401] width 68 height 21
click at [711, 583] on div "11.c2 klases diagnostikas darbs krievu valodā (par 10. klasi)" at bounding box center [621, 579] width 639 height 30
click at [1238, 612] on link "Skatīt" at bounding box center [1239, 617] width 68 height 21
click at [1000, 470] on div "Angļu valoda Angļu valoda JK 11.c2 klase 1. ieskaite 2025-09-01 - 2025-09-15 Pā…" at bounding box center [799, 414] width 1045 height 509
click at [88, 102] on link "Sākums" at bounding box center [123, 105] width 203 height 38
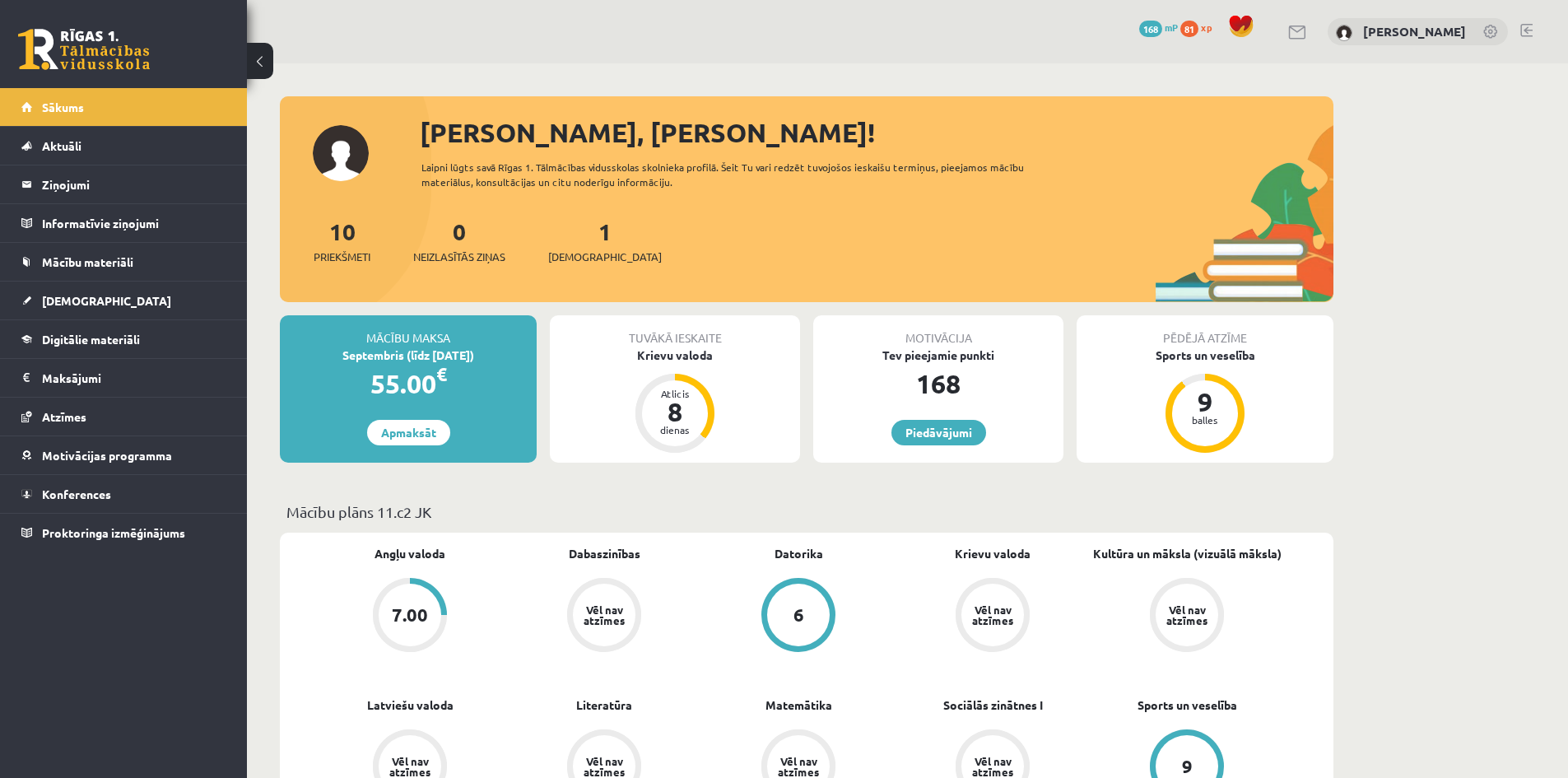
click at [580, 245] on div "1 Ieskaites" at bounding box center [604, 240] width 114 height 51
click at [583, 247] on div "1 Ieskaites" at bounding box center [604, 240] width 114 height 51
click at [584, 261] on span "[DEMOGRAPHIC_DATA]" at bounding box center [604, 256] width 114 height 17
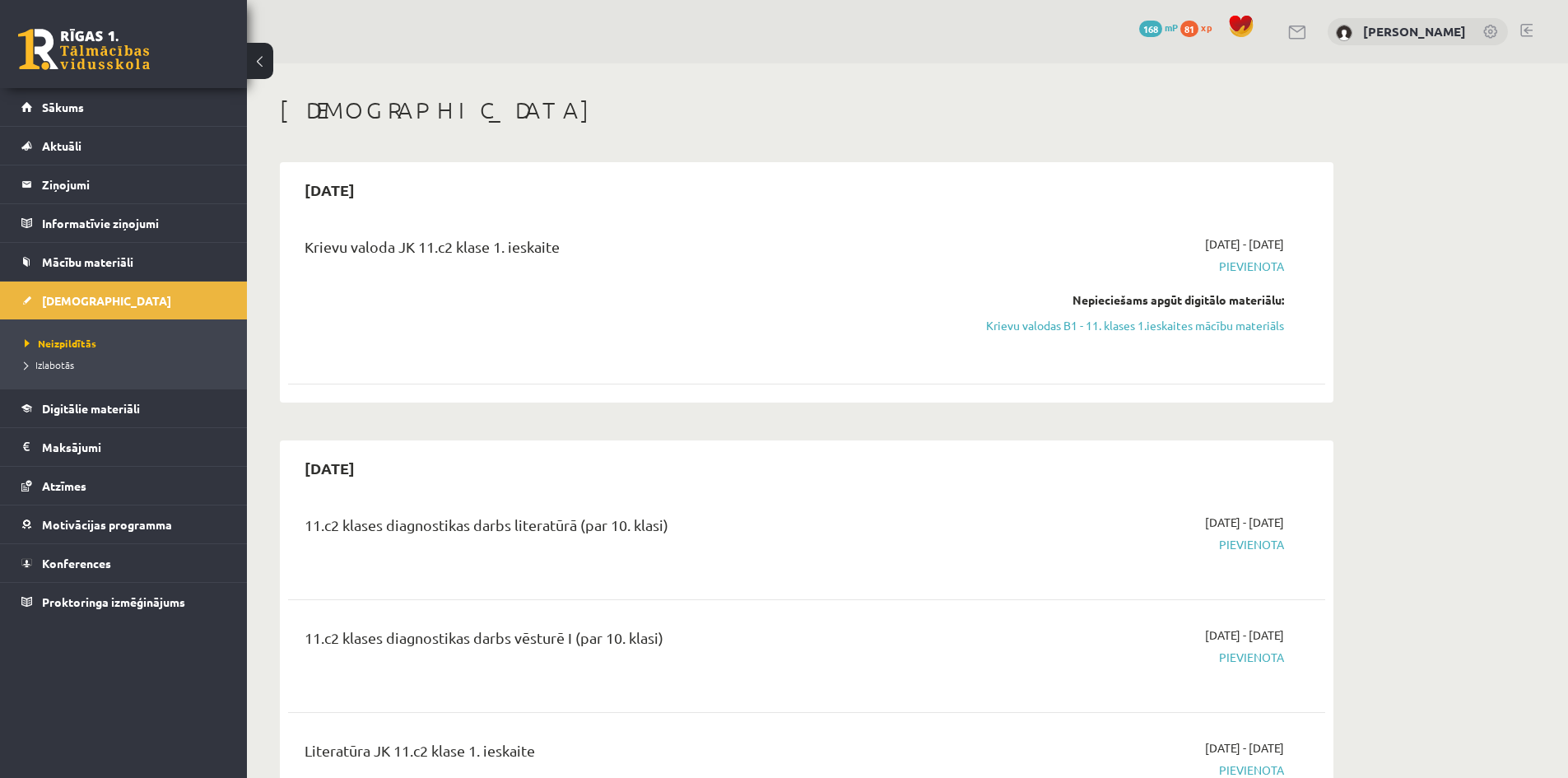
click at [114, 302] on link "[DEMOGRAPHIC_DATA]" at bounding box center [124, 300] width 205 height 38
